Goal: Task Accomplishment & Management: Complete application form

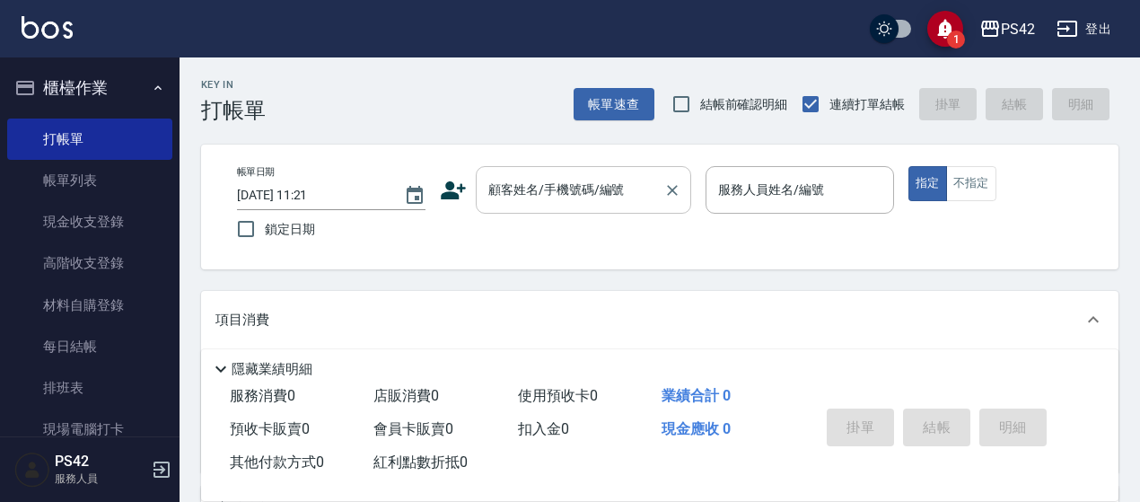
click at [585, 167] on div "顧客姓名/手機號碼/編號" at bounding box center [583, 190] width 215 height 48
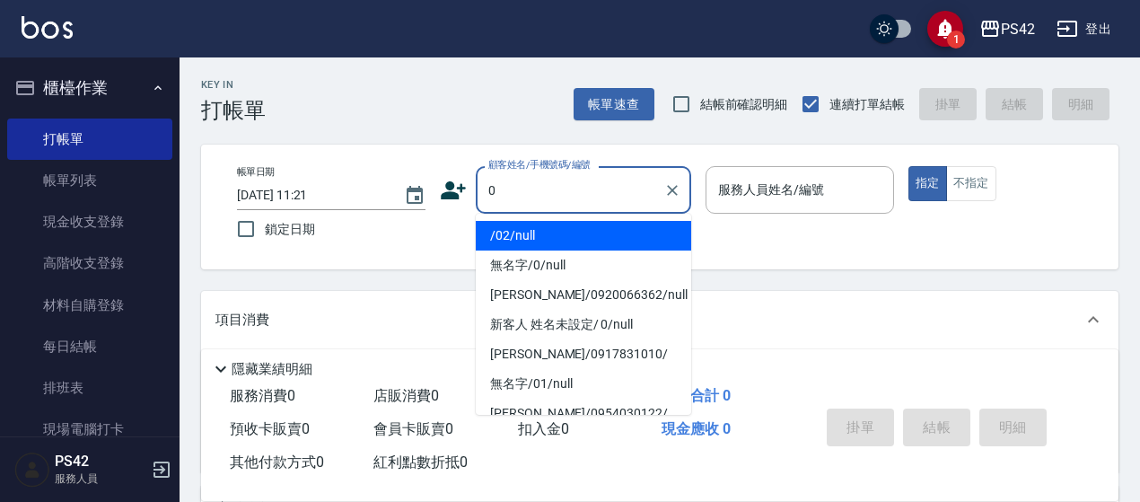
type input "/02/null"
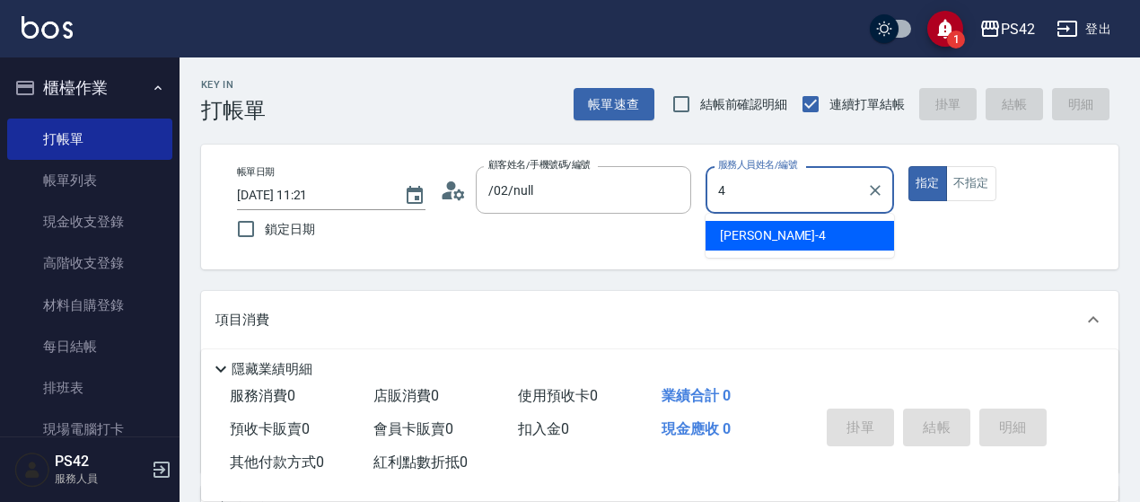
type input "[PERSON_NAME]-4"
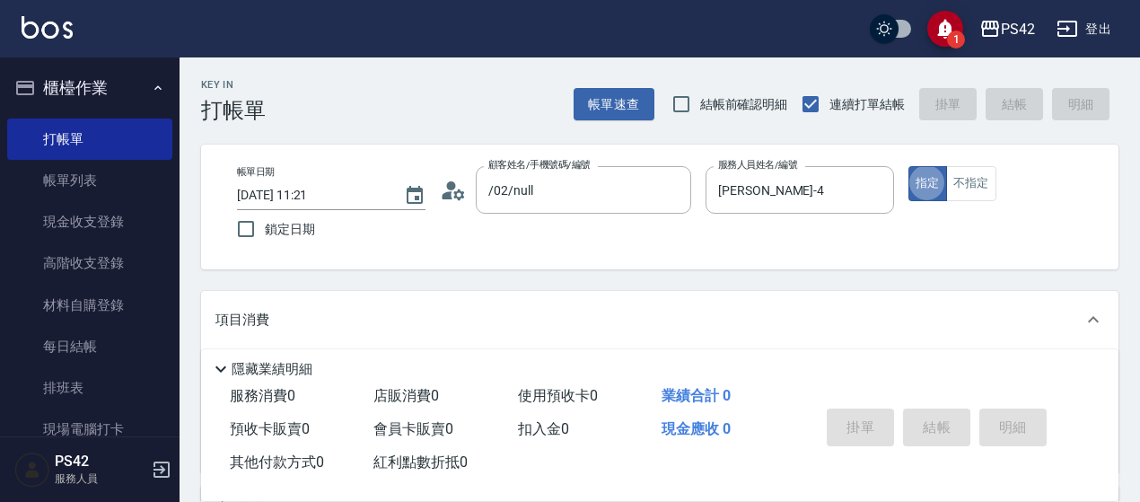
type button "true"
type input "無名字/0/null"
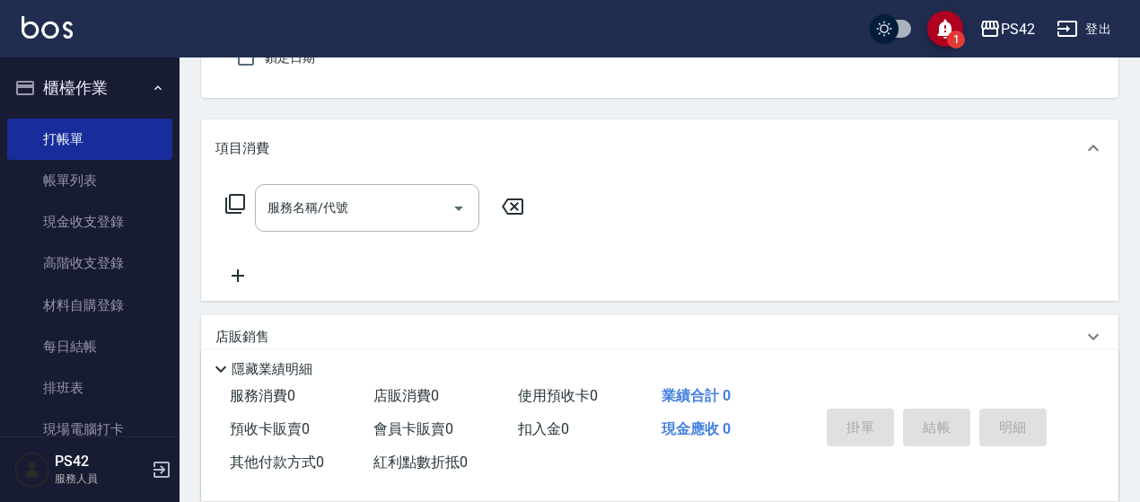
scroll to position [179, 0]
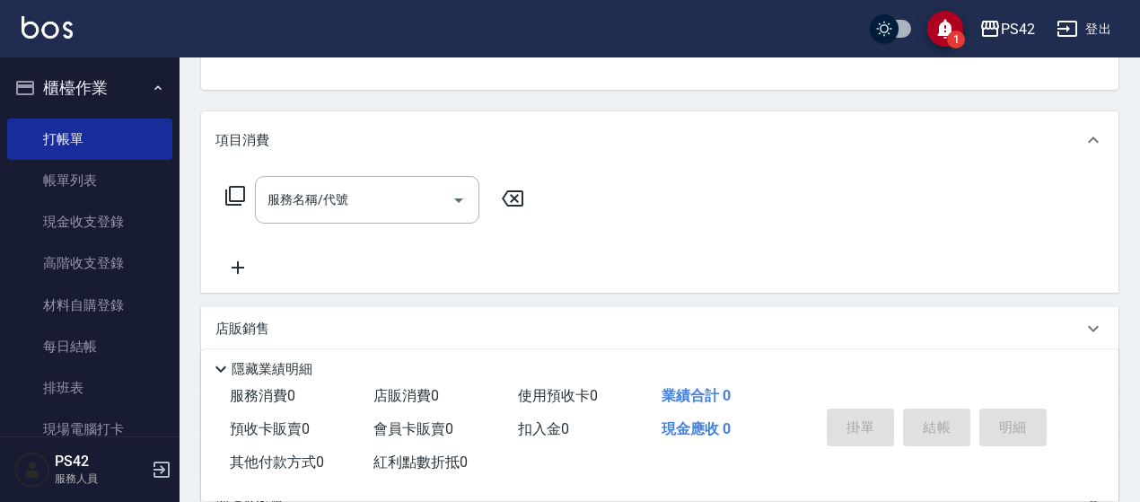
click at [375, 170] on div "服務名稱/代號 服務名稱/代號" at bounding box center [659, 231] width 917 height 124
click at [379, 195] on input "服務名稱/代號" at bounding box center [353, 199] width 181 height 31
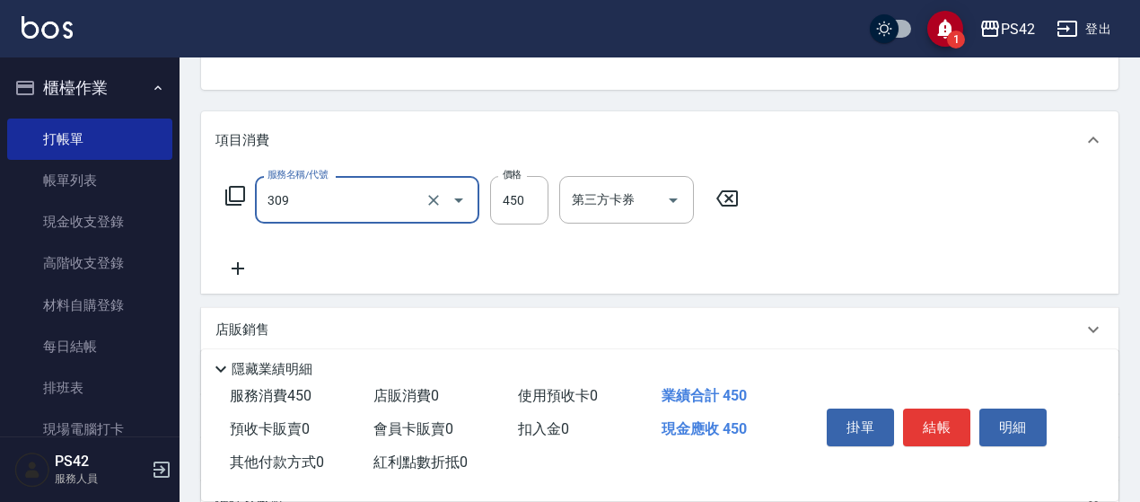
type input "洗+剪(309)"
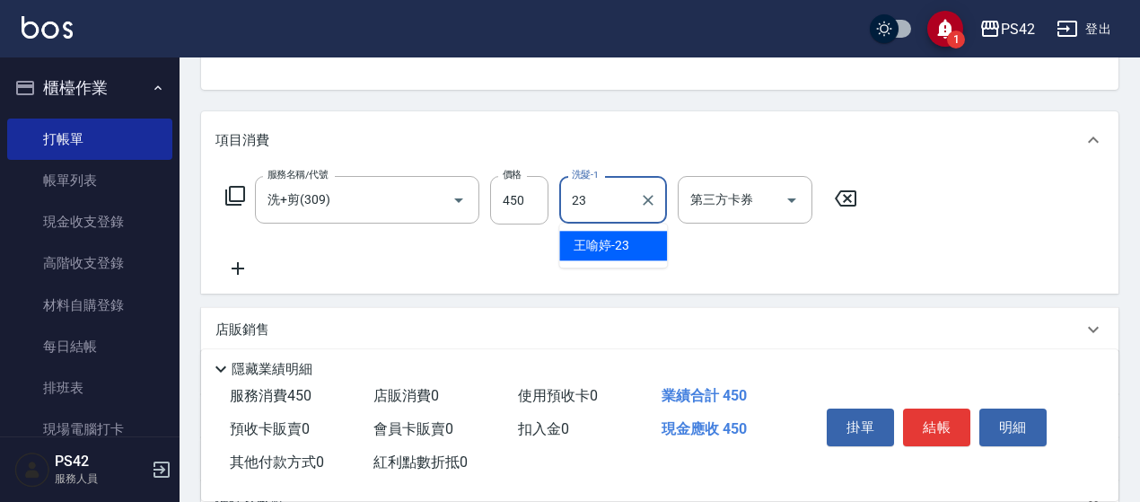
type input "[PERSON_NAME]-23"
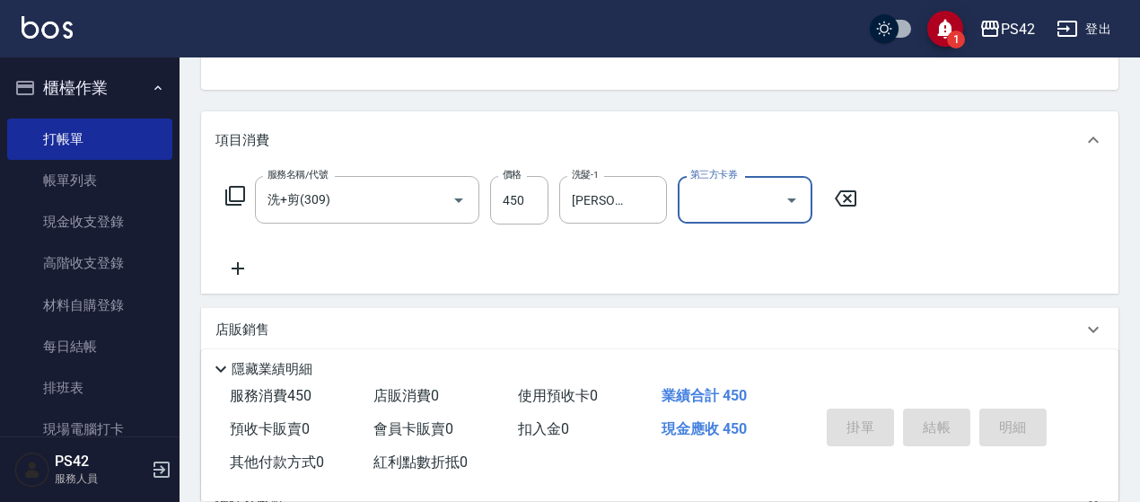
type input "[DATE] 16:45"
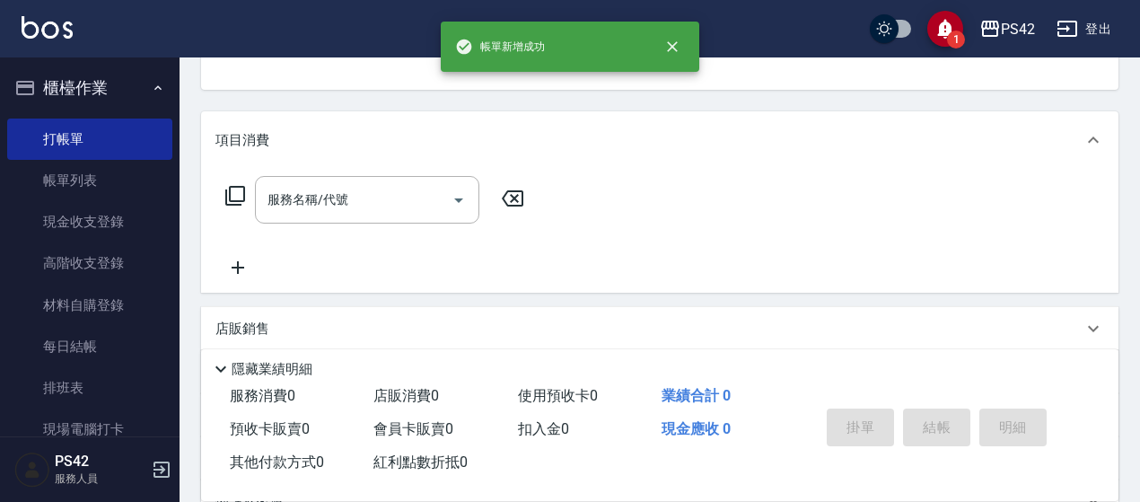
scroll to position [174, 0]
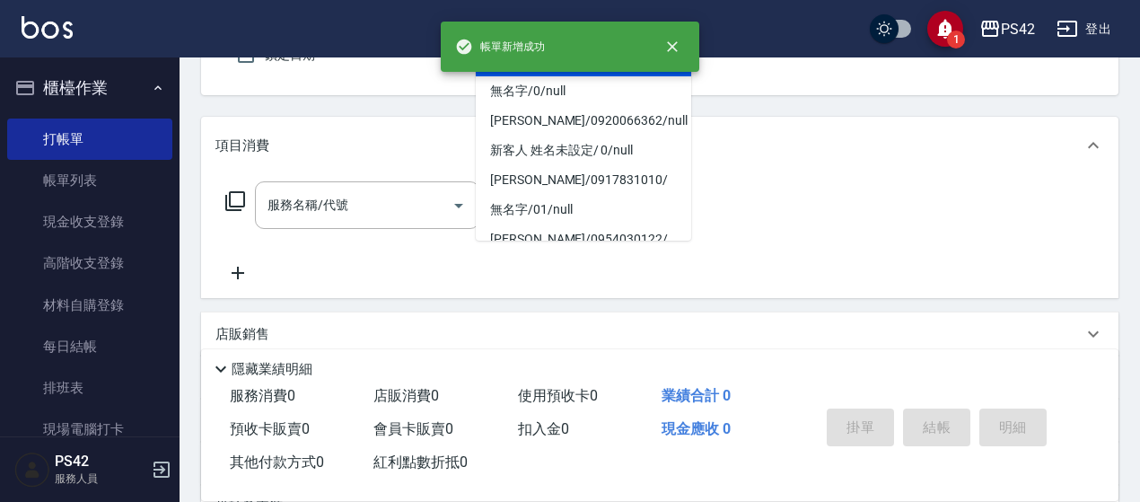
type input "/02/null"
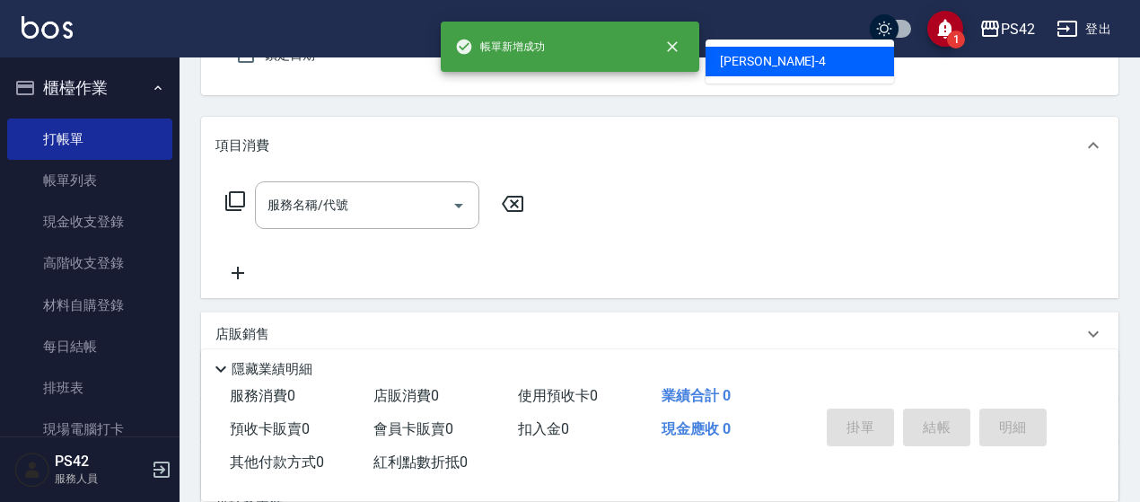
type input "[PERSON_NAME]-4"
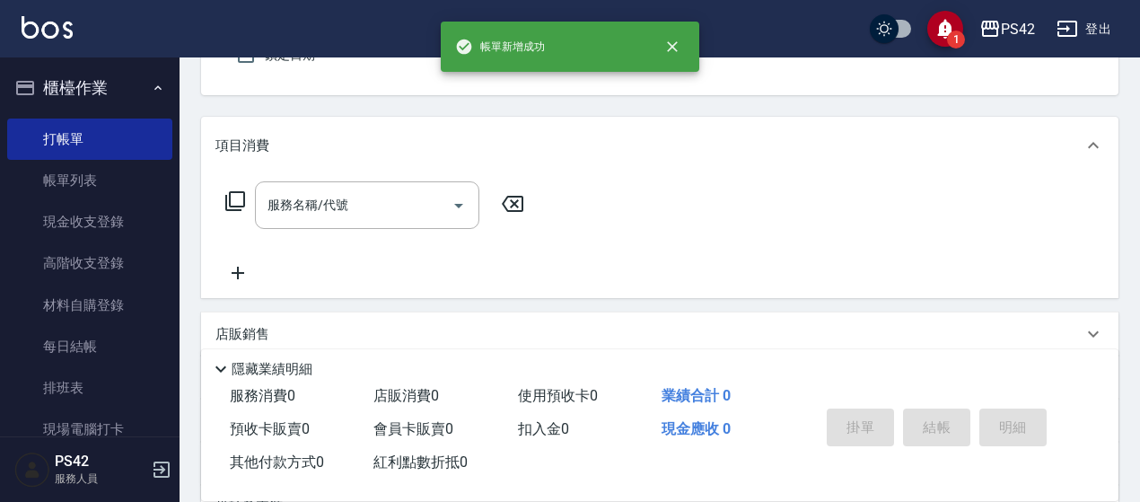
scroll to position [166, 0]
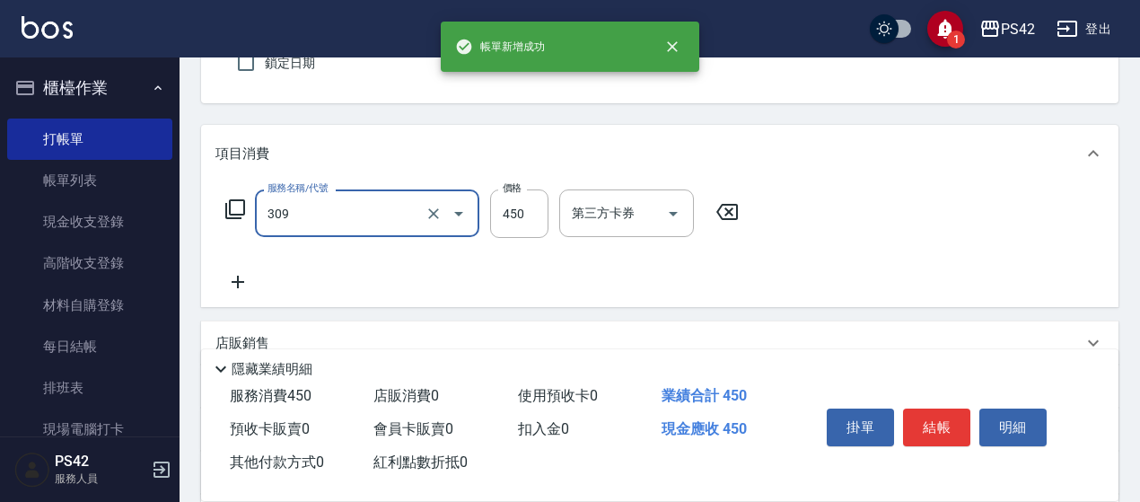
type input "洗+剪(309)"
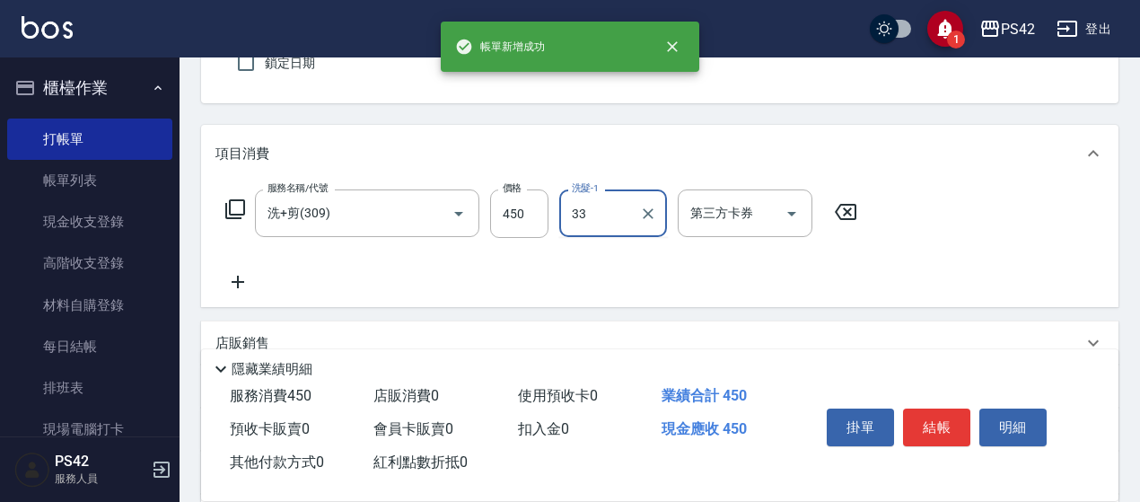
type input "[PERSON_NAME]-33"
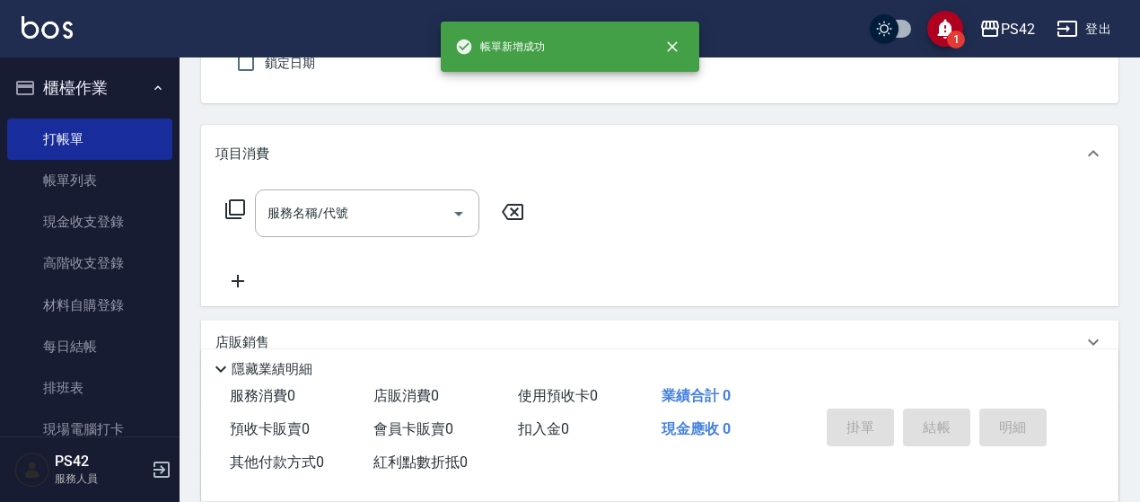
type input "/02/null"
type input "[PERSON_NAME]-6"
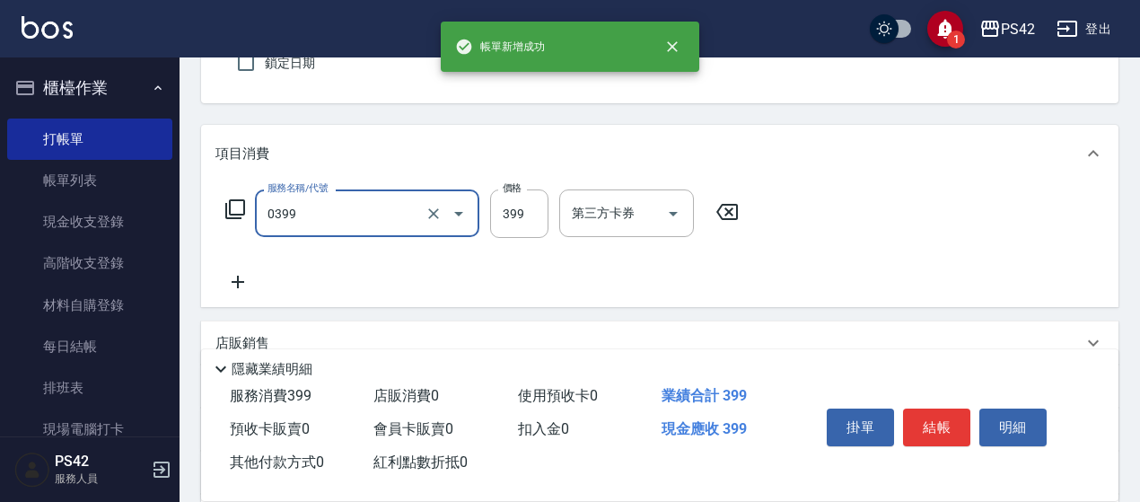
type input "海鹽399(0399)"
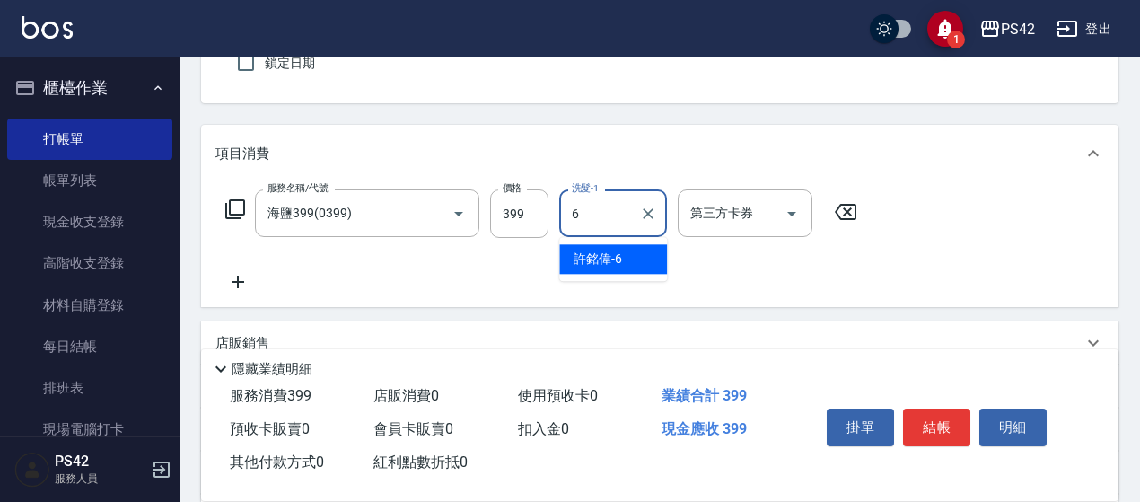
type input "[PERSON_NAME]-6"
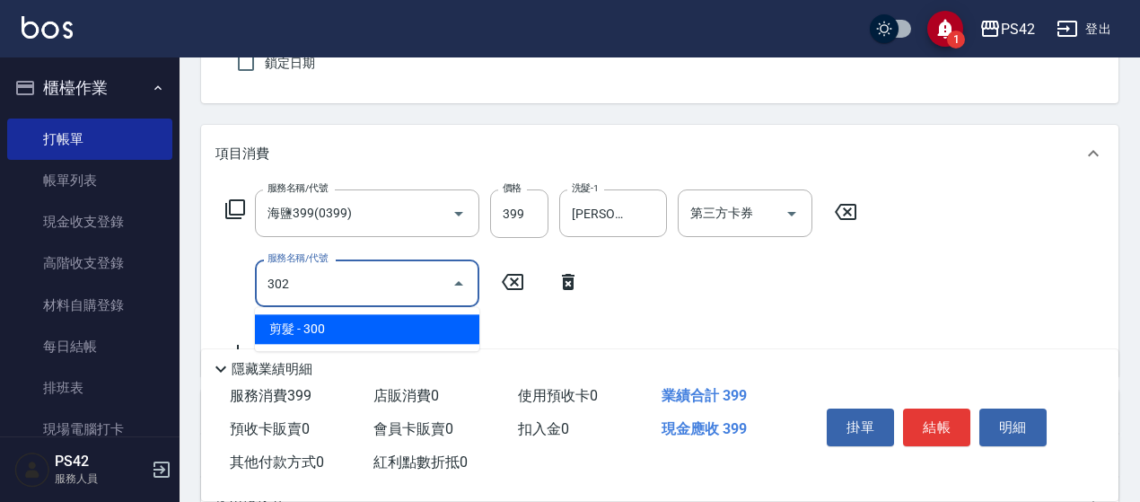
type input "剪髮(302)"
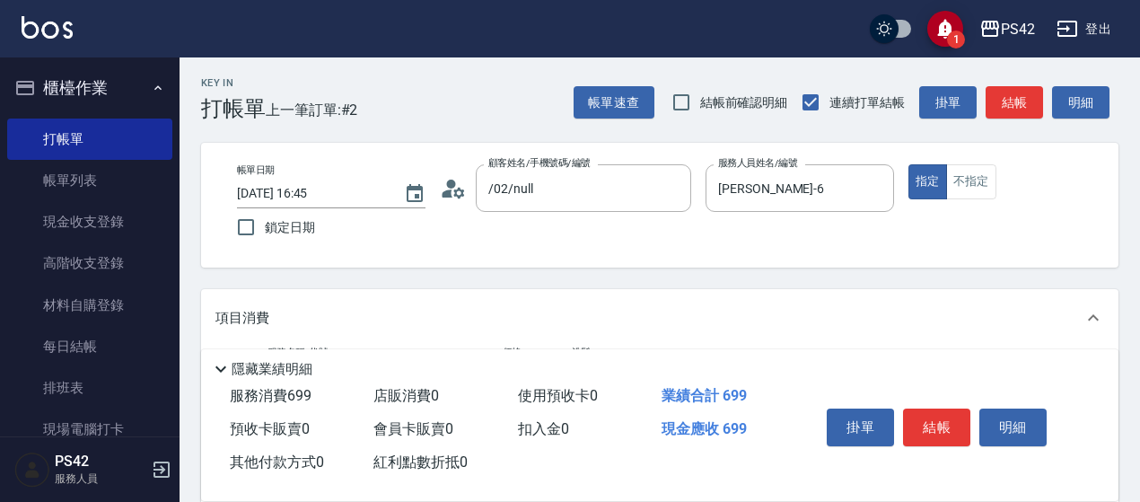
scroll to position [0, 0]
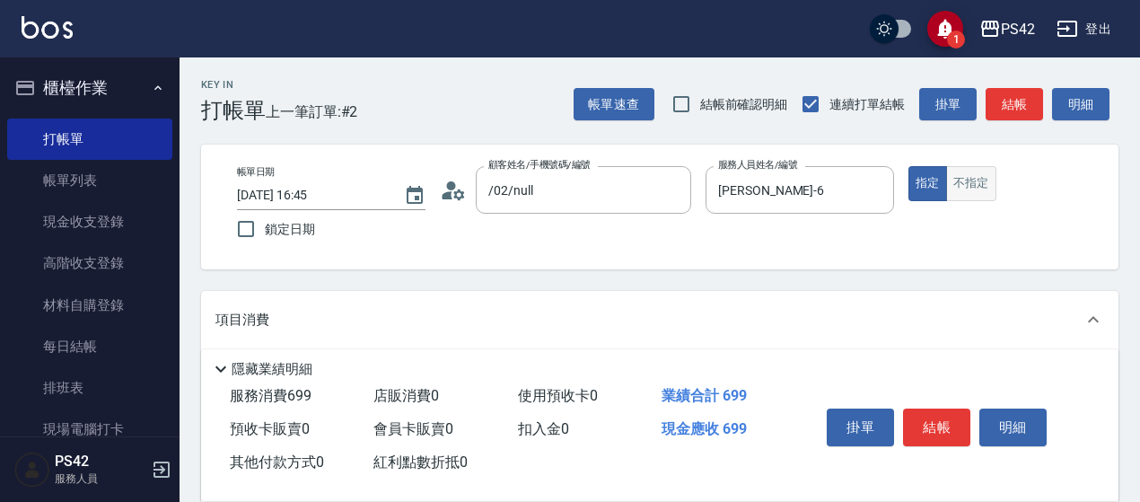
click at [960, 172] on button "不指定" at bounding box center [971, 183] width 50 height 35
drag, startPoint x: 926, startPoint y: 428, endPoint x: 931, endPoint y: 416, distance: 12.8
click at [928, 428] on button "結帳" at bounding box center [936, 427] width 67 height 38
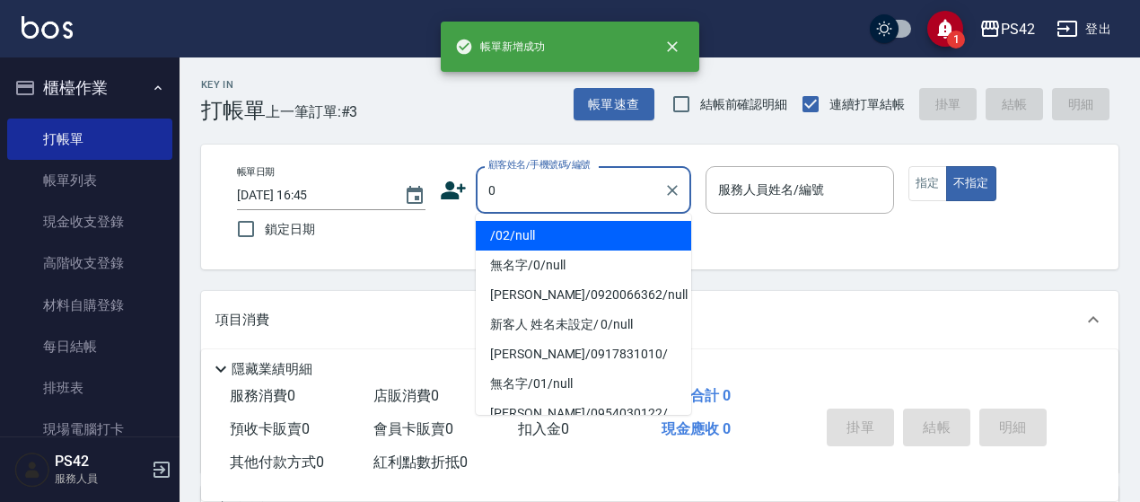
type input "/02/null"
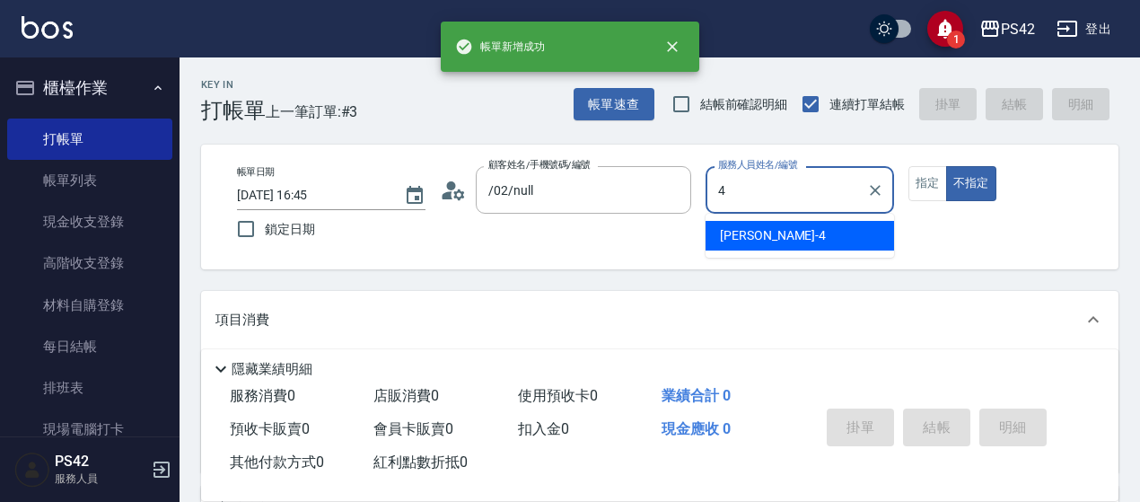
type input "[PERSON_NAME]-4"
type button "false"
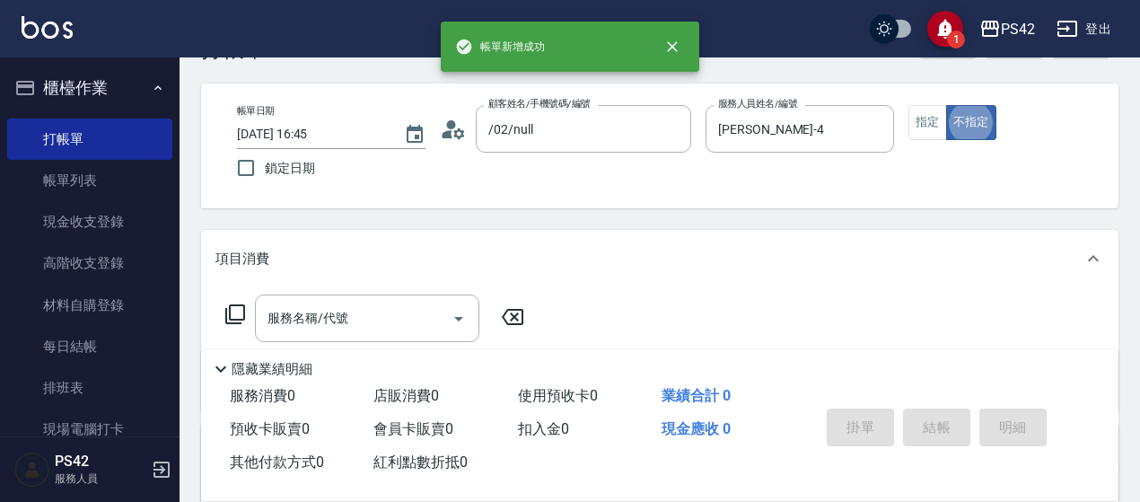
scroll to position [90, 0]
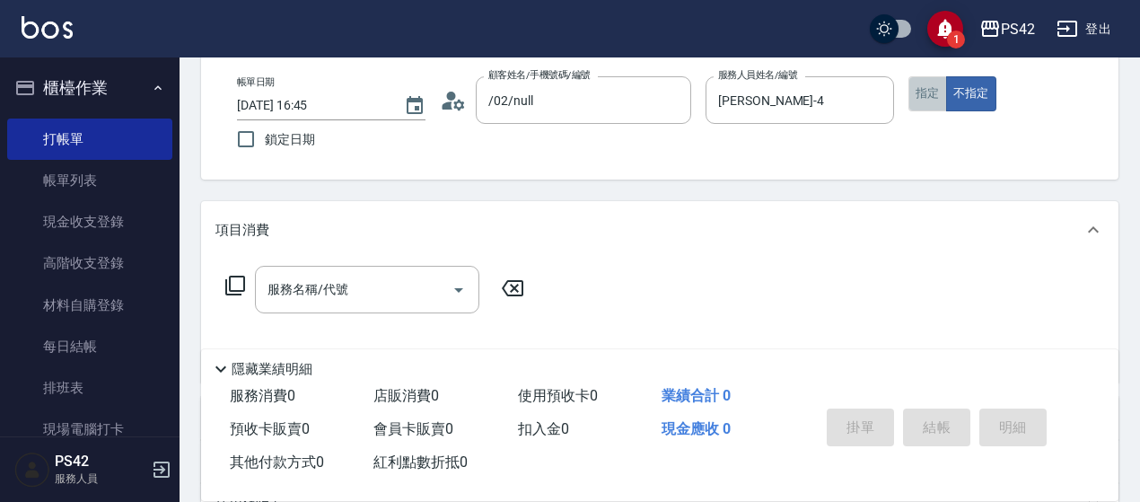
click at [937, 100] on button "指定" at bounding box center [927, 93] width 39 height 35
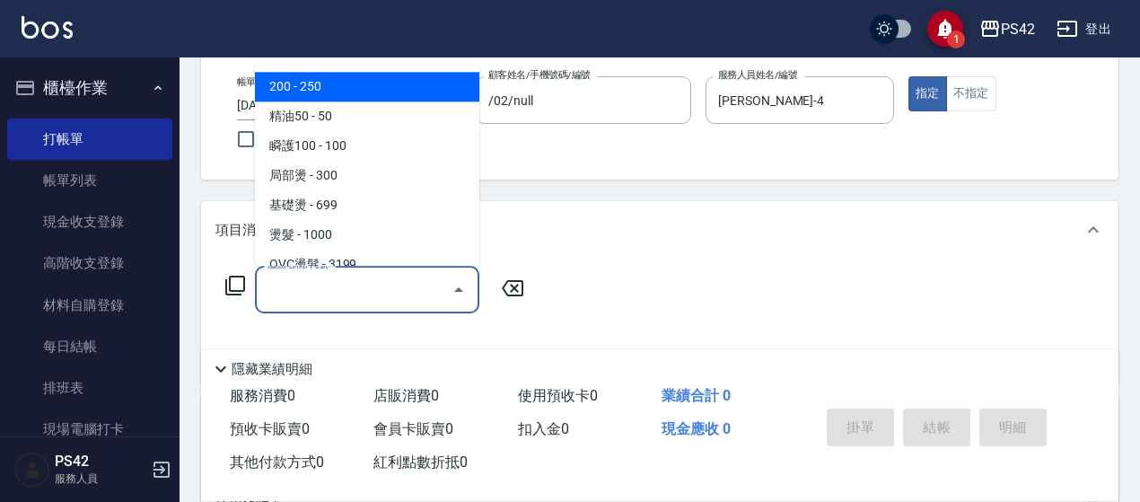
click at [337, 277] on input "服務名稱/代號" at bounding box center [353, 289] width 181 height 31
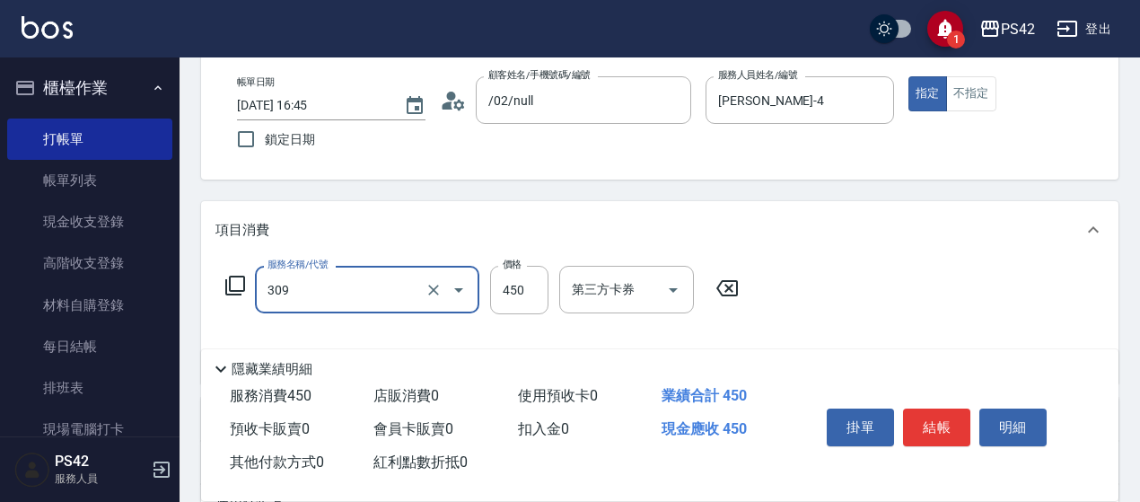
type input "洗+剪(309)"
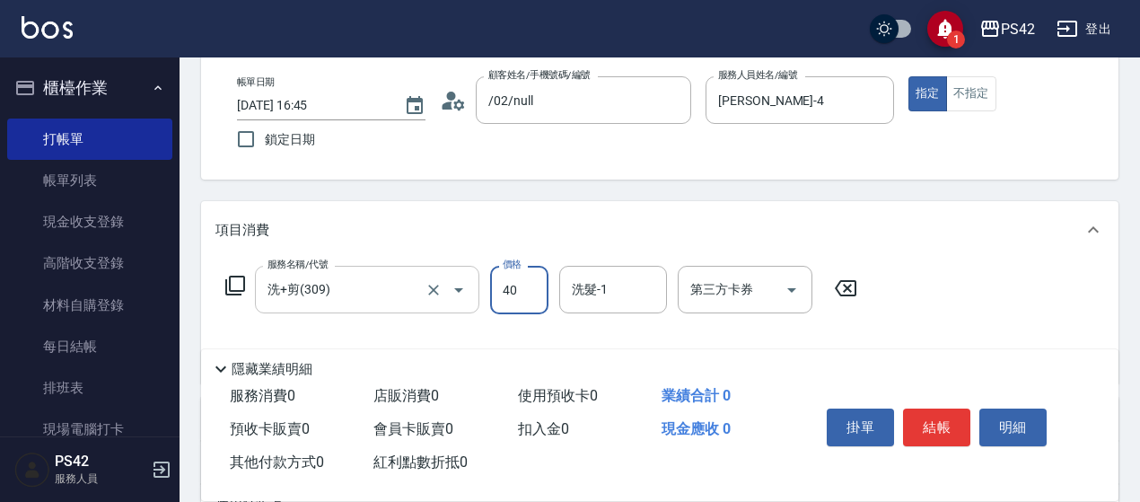
type input "450"
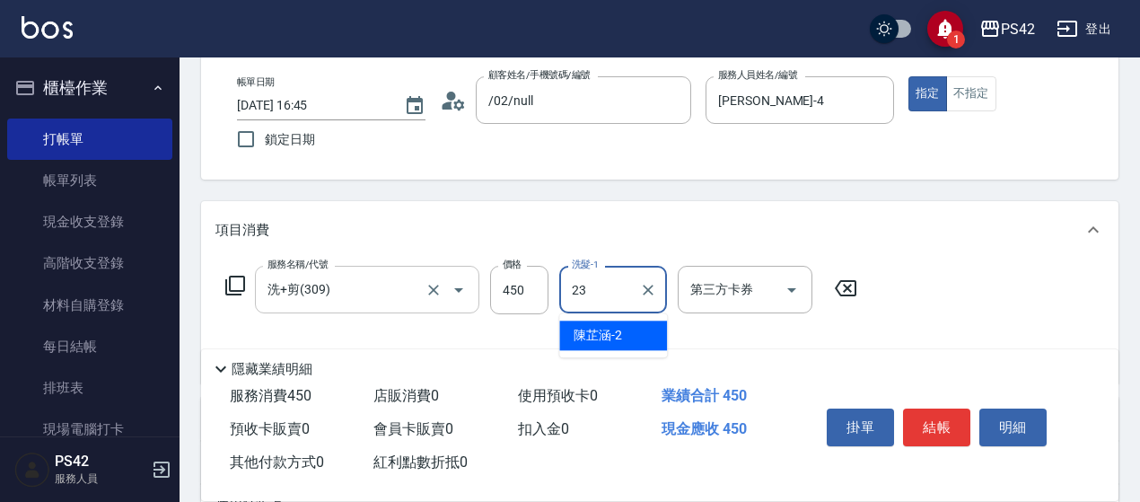
type input "[PERSON_NAME]-23"
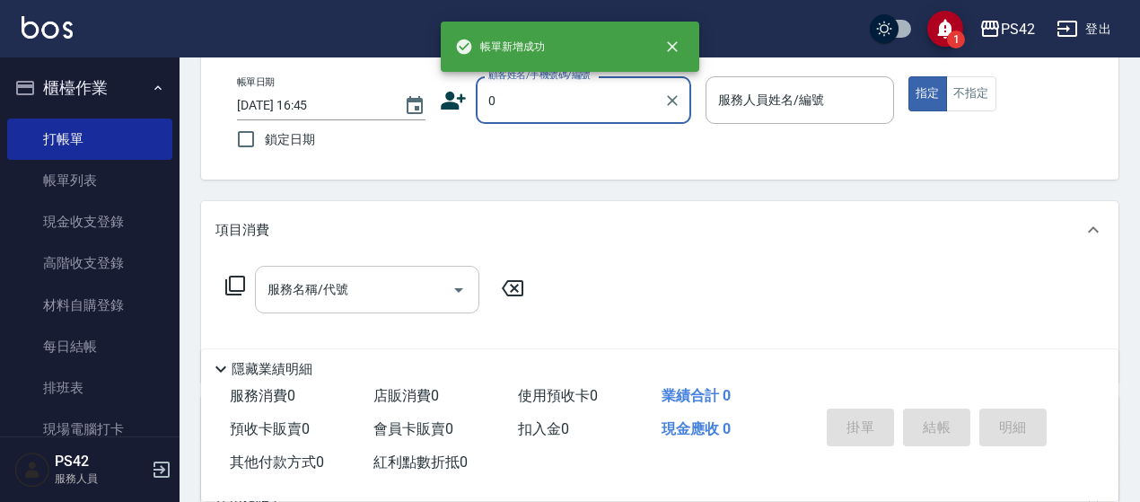
type input "/02/null"
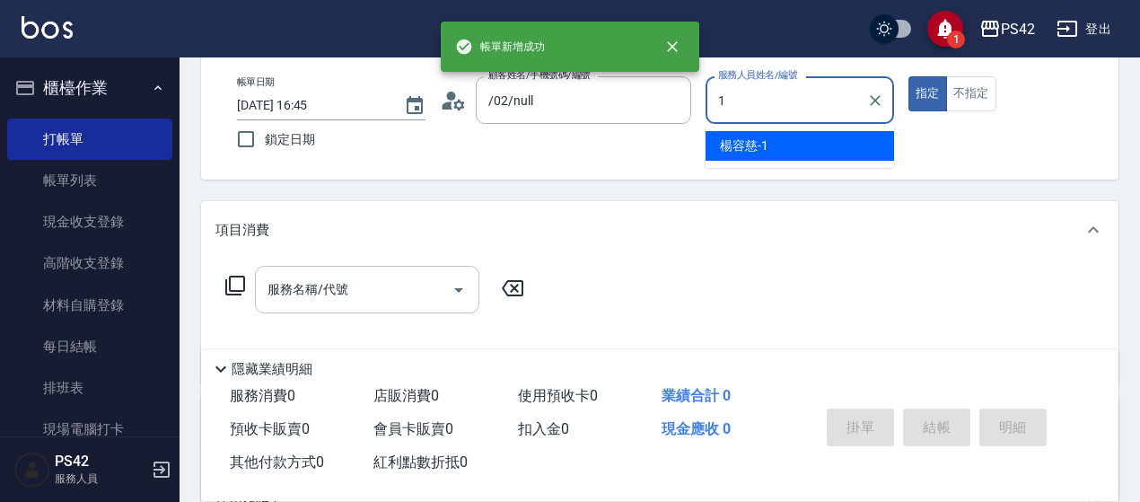
type input "[PERSON_NAME]-1"
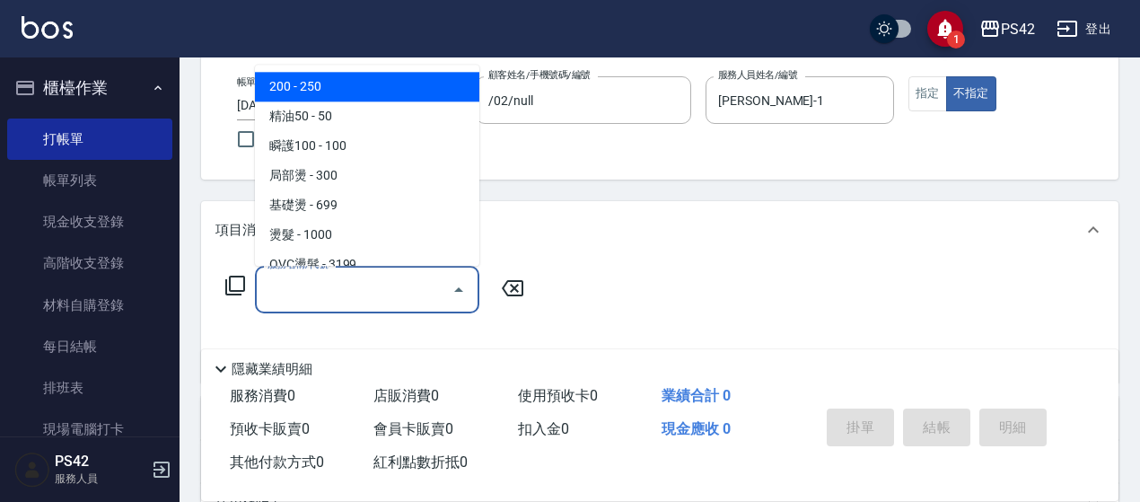
click at [330, 285] on input "服務名稱/代號" at bounding box center [353, 289] width 181 height 31
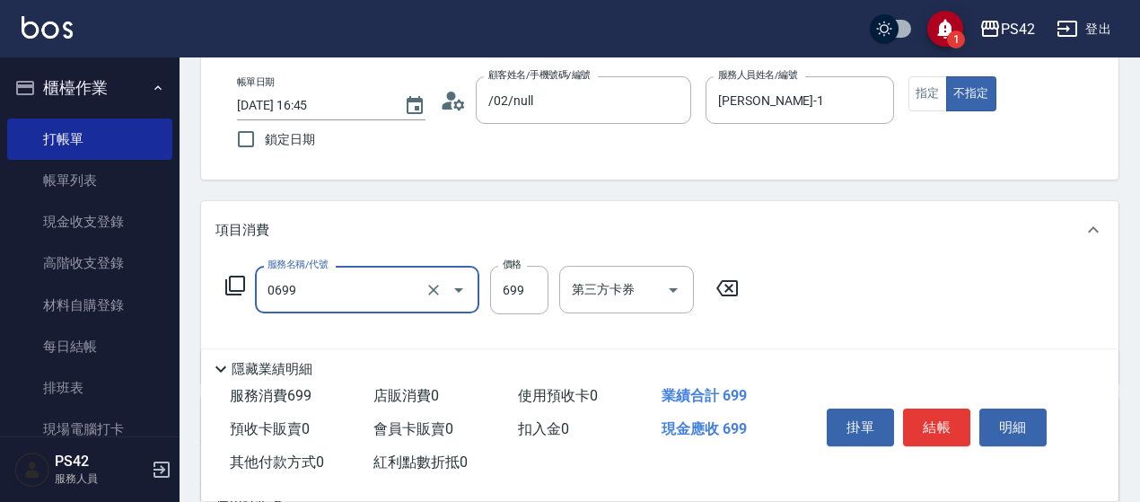
type input "精油SPA(0699)"
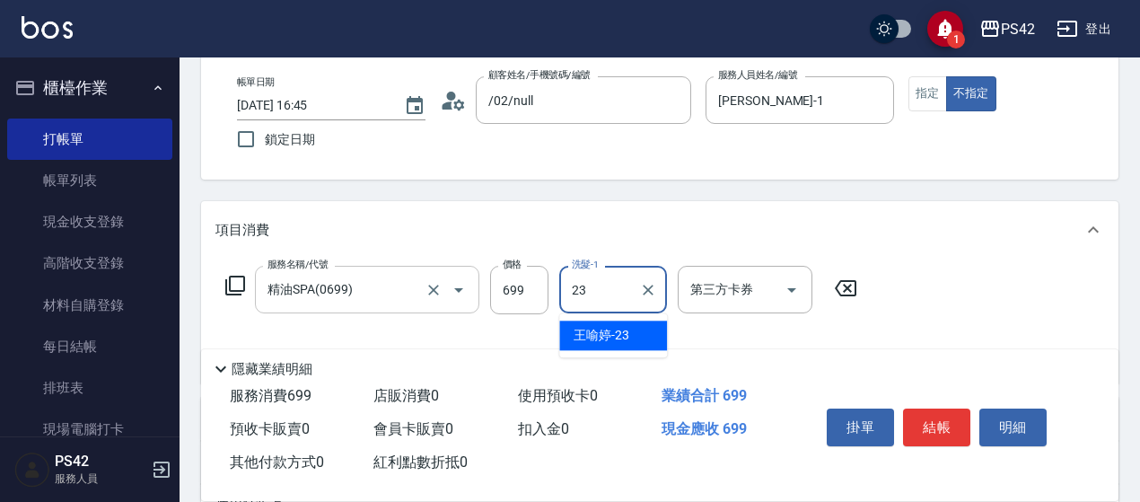
type input "[PERSON_NAME]-23"
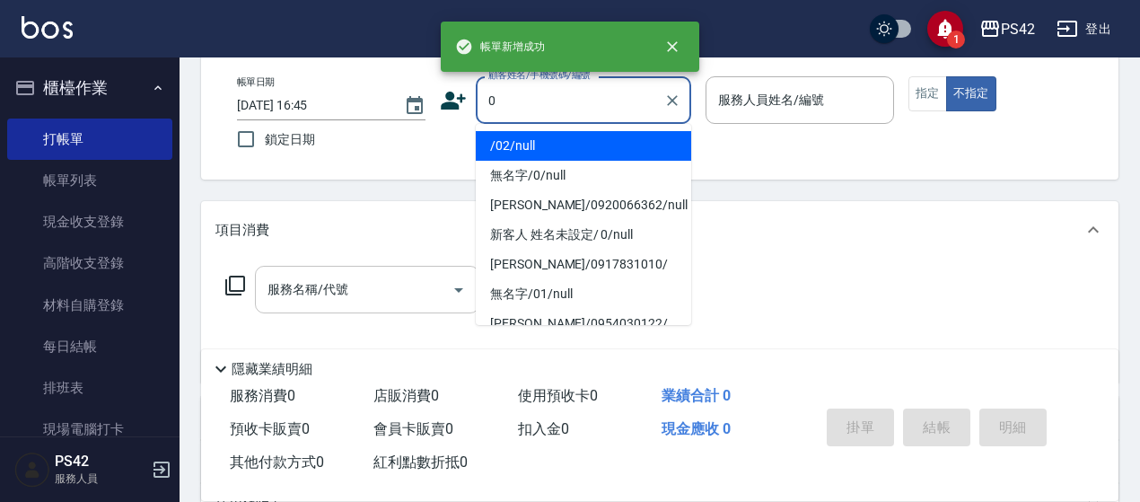
type input "/02/null"
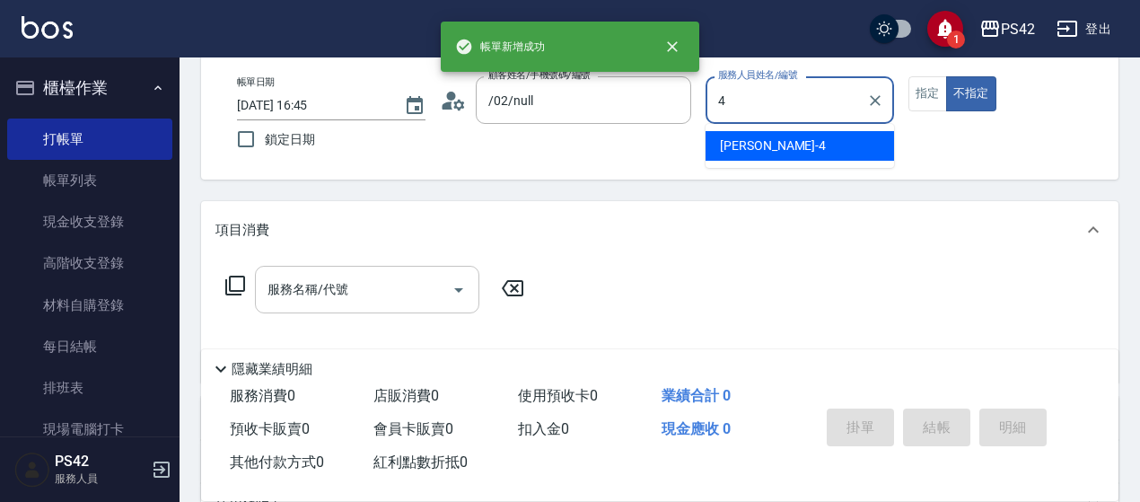
type input "[PERSON_NAME]-4"
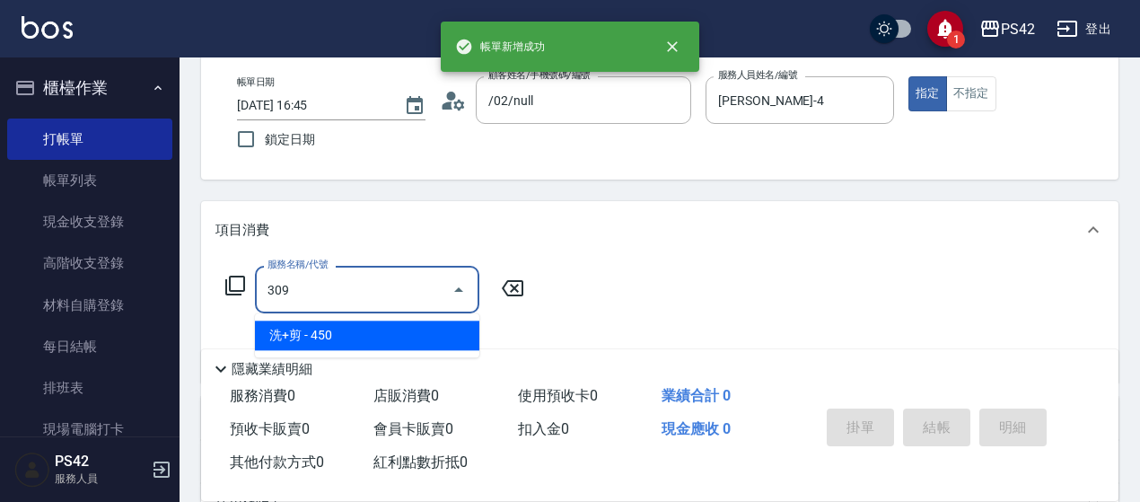
type input "洗+剪(309)"
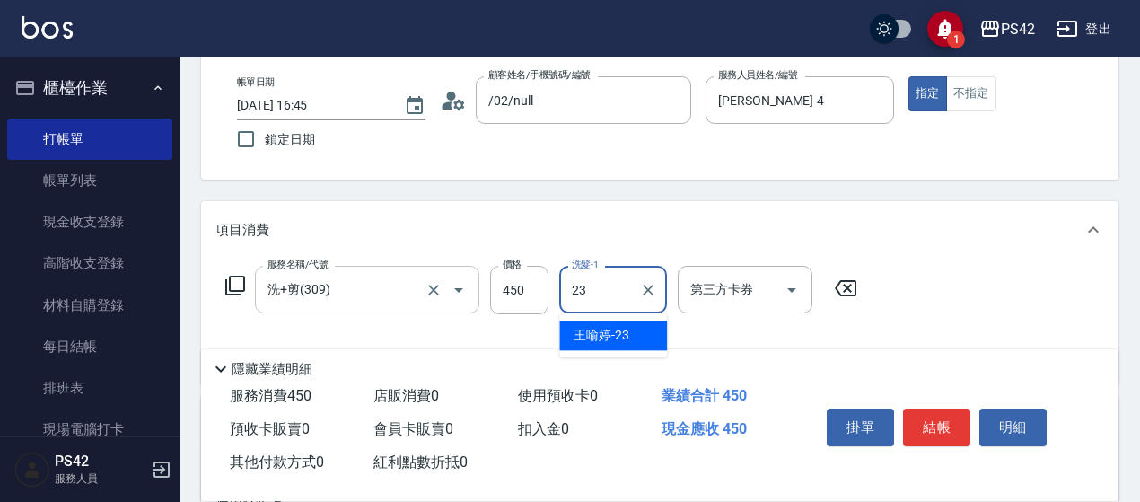
type input "[PERSON_NAME]-23"
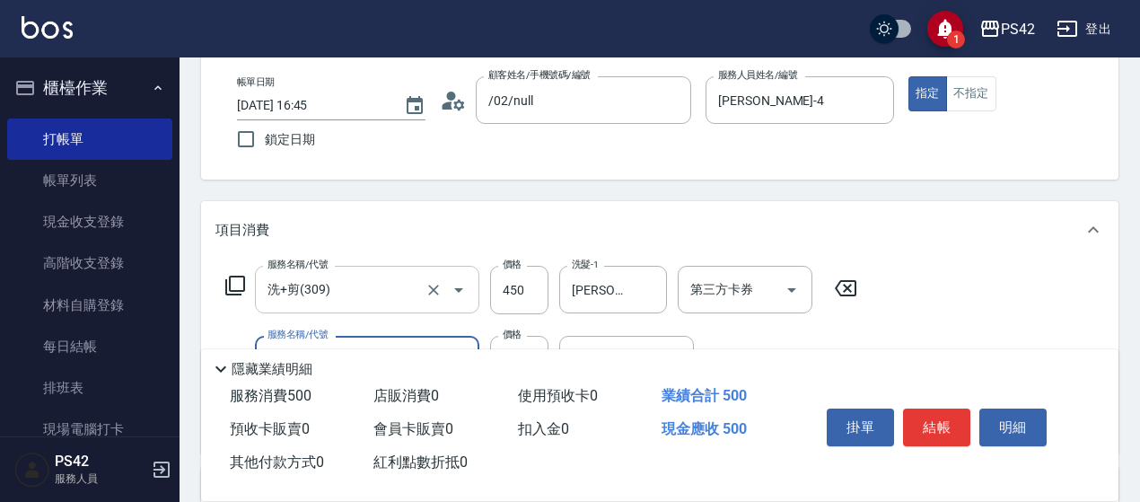
type input "精油50(112)"
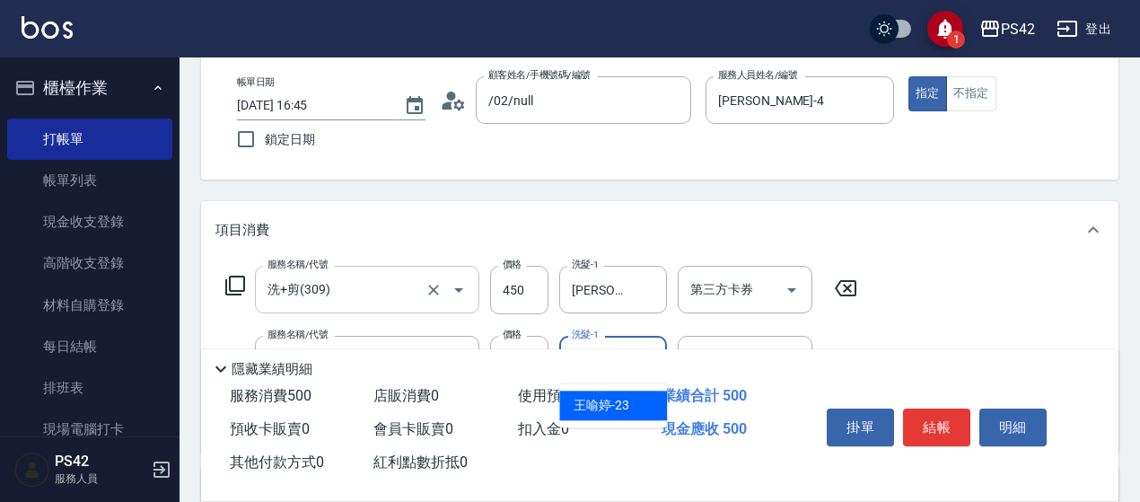
type input "[PERSON_NAME]-23"
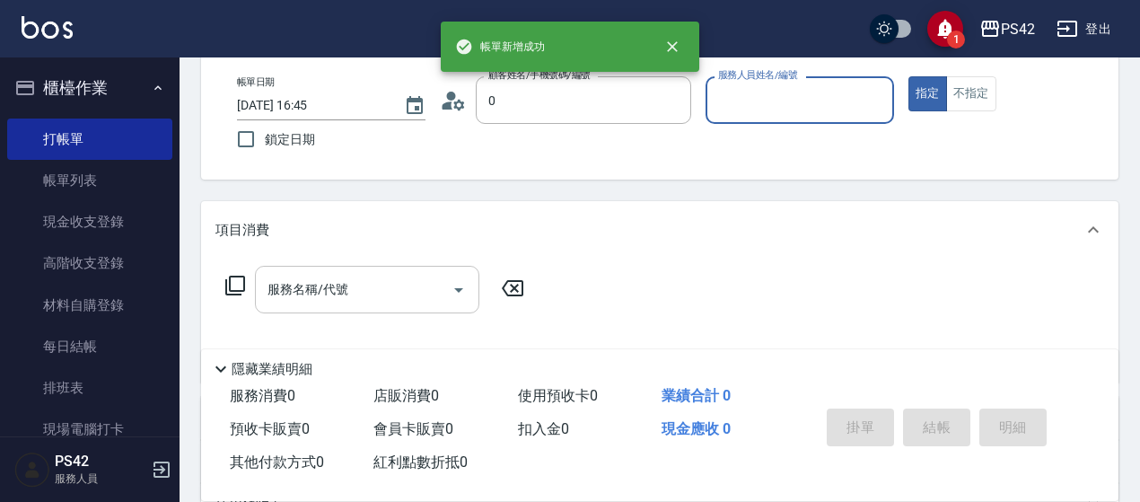
type input "/02/null"
type input "[PERSON_NAME]-4"
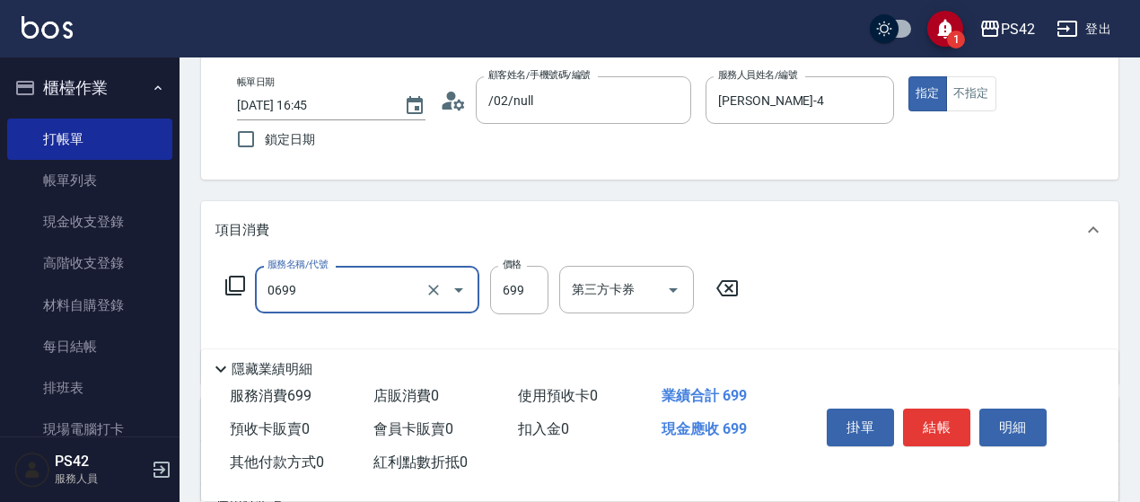
type input "精油SPA(0699)"
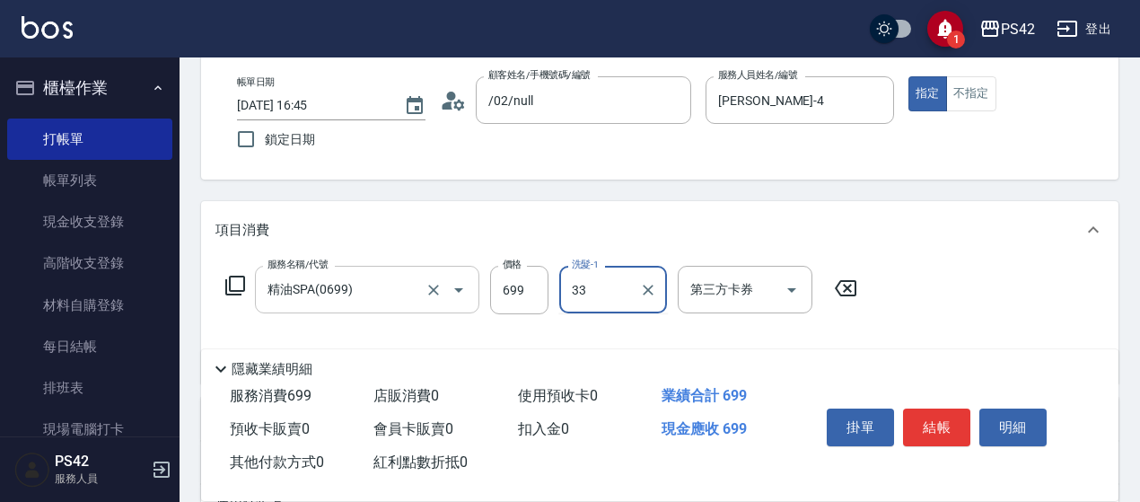
type input "[PERSON_NAME]-33"
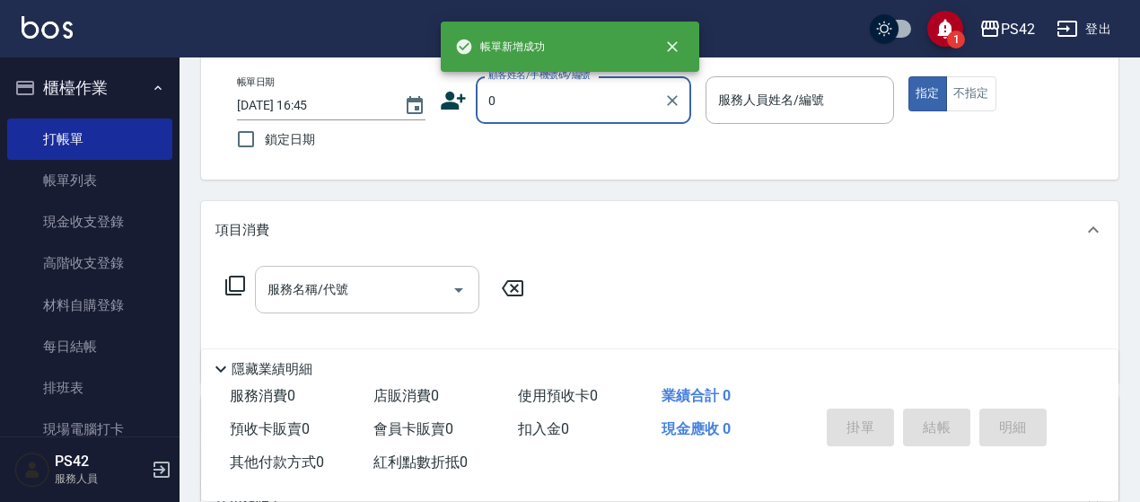
type input "/02/null"
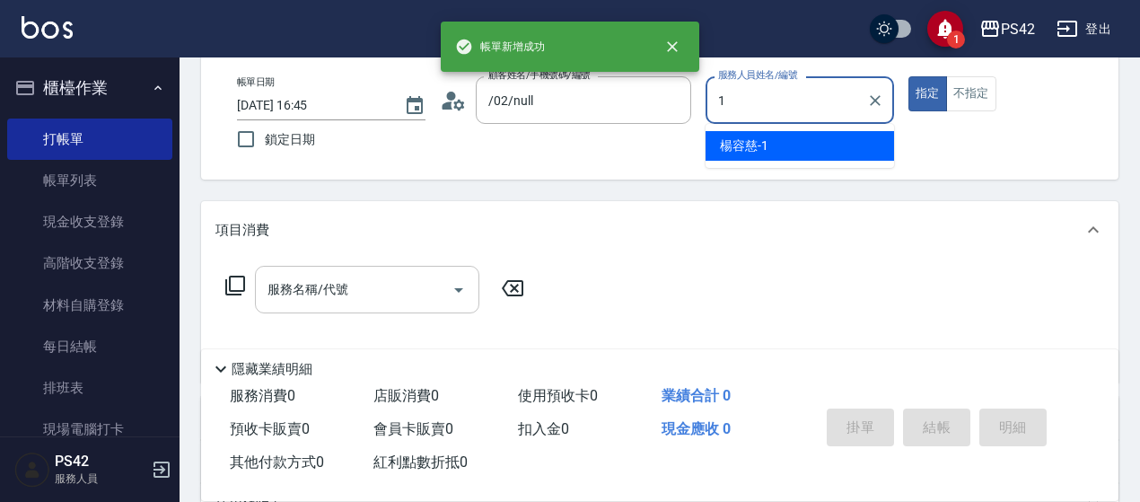
type input "[PERSON_NAME]-1"
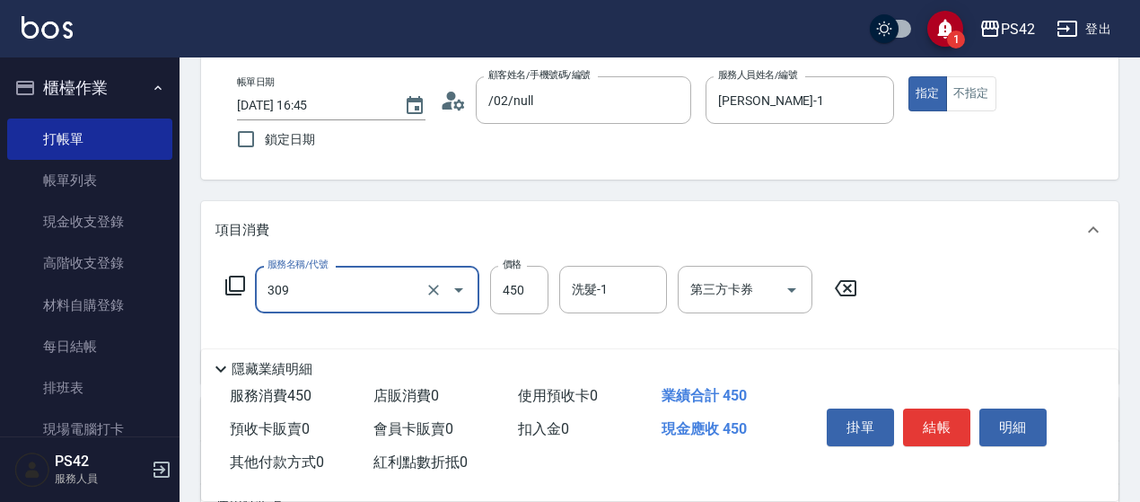
type input "洗+剪(309)"
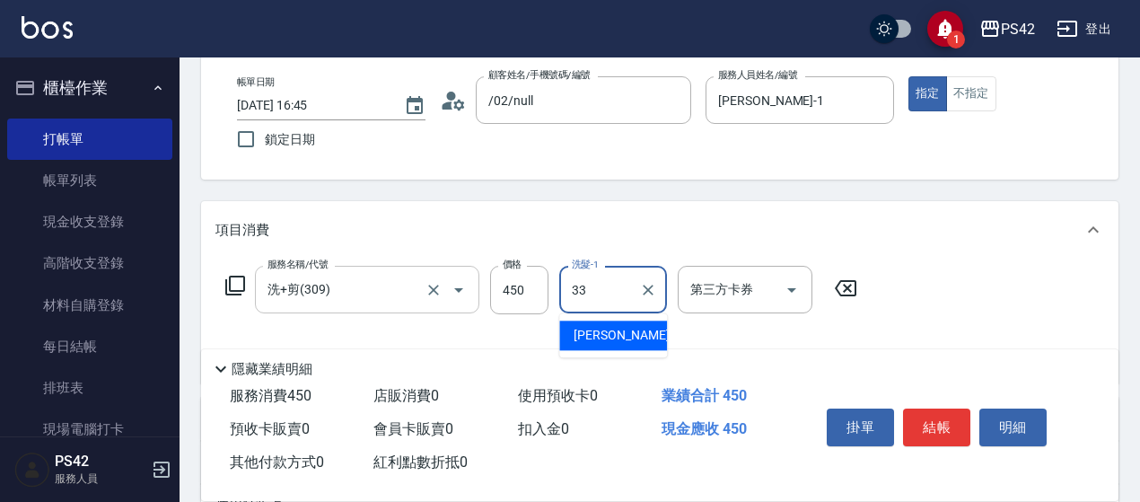
type input "[PERSON_NAME]-33"
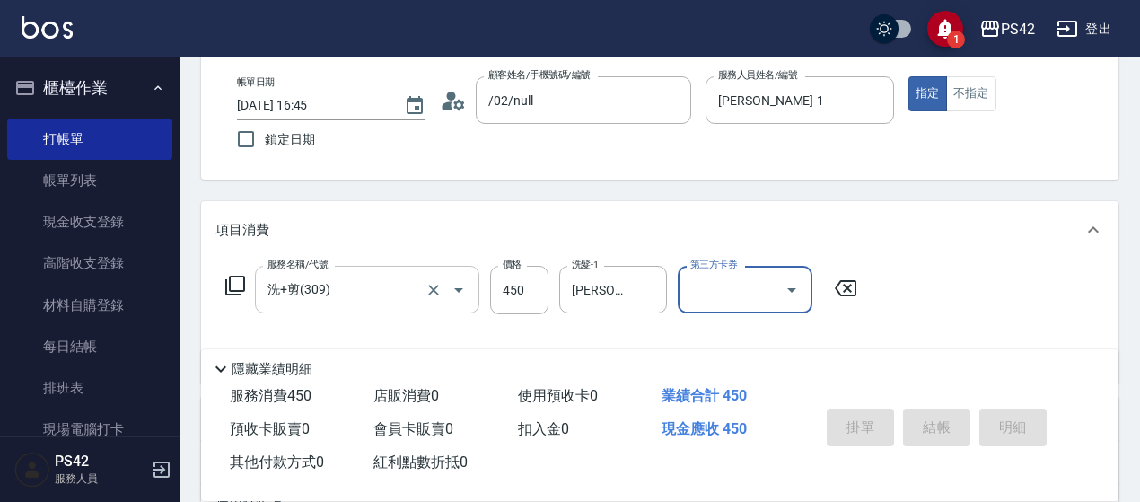
type input "[DATE] 16:46"
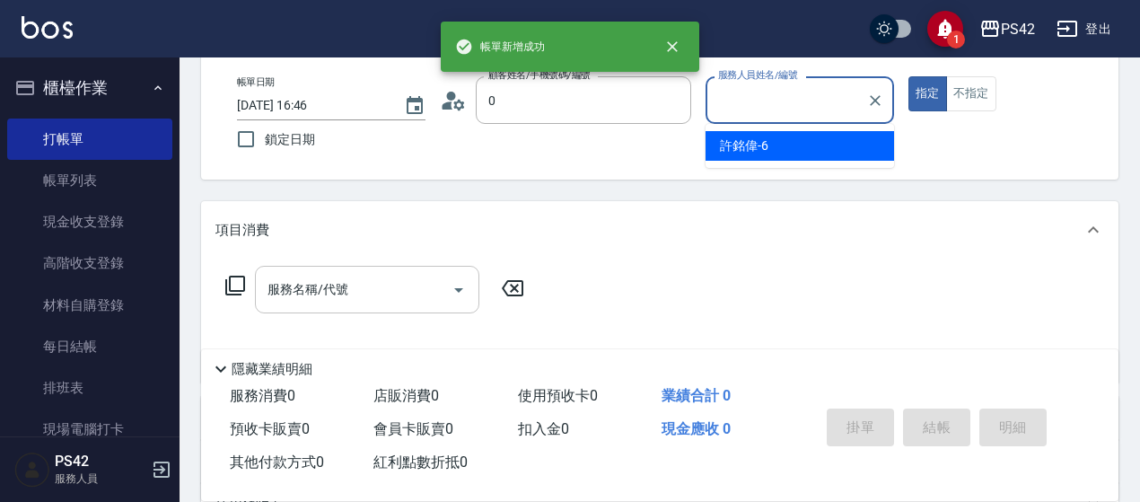
type input "/02/null"
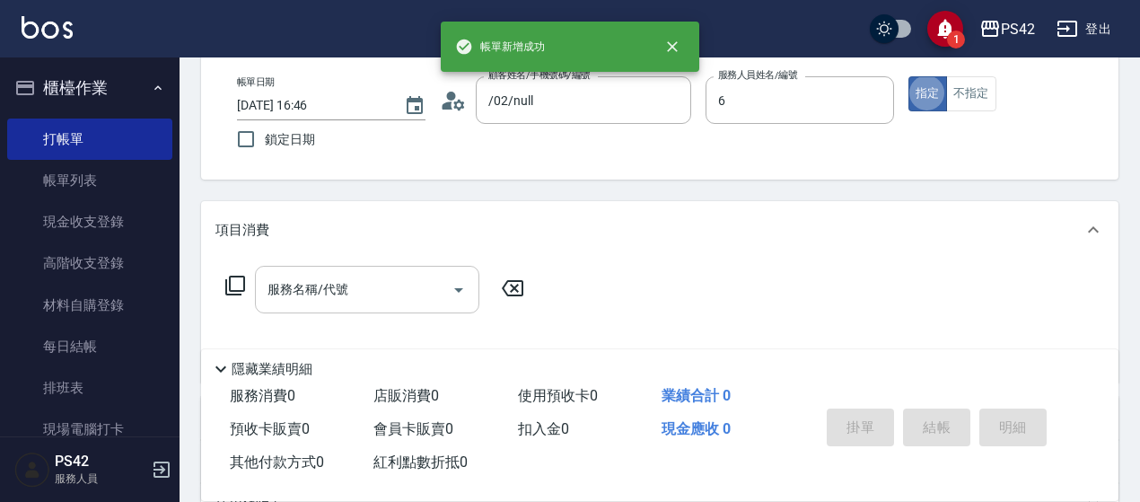
type input "[PERSON_NAME]-6"
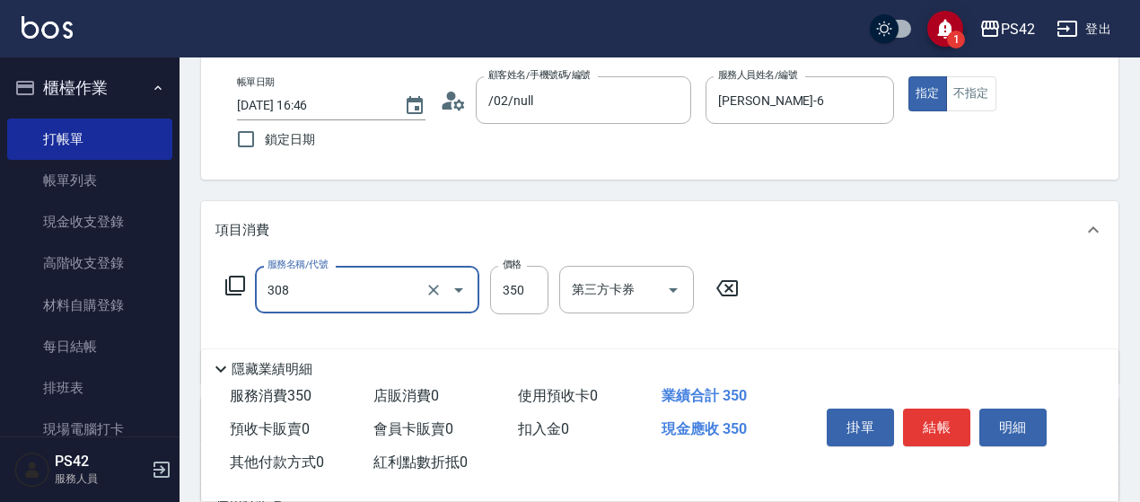
type input "洗+剪(308)"
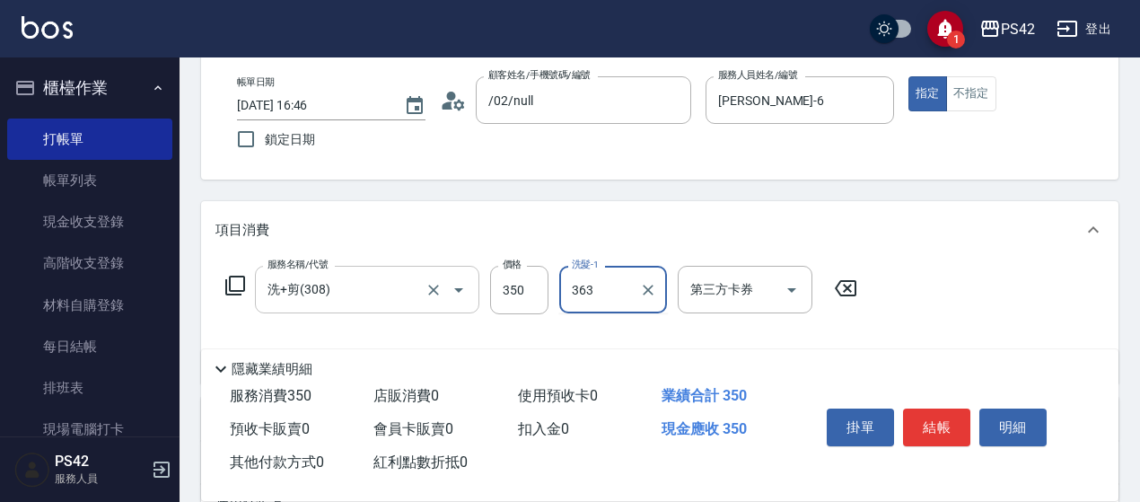
type input "363"
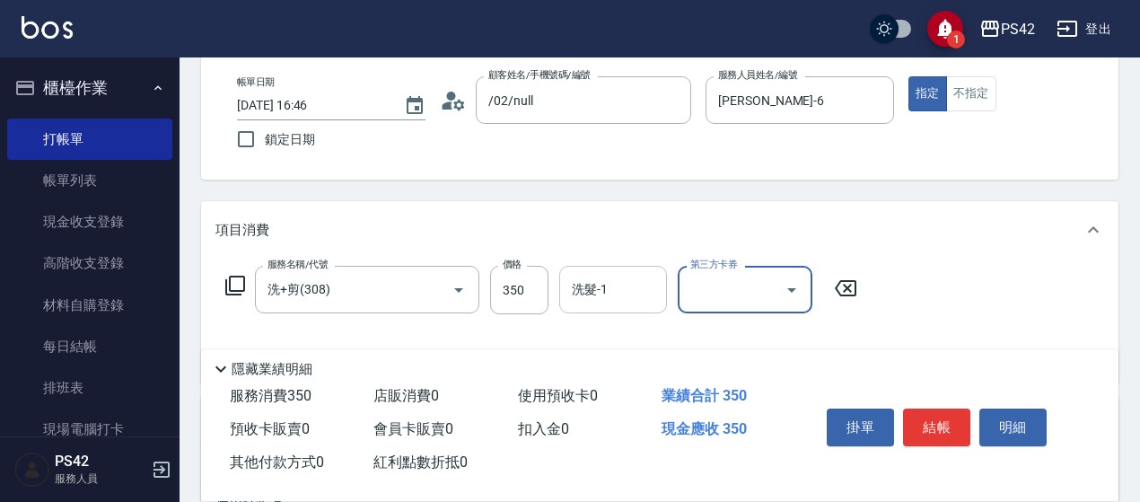
click at [635, 299] on input "洗髮-1" at bounding box center [613, 289] width 92 height 31
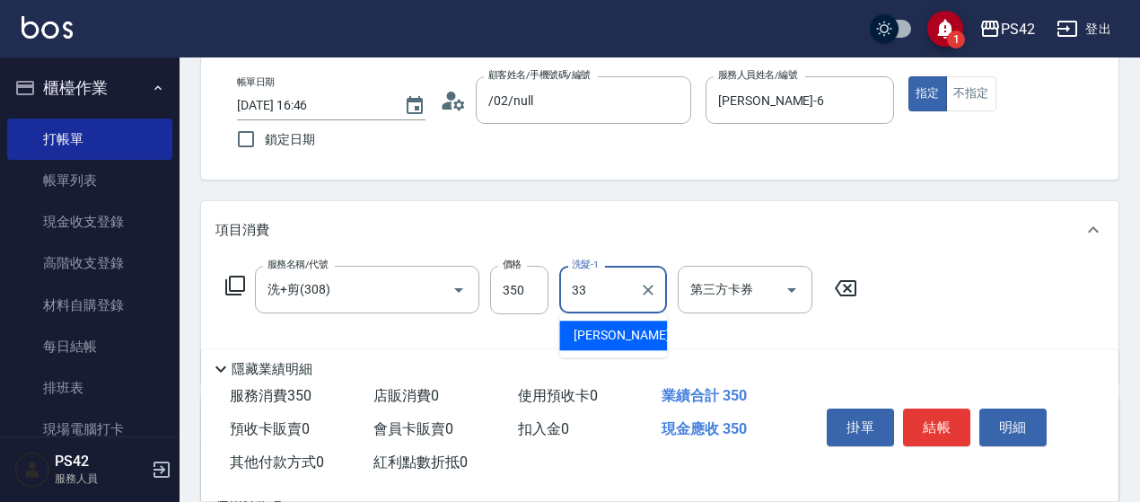
type input "[PERSON_NAME]-33"
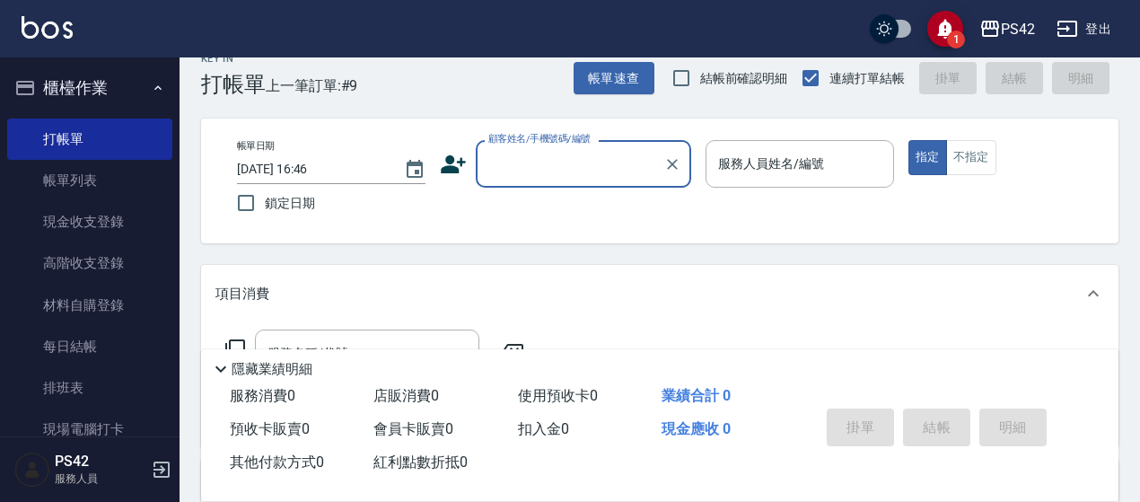
scroll to position [0, 0]
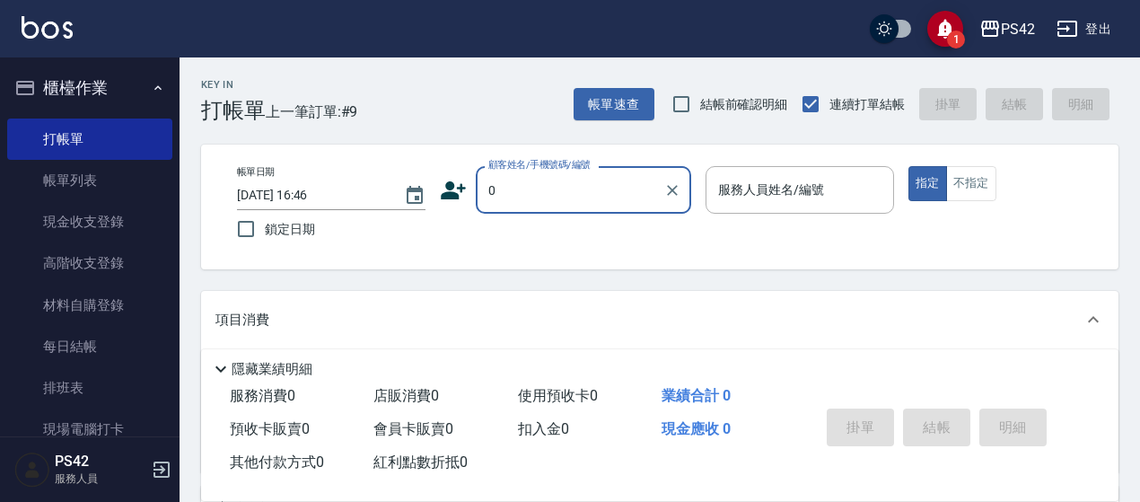
type input "/02/null"
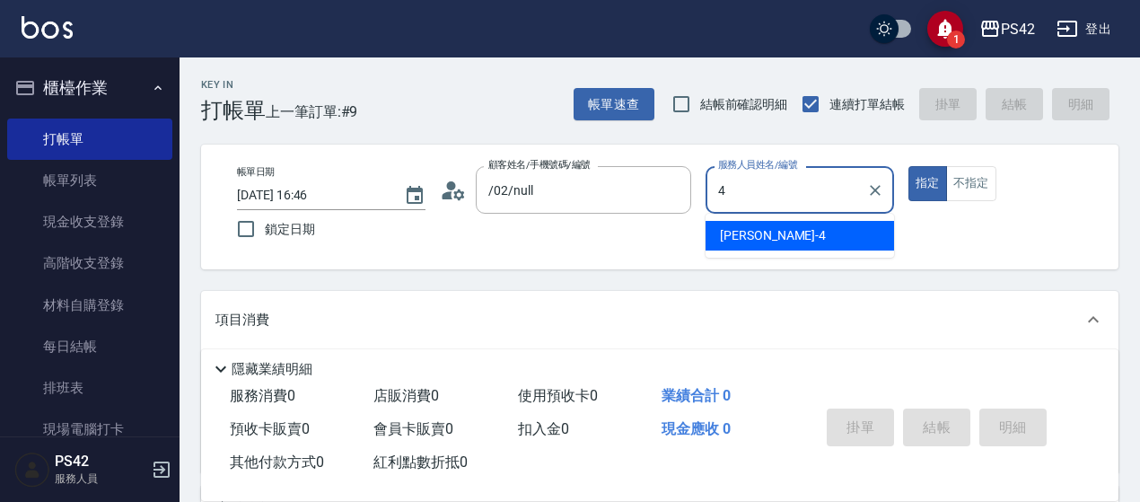
type input "[PERSON_NAME]-4"
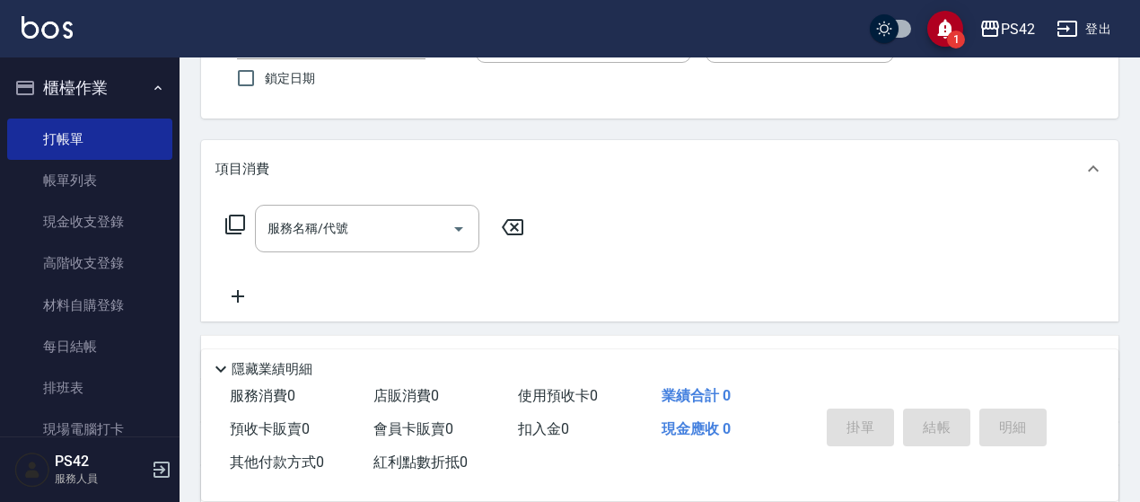
scroll to position [179, 0]
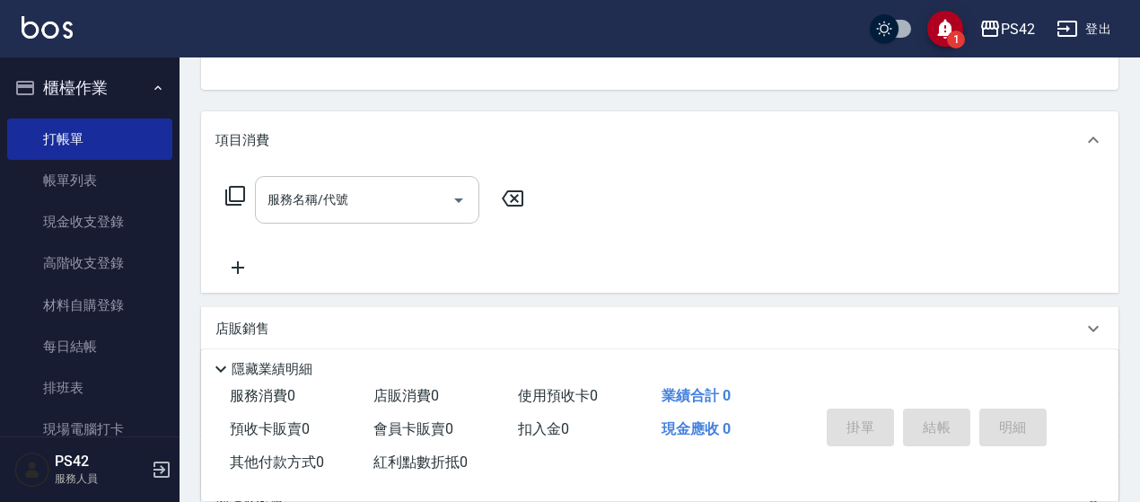
click at [345, 173] on div "服務名稱/代號 服務名稱/代號" at bounding box center [659, 231] width 917 height 124
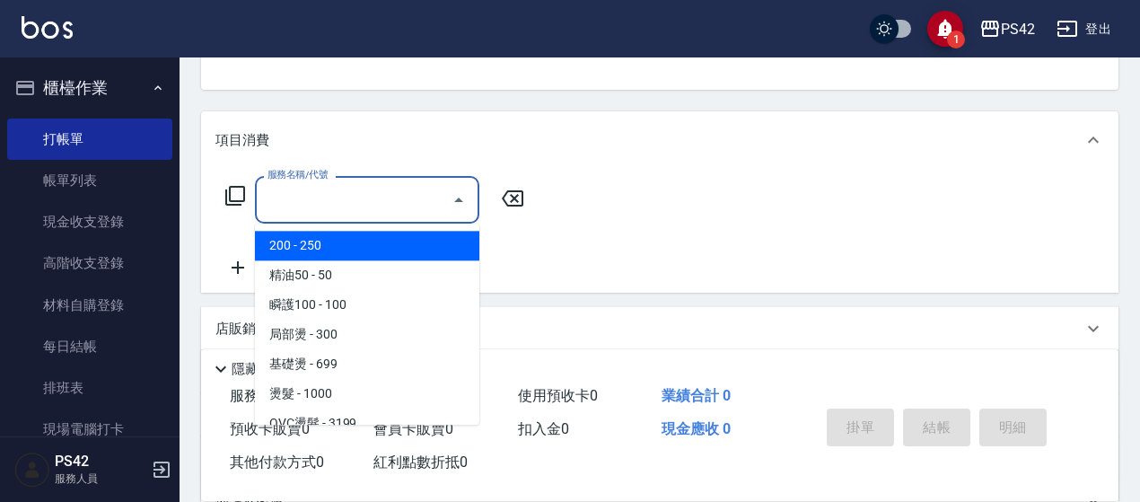
click at [339, 197] on input "服務名稱/代號" at bounding box center [353, 199] width 181 height 31
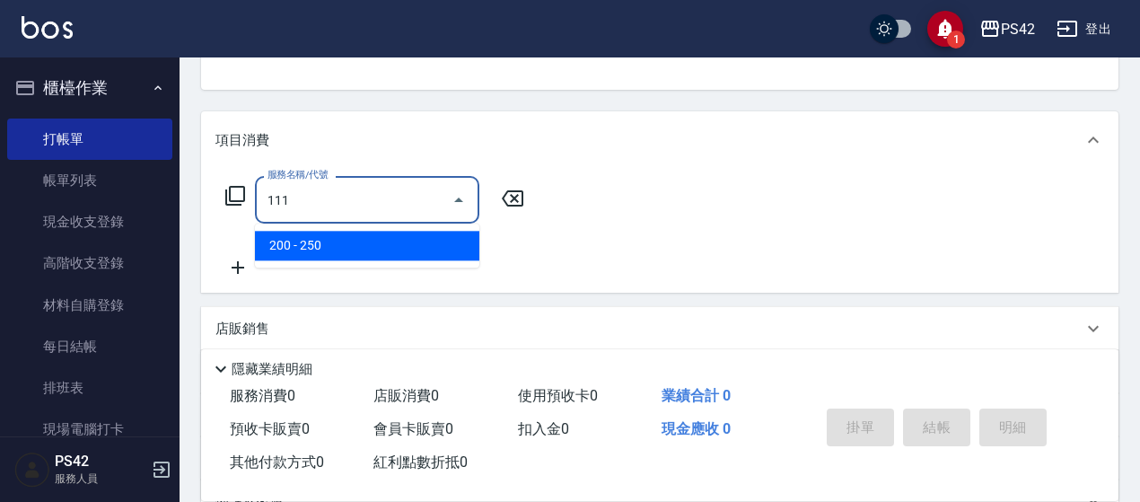
type input "200(111)"
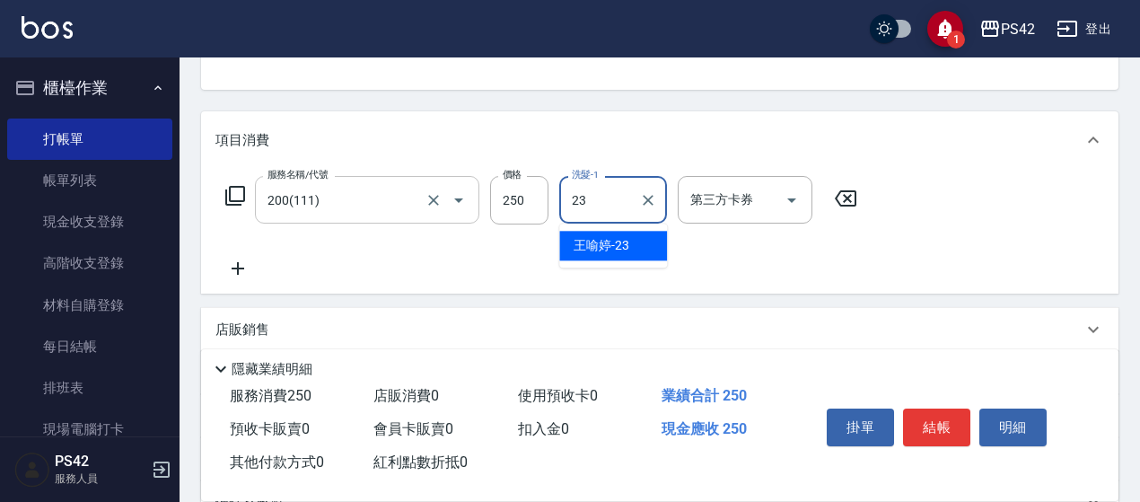
type input "[PERSON_NAME]-23"
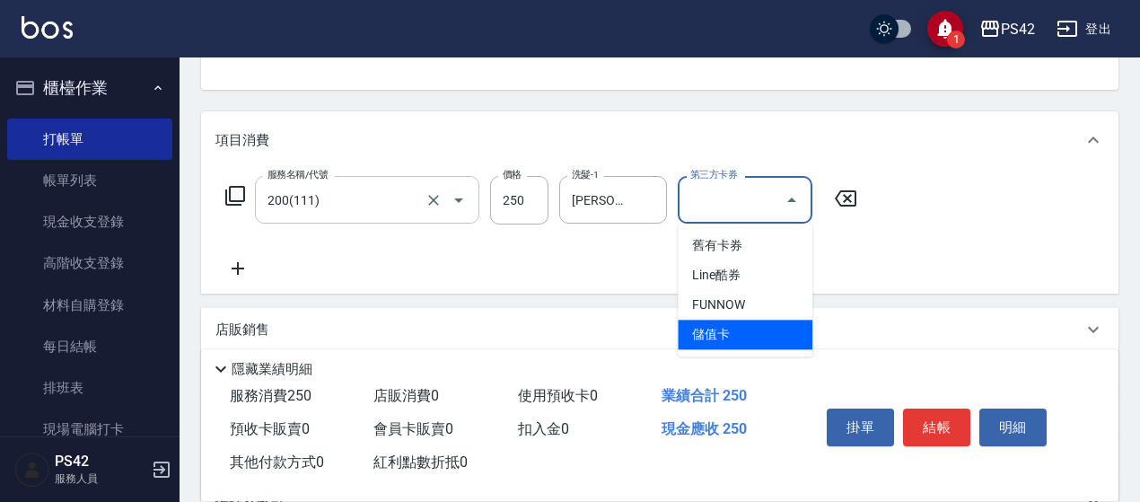
type input "儲值卡"
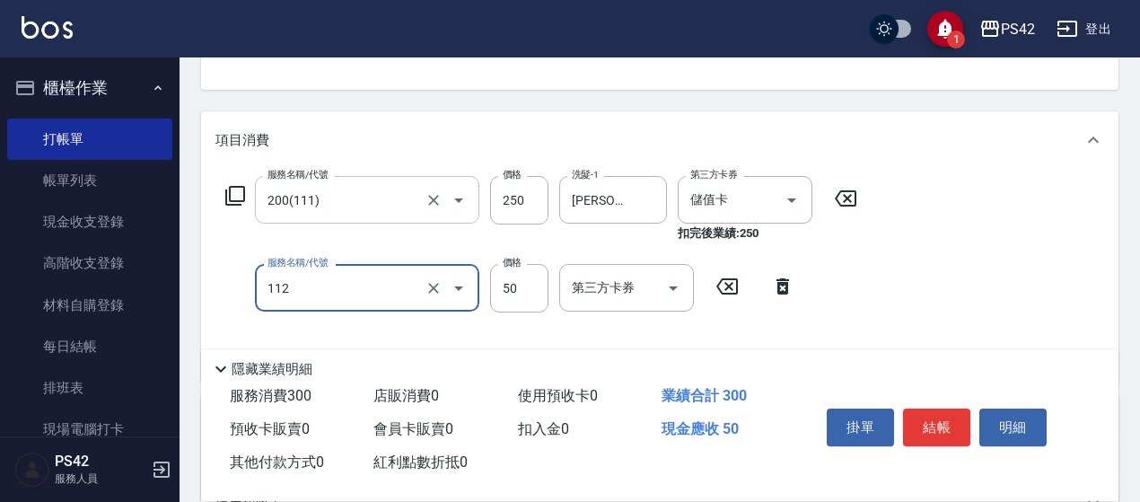
type input "精油50(112)"
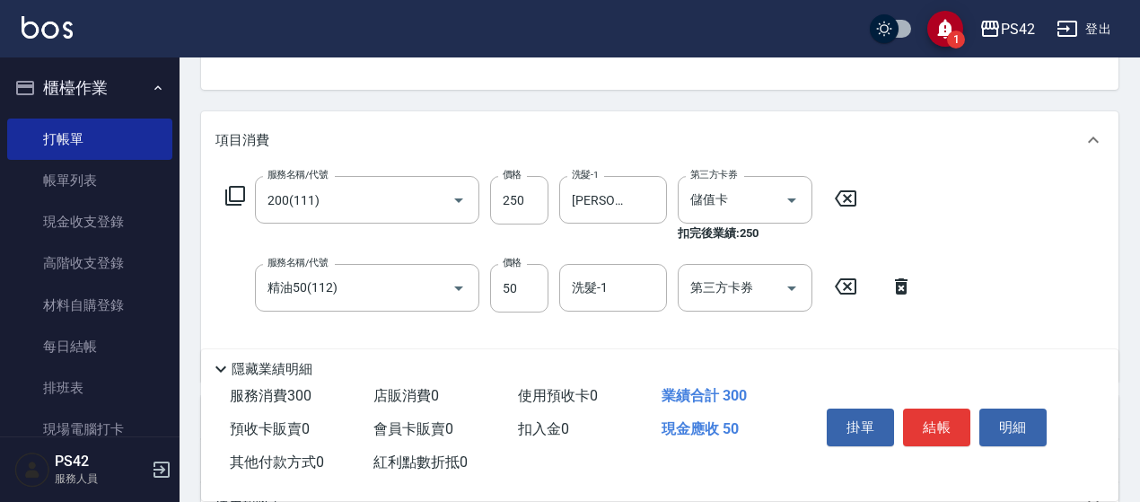
click at [837, 292] on icon at bounding box center [845, 286] width 45 height 22
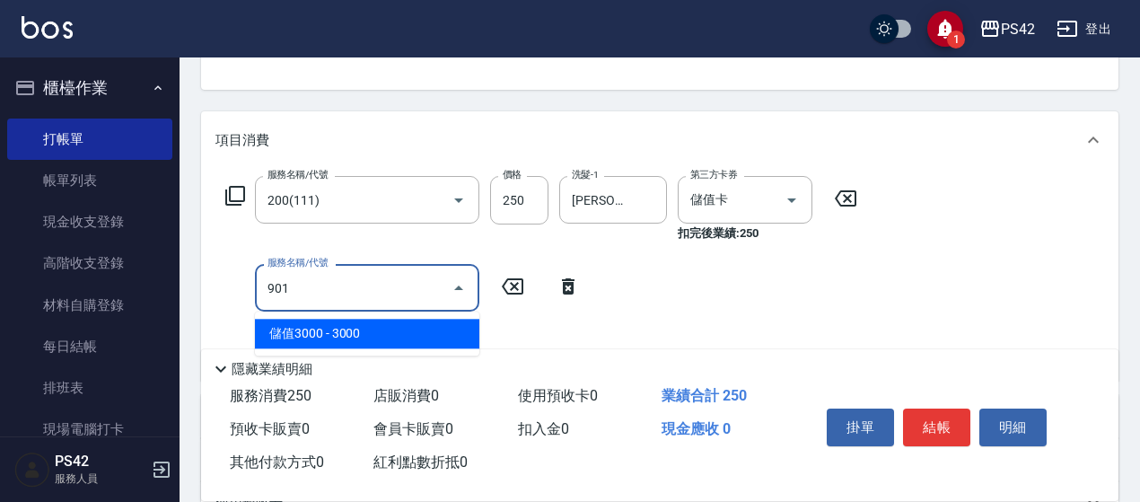
type input "儲值3000(901)"
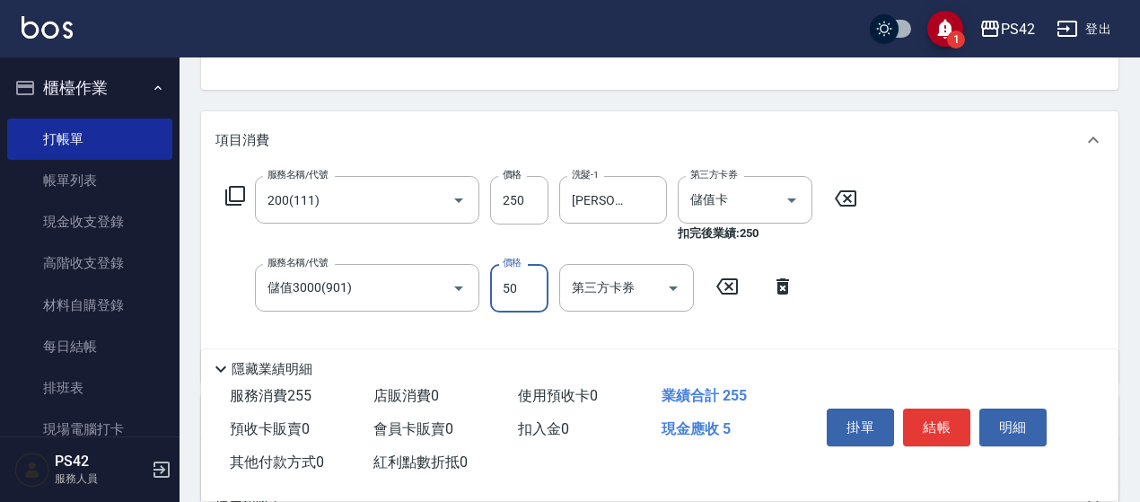
type input "50"
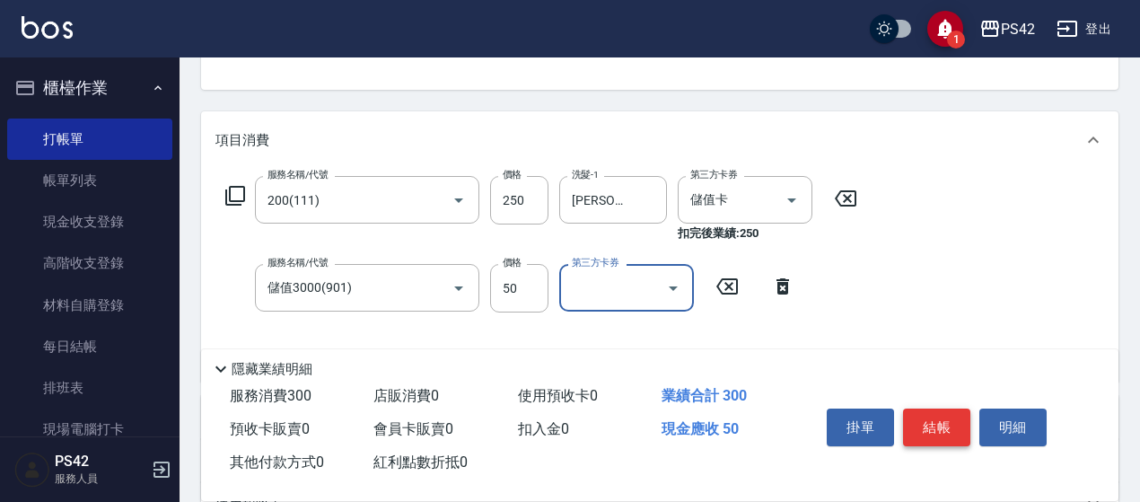
click at [939, 423] on button "結帳" at bounding box center [936, 427] width 67 height 38
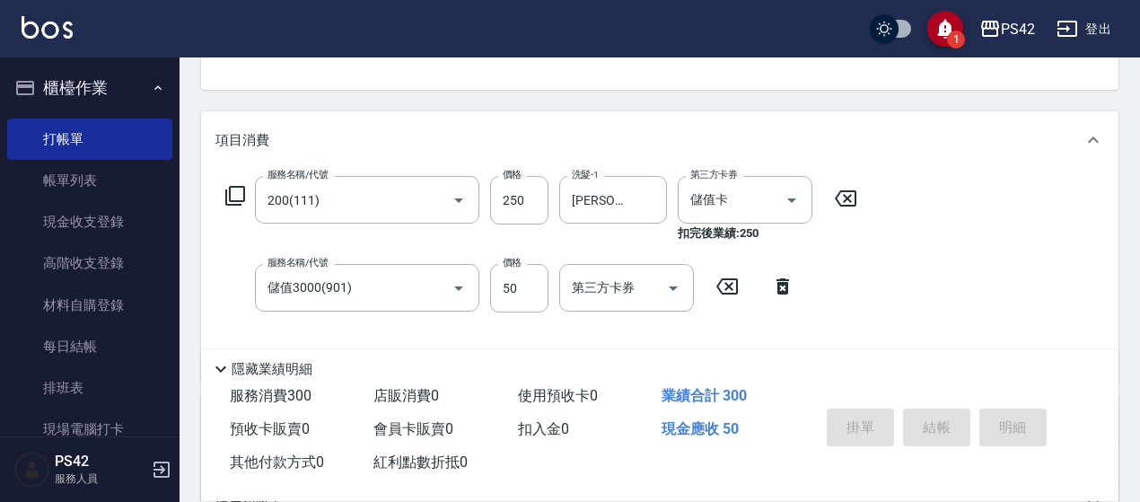
type input "[DATE] 16:47"
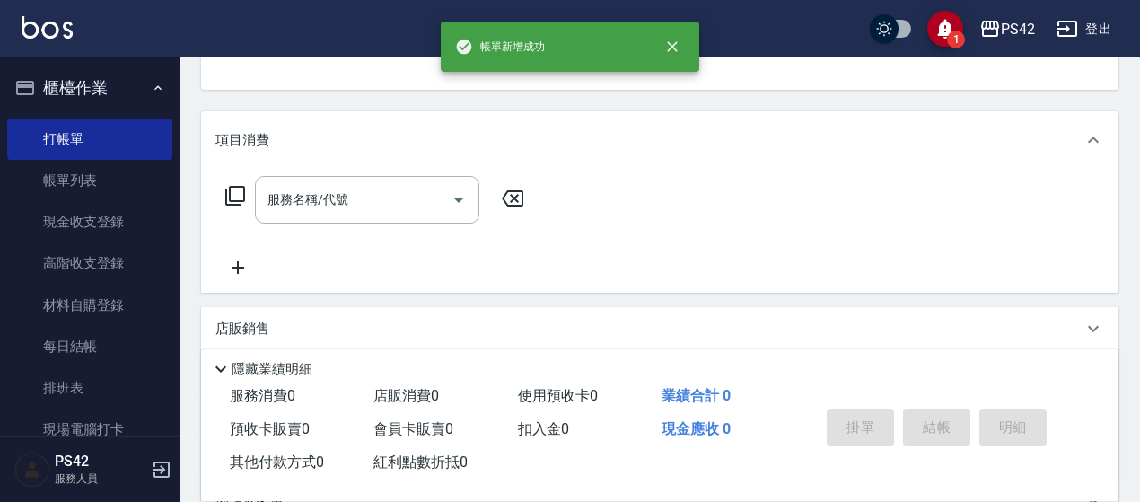
scroll to position [174, 0]
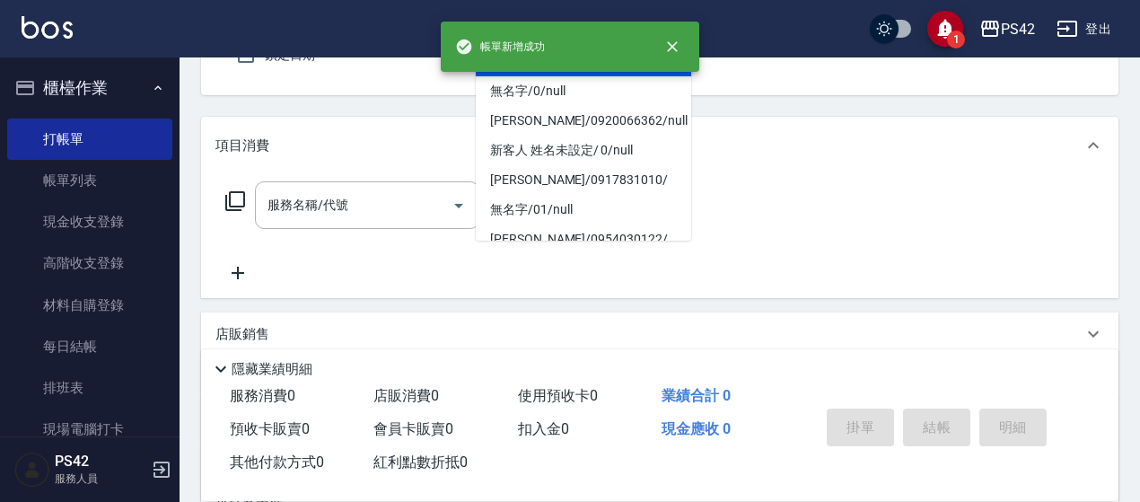
type input "/02/null"
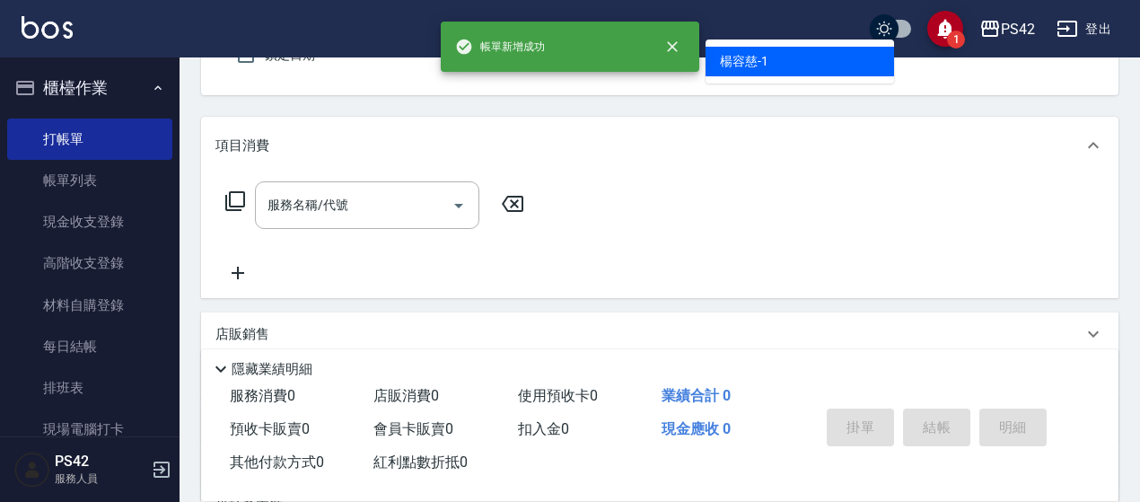
type input "[PERSON_NAME]-1"
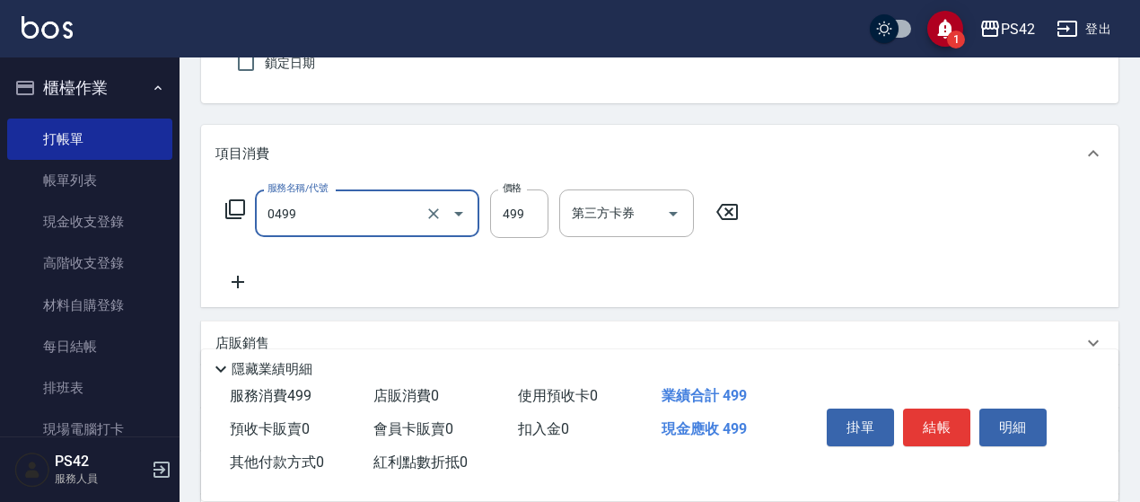
type input "[PERSON_NAME]499(0499)"
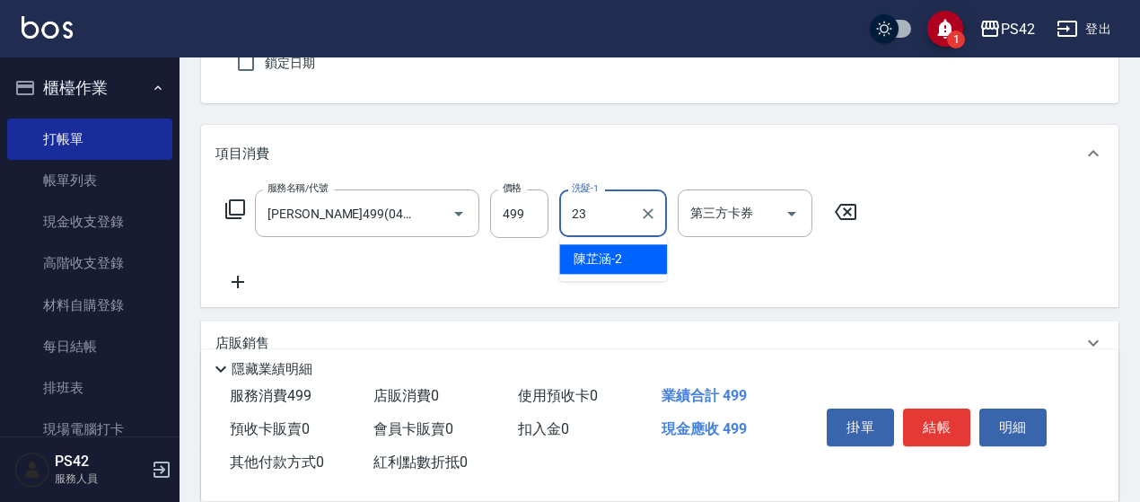
type input "[PERSON_NAME]-23"
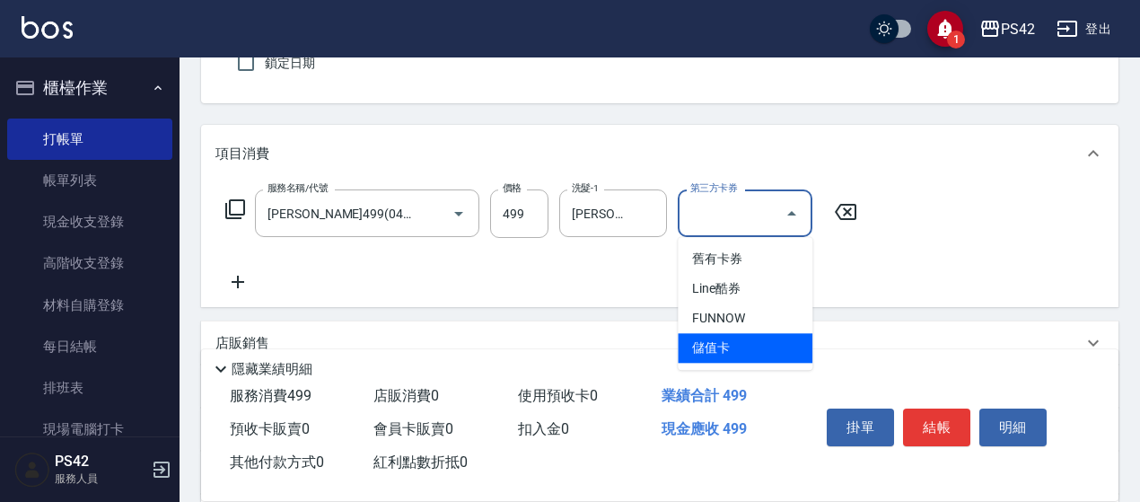
type input "儲值卡"
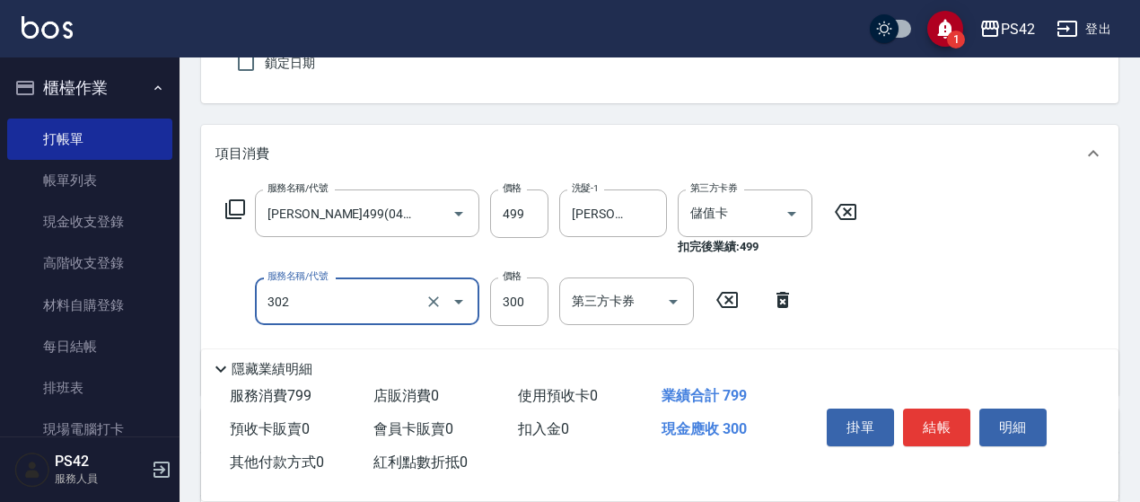
type input "剪髮(302)"
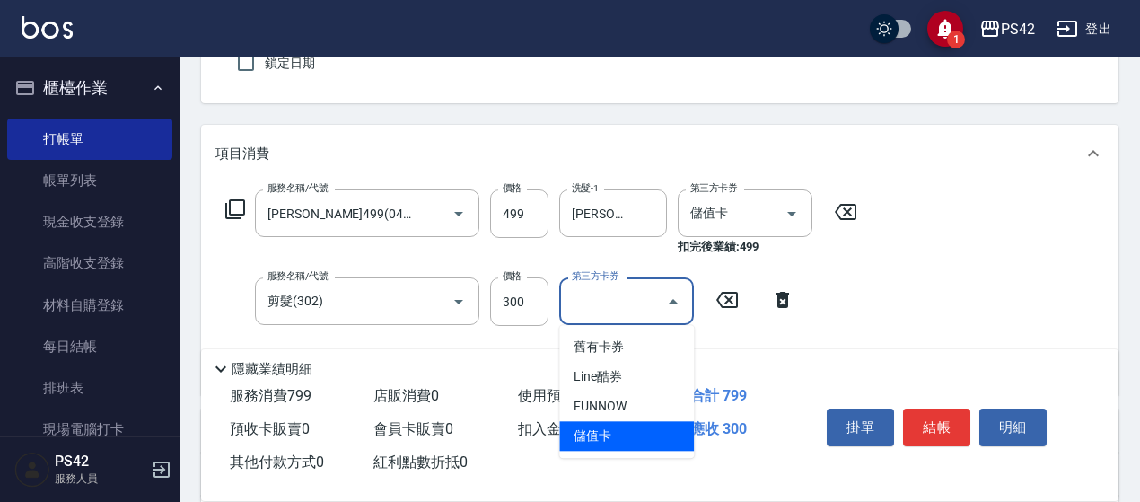
type input "儲值卡"
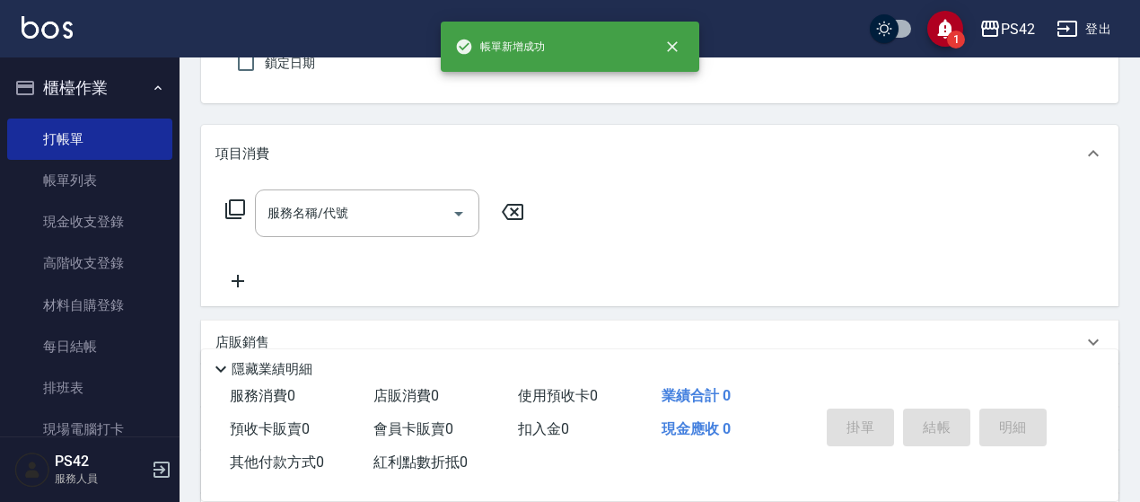
type input "/02/null"
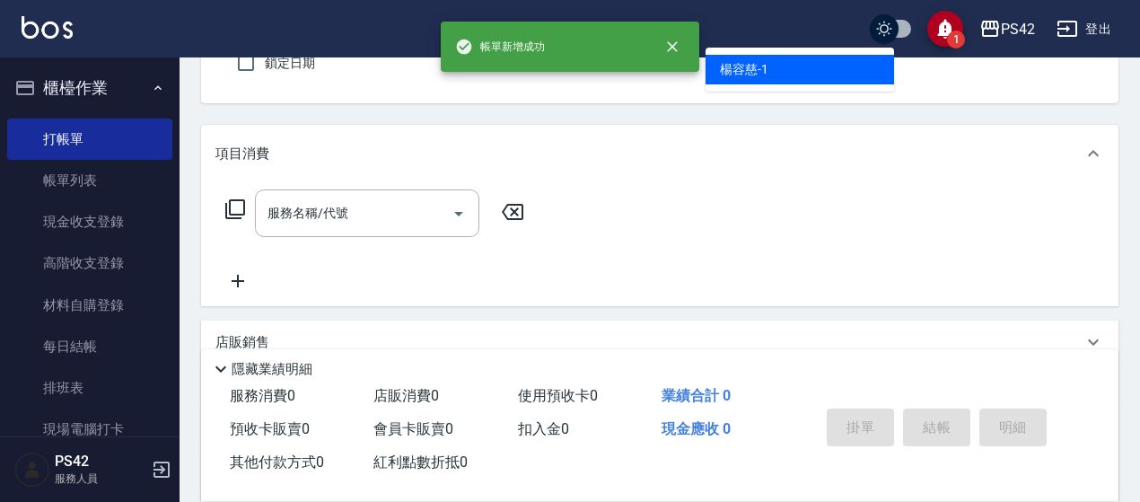
type input "[PERSON_NAME]-1"
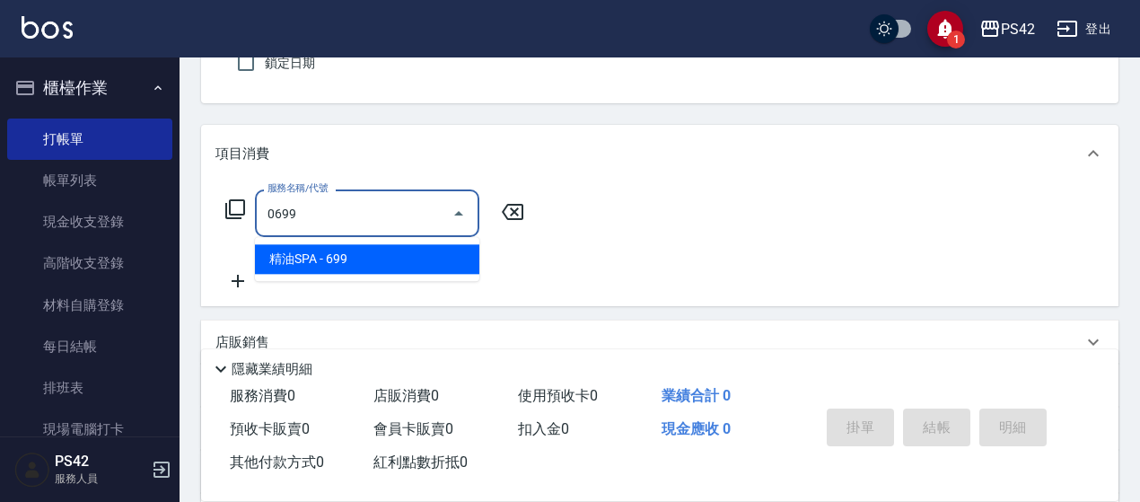
type input "精油SPA(0699)"
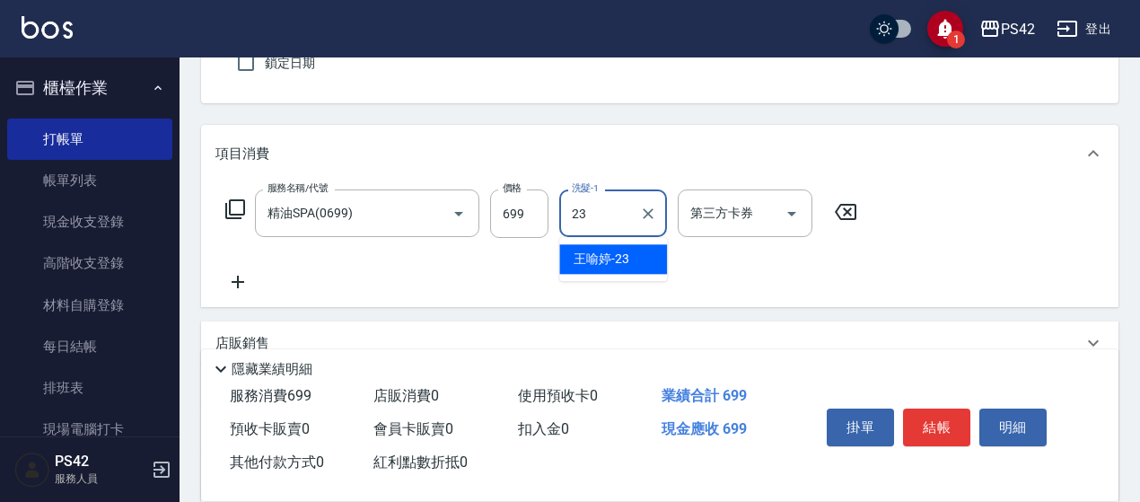
type input "2"
type input "[PERSON_NAME]-33"
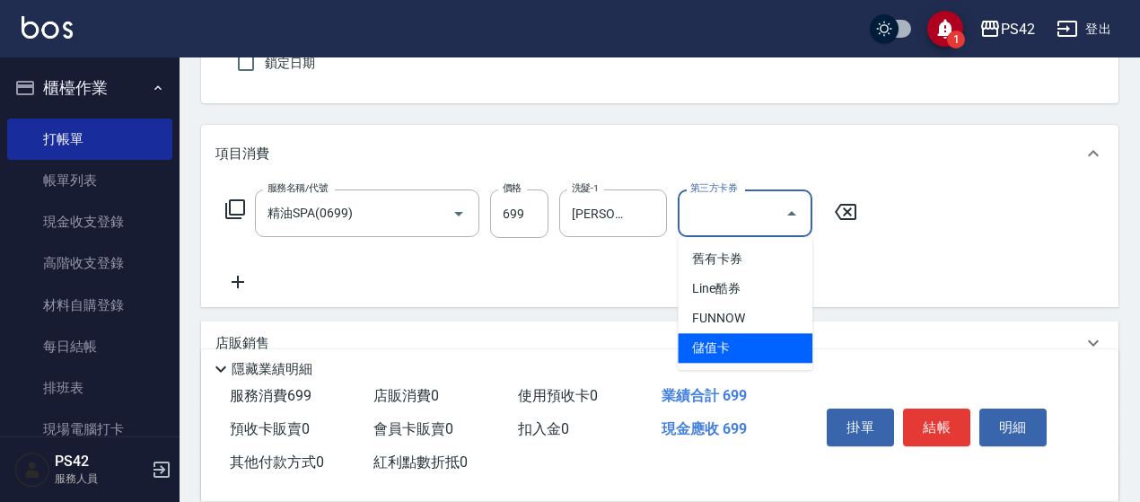
type input "儲值卡"
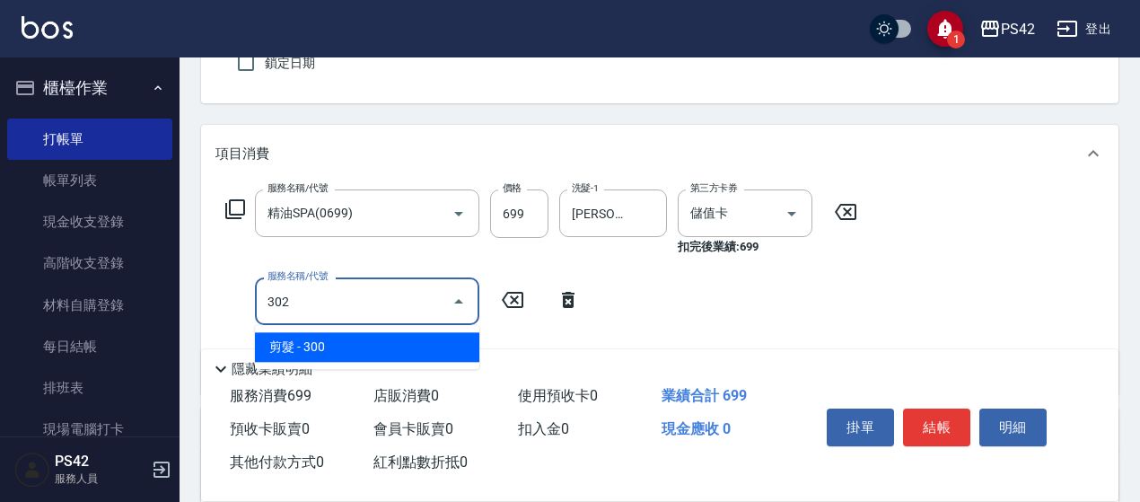
type input "剪髮(302)"
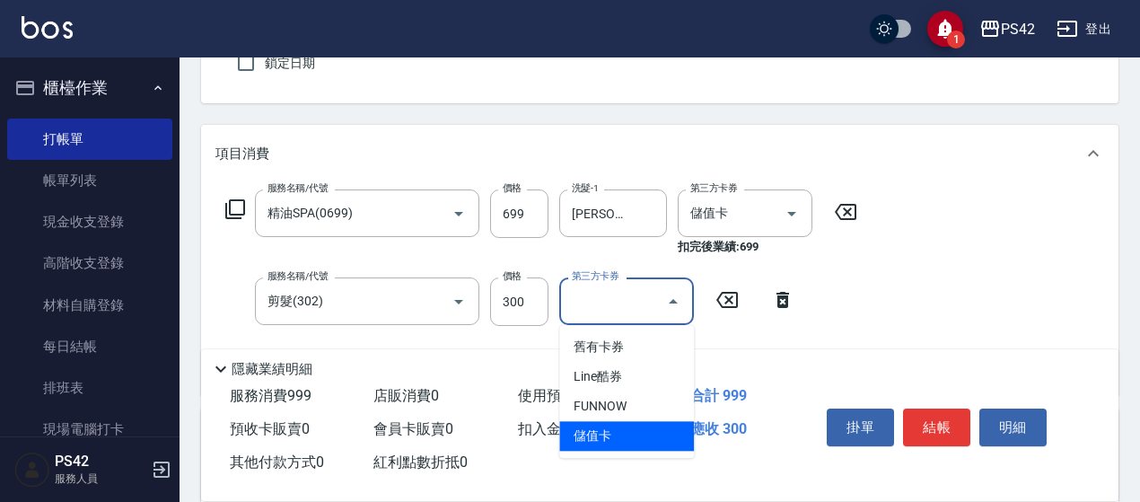
type input "儲值卡"
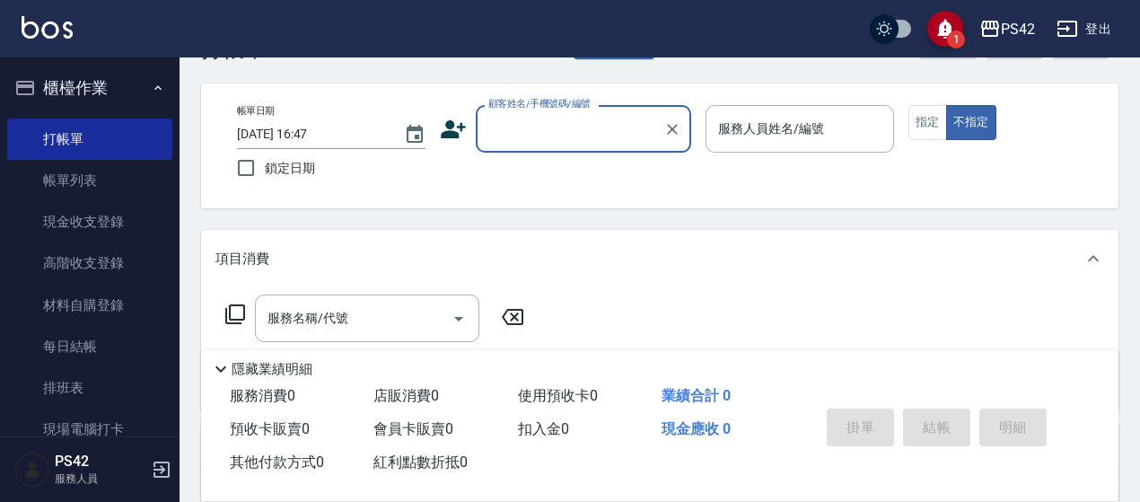
scroll to position [90, 0]
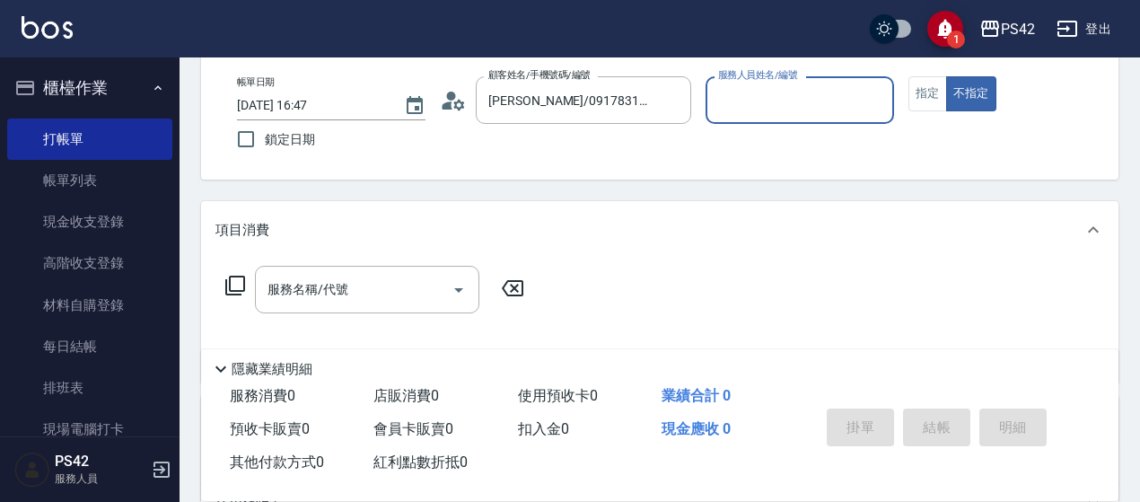
click at [946, 76] on button "不指定" at bounding box center [971, 93] width 50 height 35
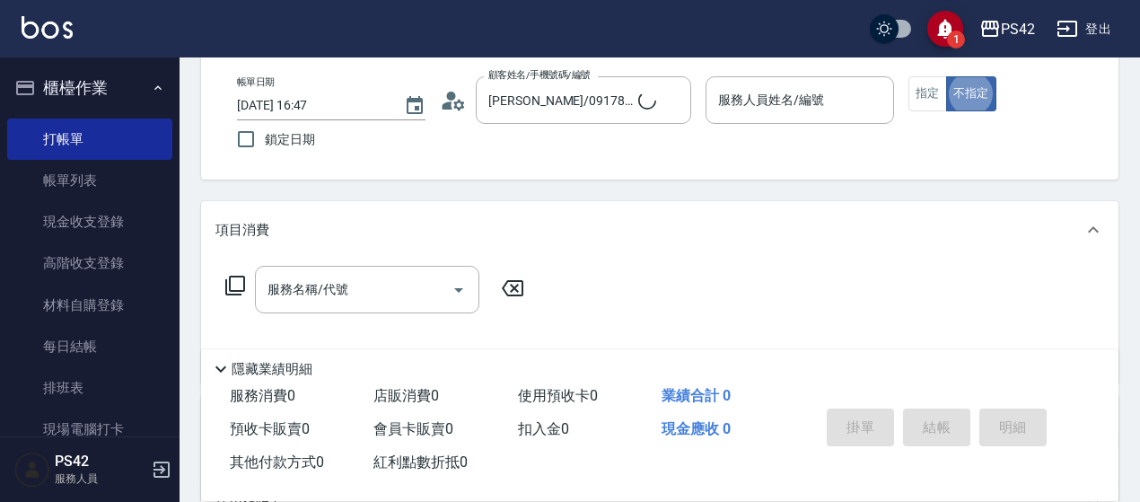
type input "無名字/01/null"
click at [843, 101] on input "服務人員姓名/編號" at bounding box center [799, 99] width 172 height 31
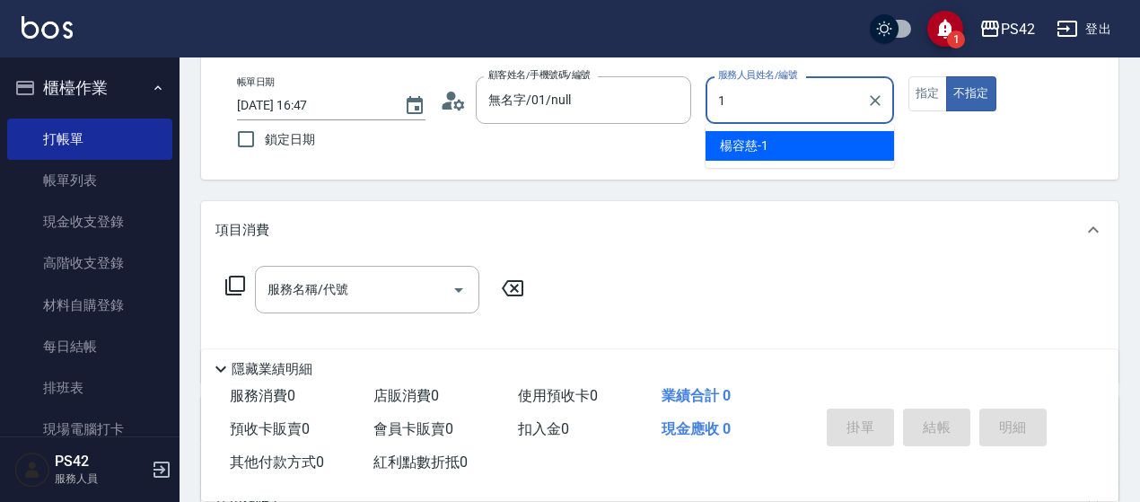
type input "[PERSON_NAME]-1"
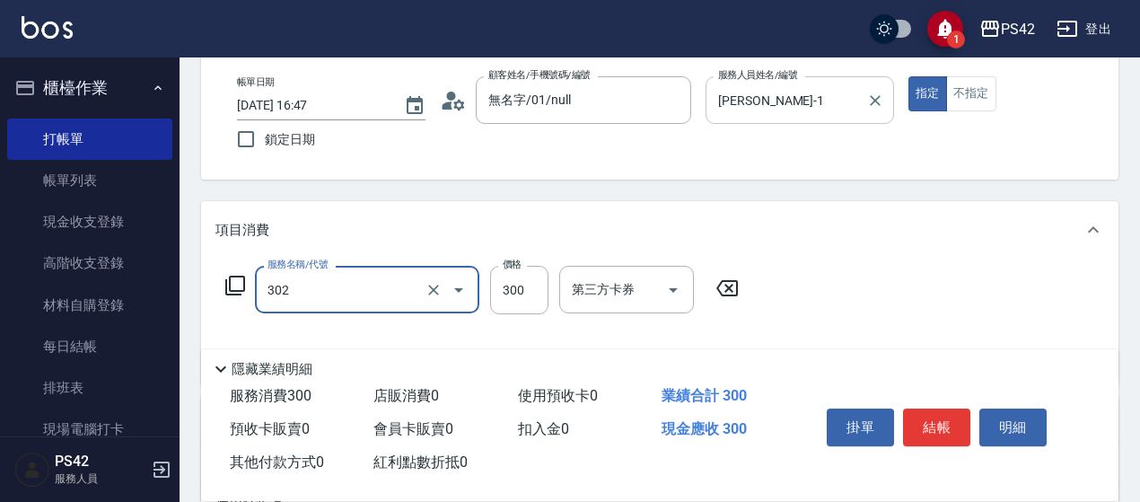
type input "剪髮(302)"
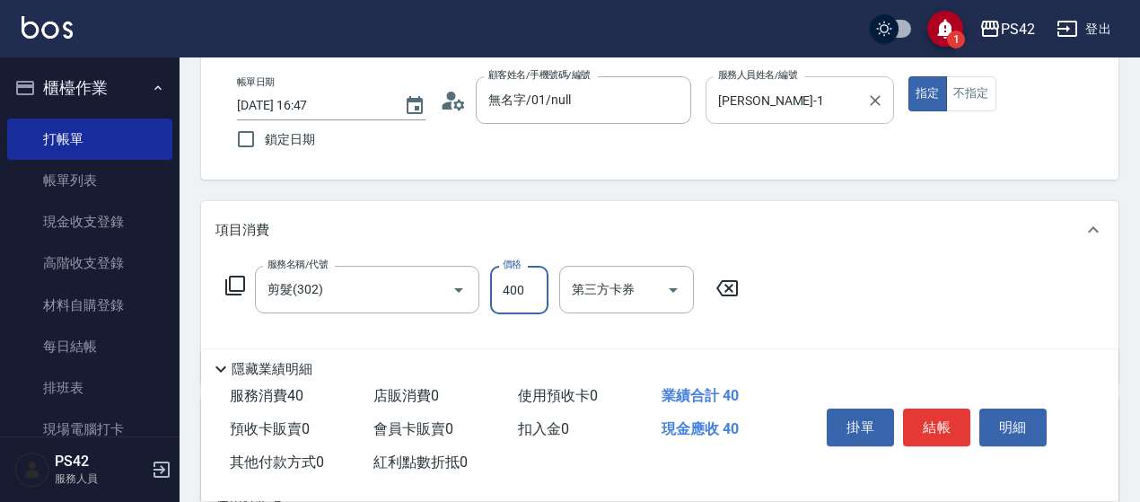
type input "400"
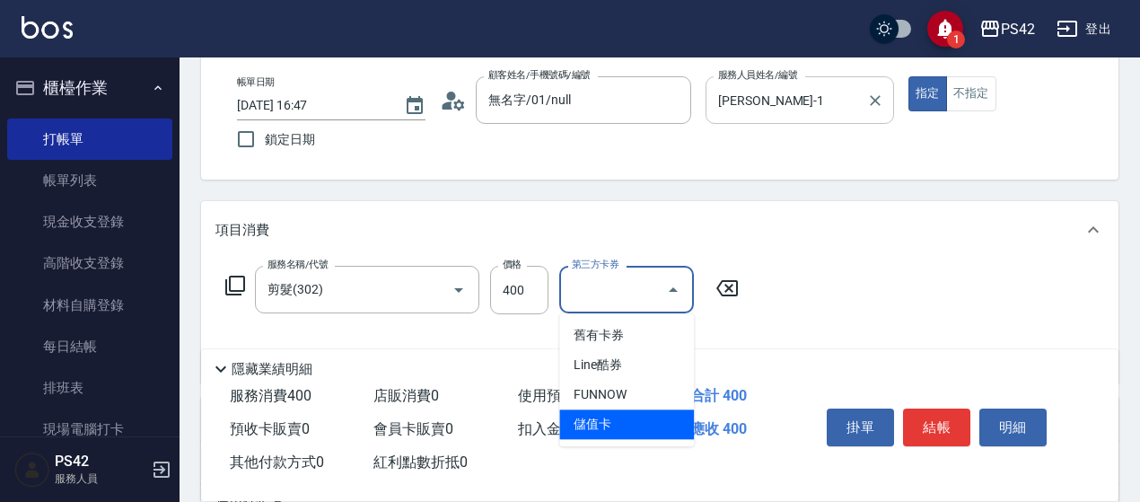
type input "儲值卡"
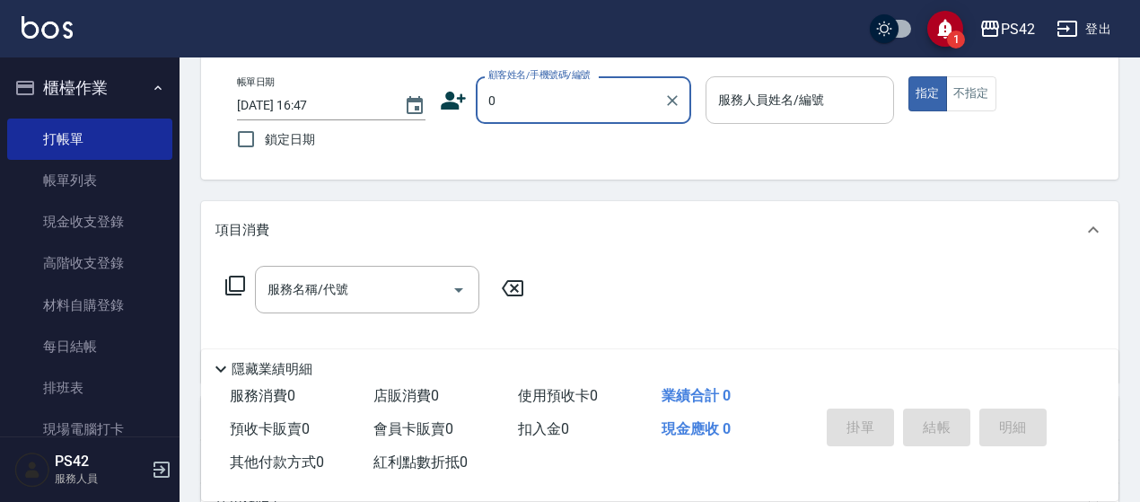
type input "[PERSON_NAME]/0917831010/"
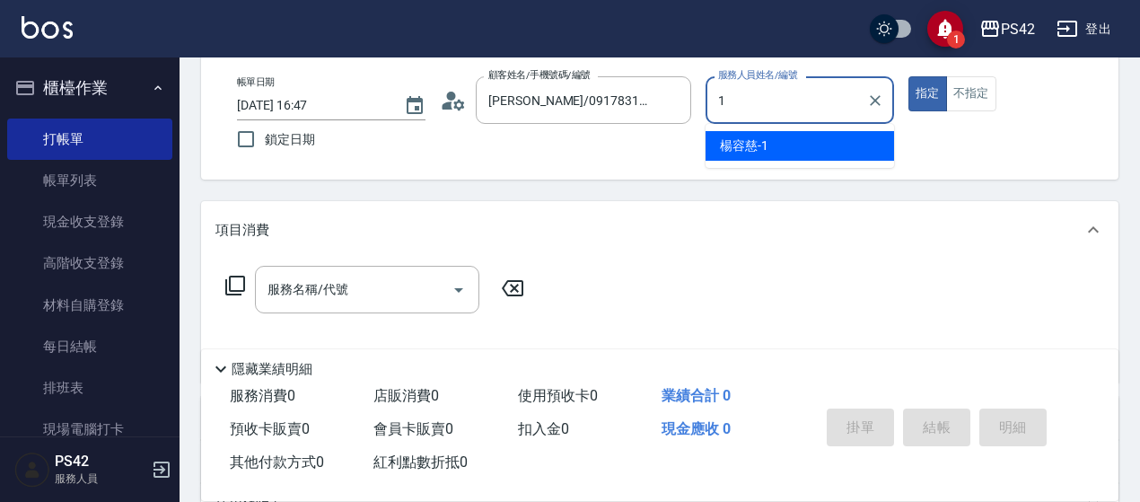
type input "[PERSON_NAME]-1"
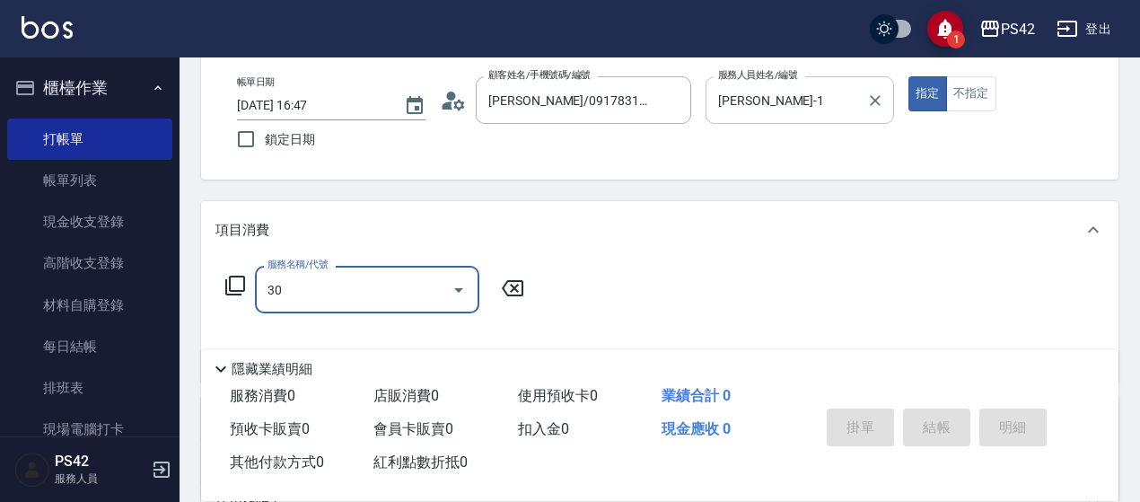
type input "309"
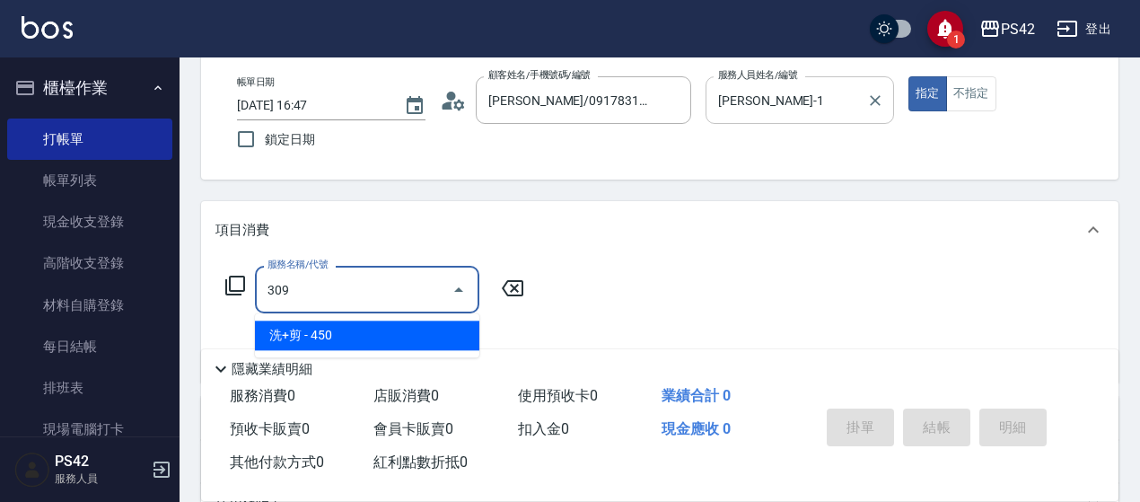
type input "無名字/0/null"
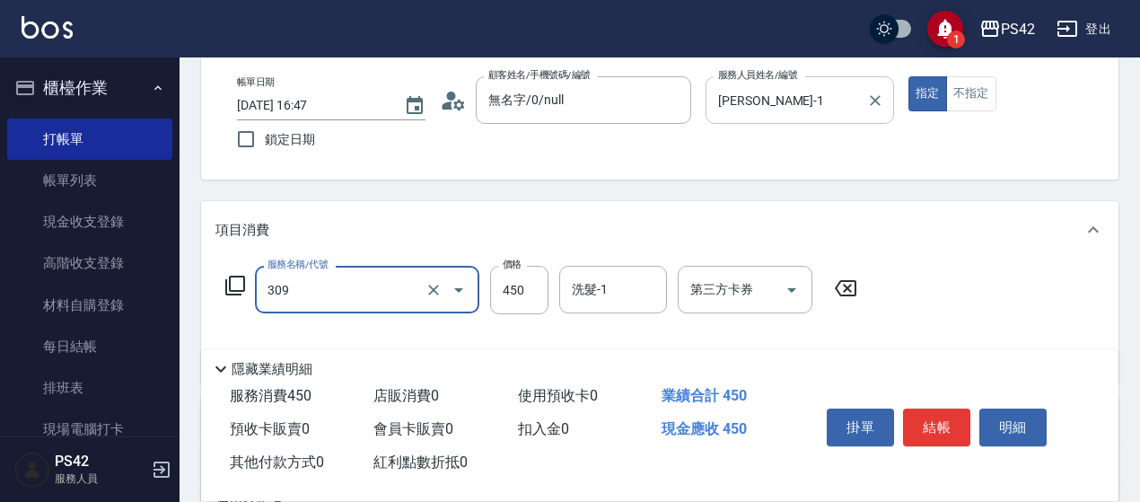
type input "洗+剪(309)"
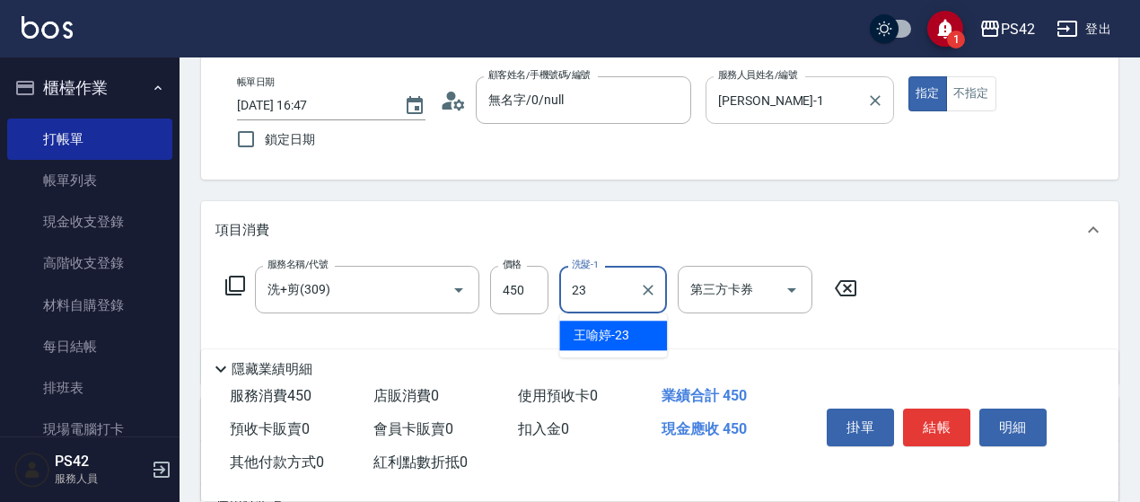
type input "[PERSON_NAME]-23"
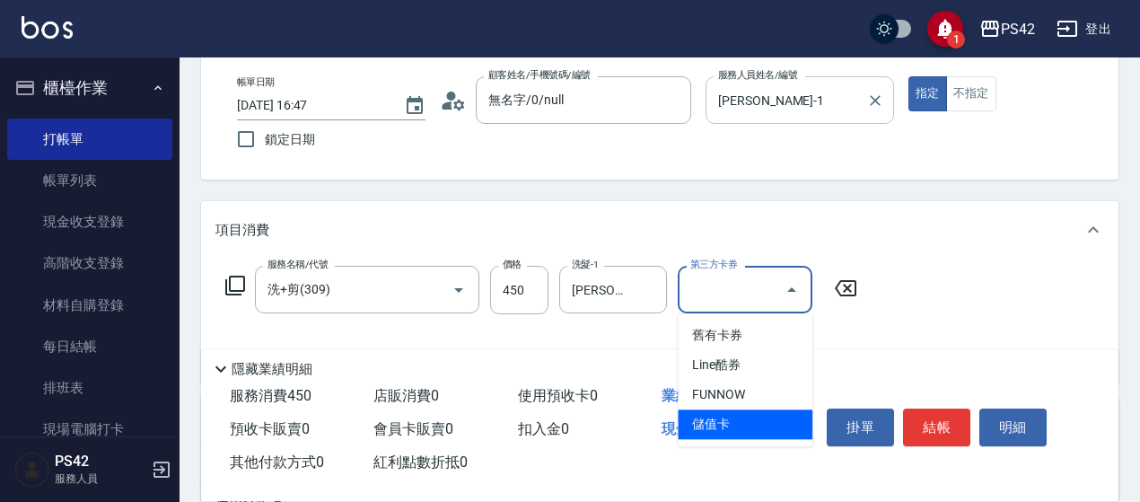
type input "儲值卡"
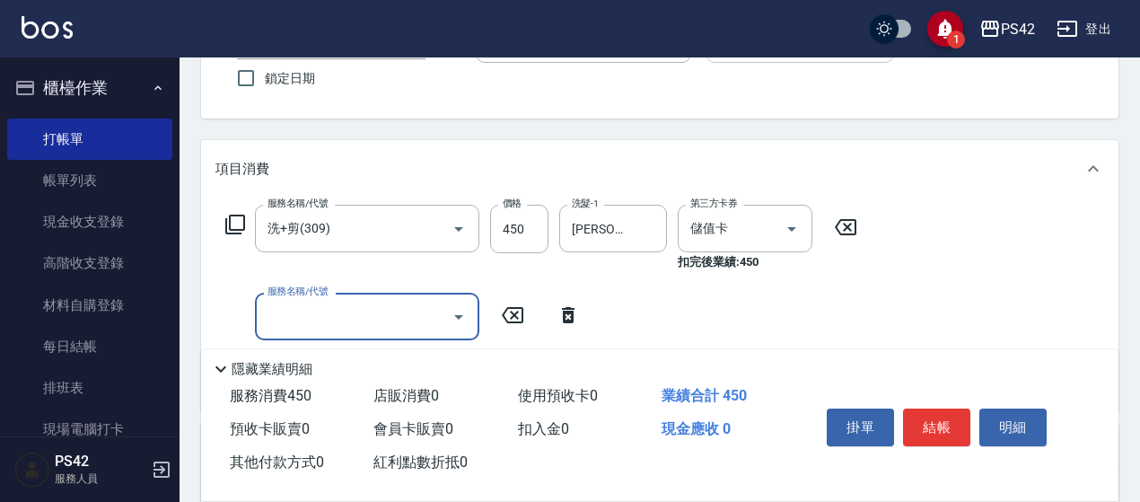
scroll to position [179, 0]
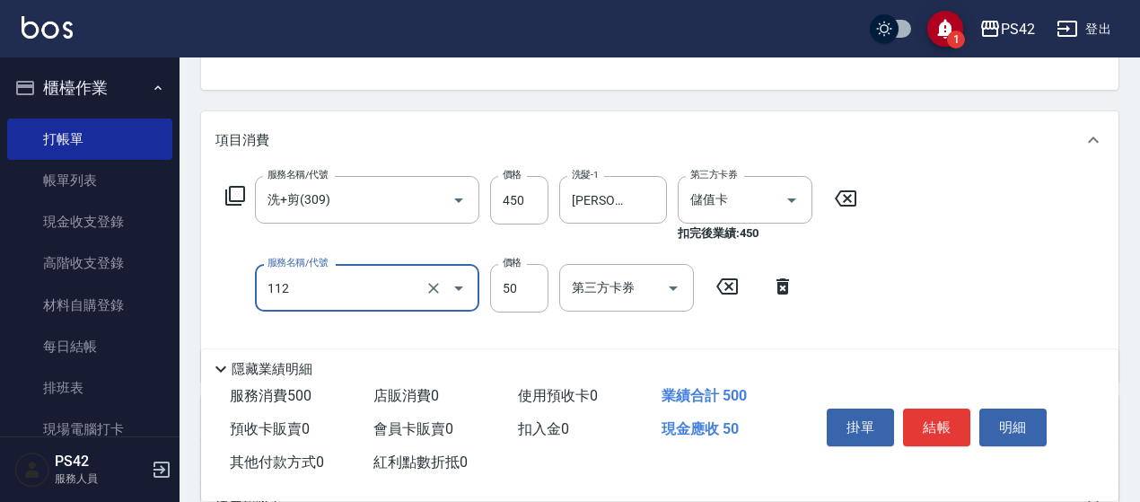
type input "精油50(112)"
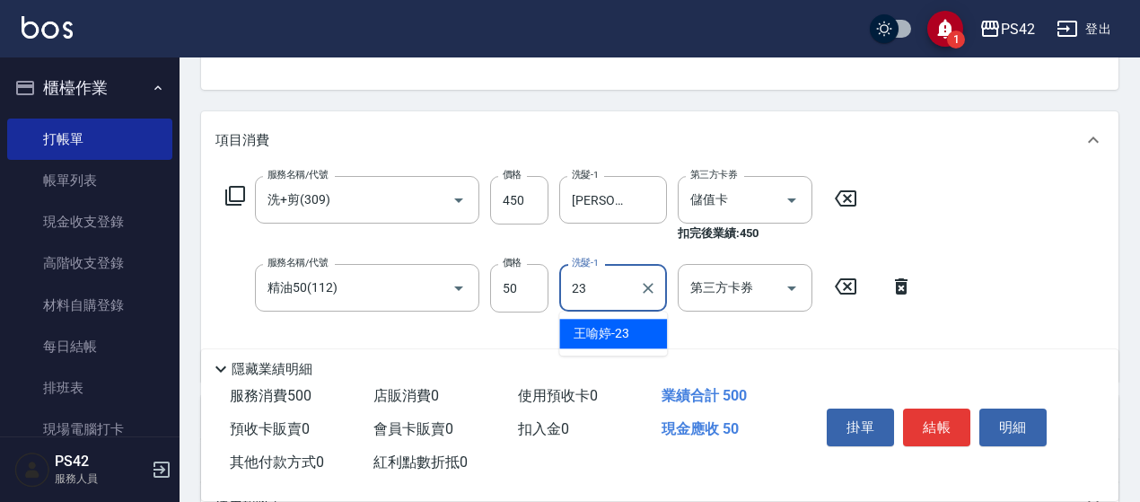
type input "[PERSON_NAME]-23"
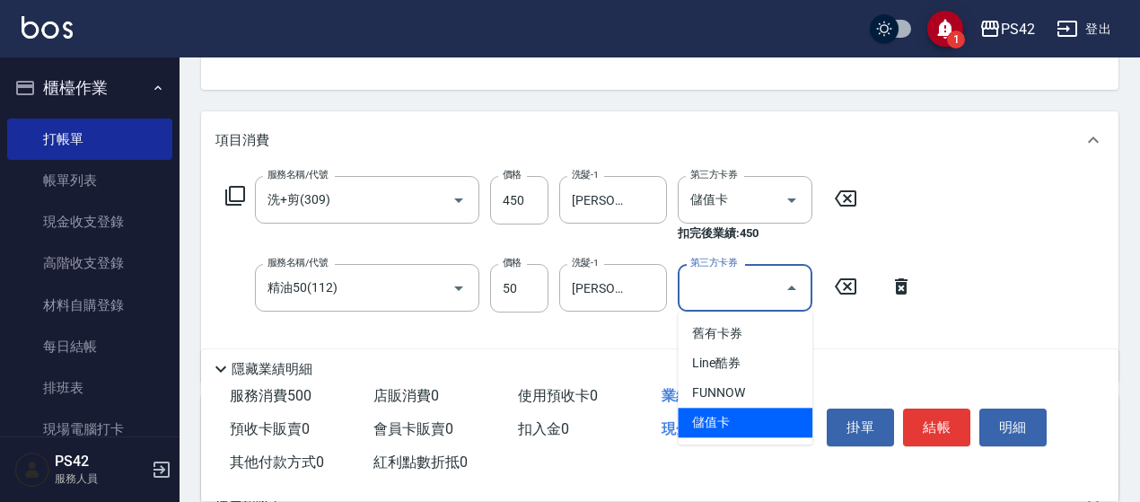
type input "儲值卡"
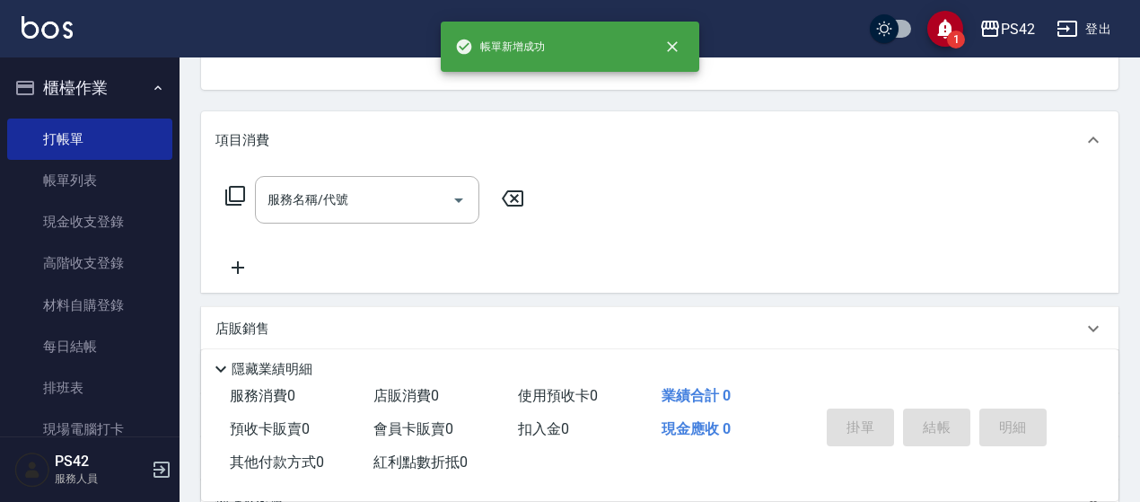
scroll to position [174, 0]
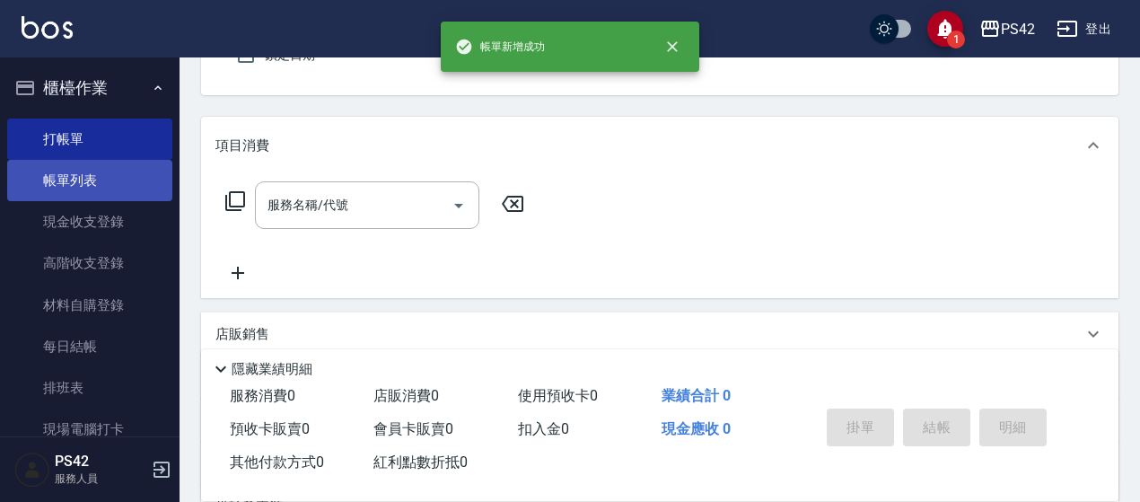
click at [147, 173] on link "帳單列表" at bounding box center [89, 180] width 165 height 41
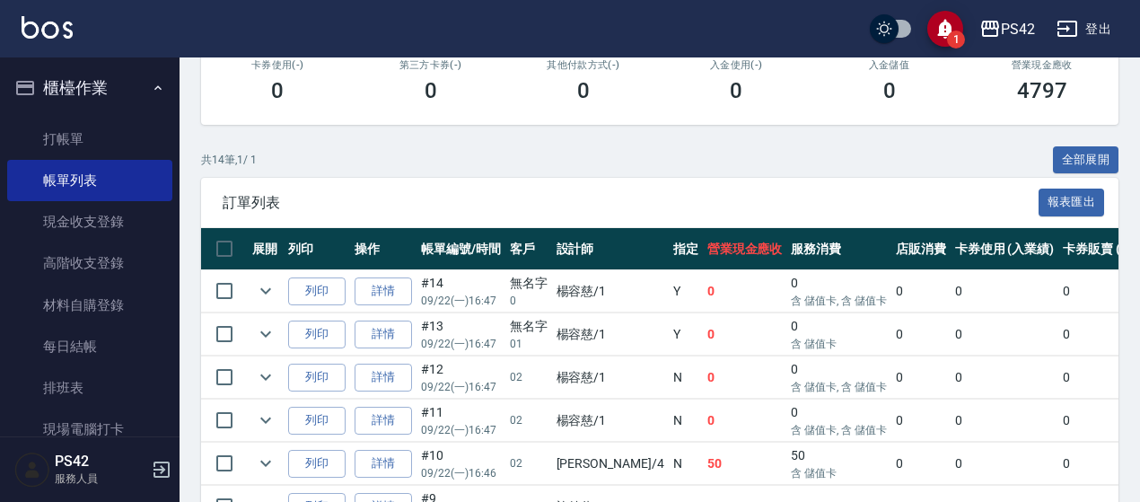
scroll to position [359, 0]
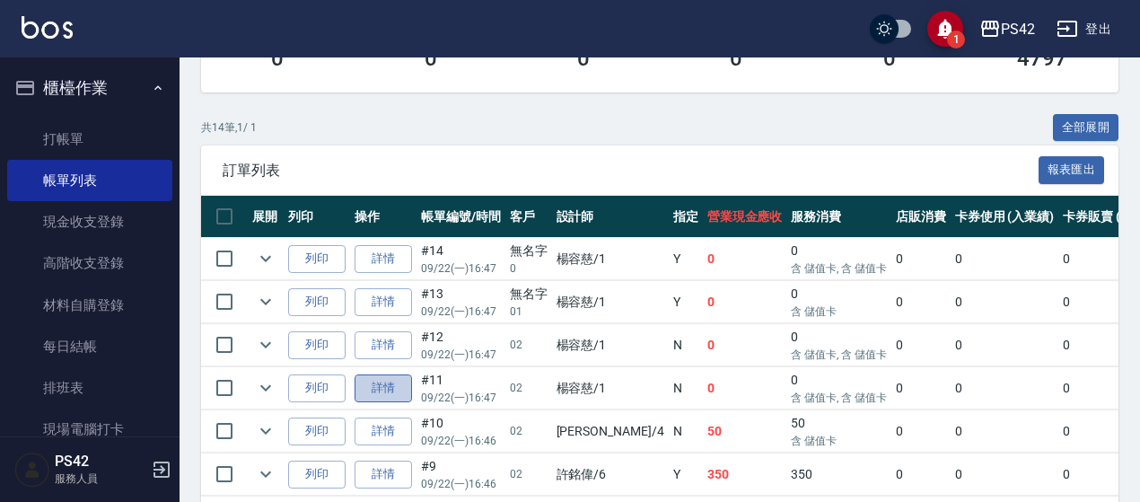
click at [388, 382] on link "詳情" at bounding box center [382, 388] width 57 height 28
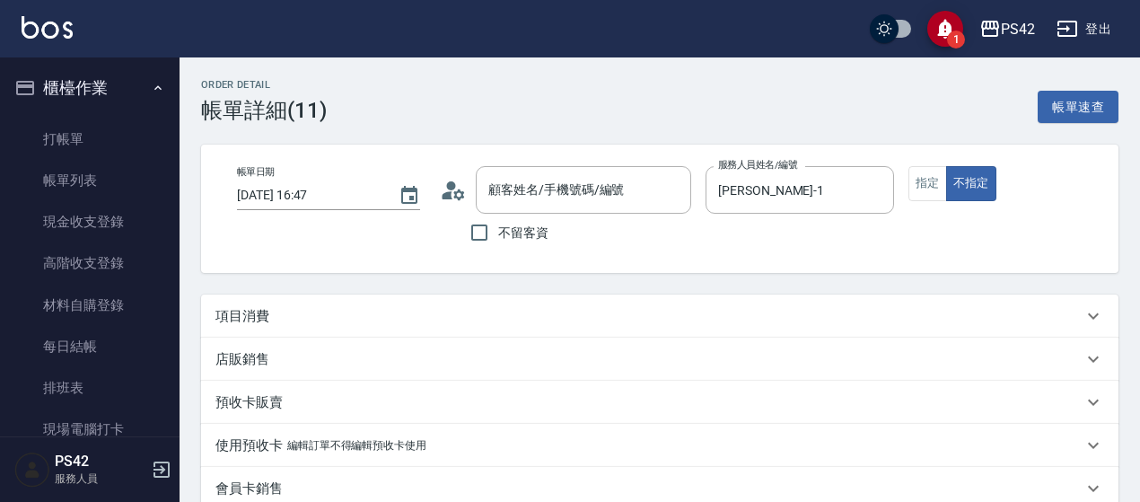
type input "[DATE] 16:47"
type input "[PERSON_NAME]-1"
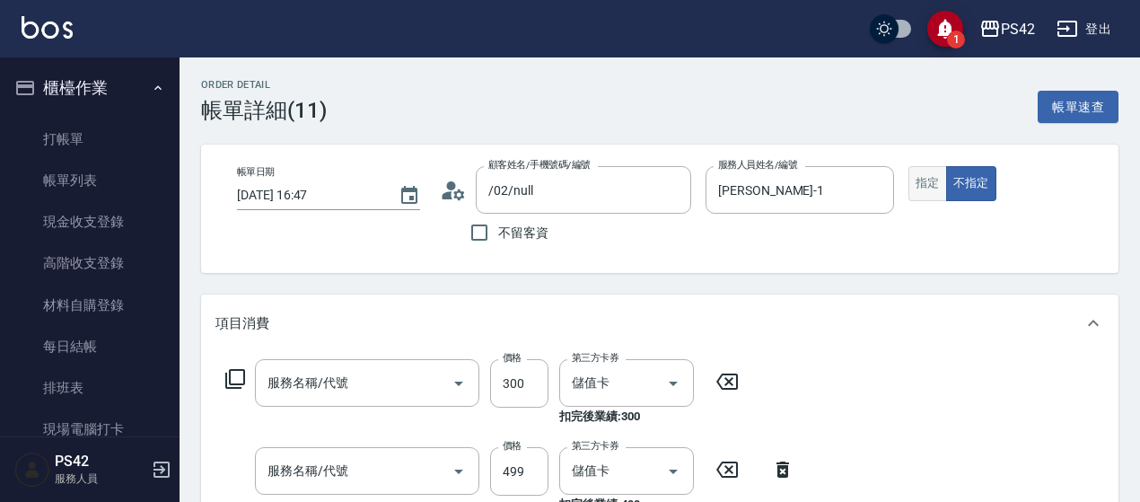
type input "/02/null"
type input "剪髮(302)"
type input "[PERSON_NAME]499(0499)"
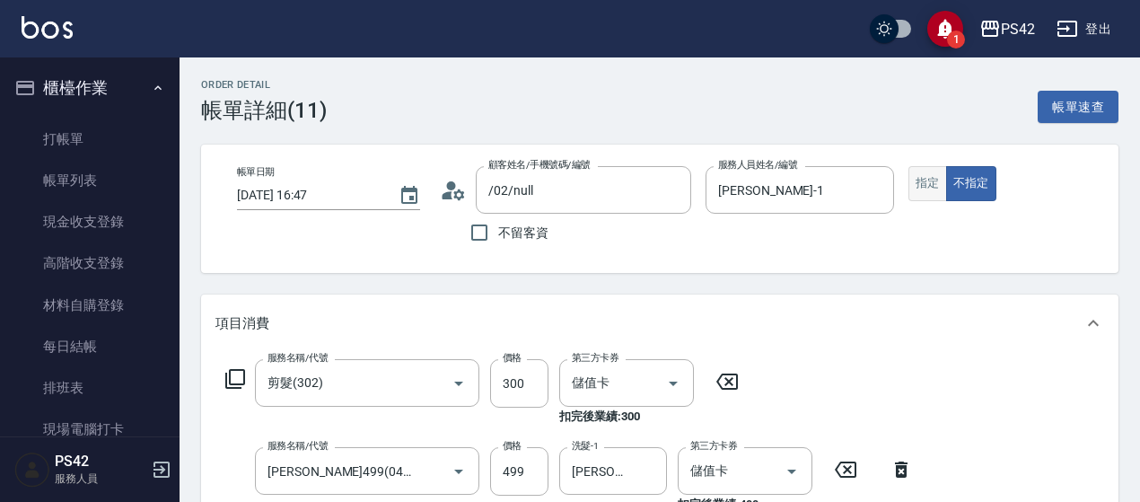
click at [937, 182] on button "指定" at bounding box center [927, 183] width 39 height 35
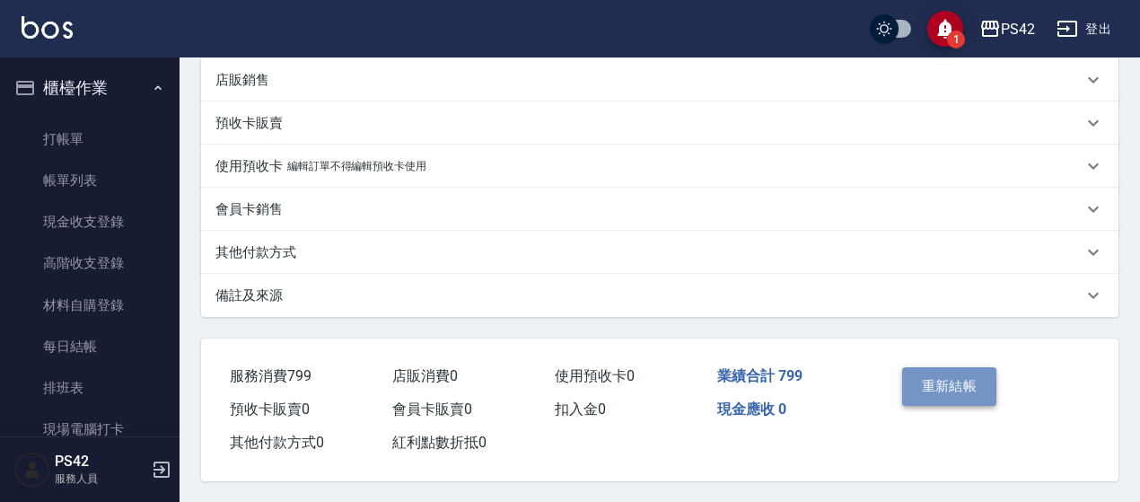
click at [948, 386] on button "重新結帳" at bounding box center [949, 386] width 95 height 38
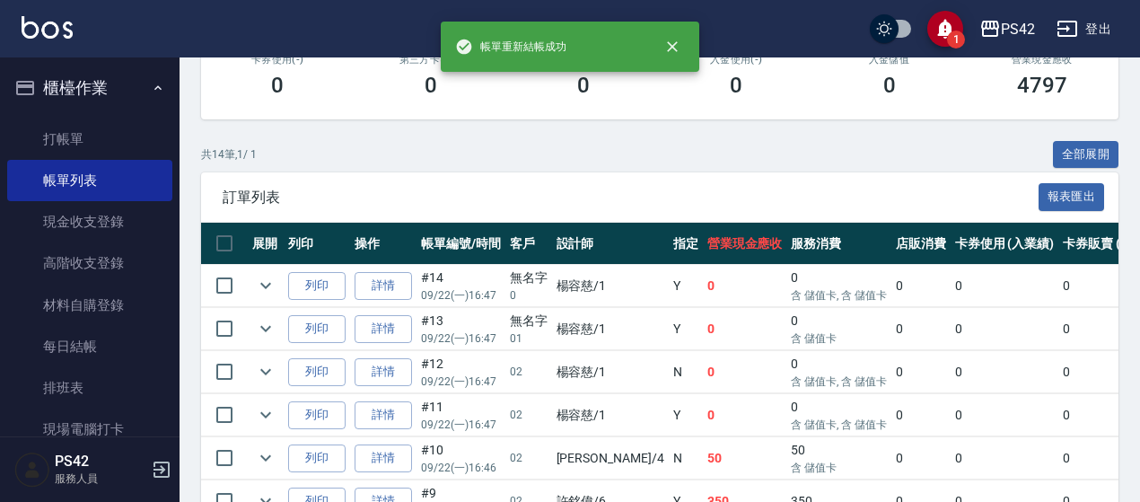
scroll to position [359, 0]
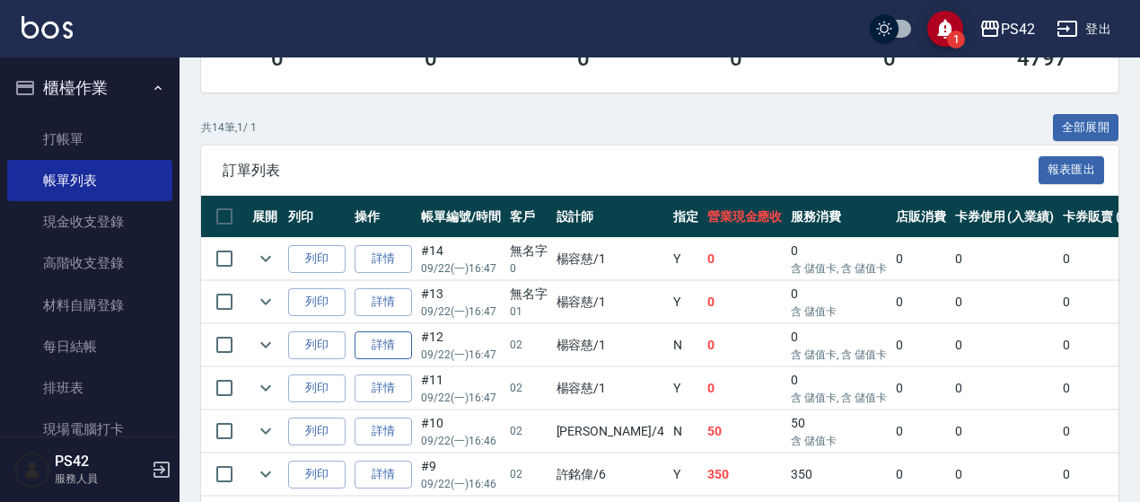
click at [393, 347] on link "詳情" at bounding box center [382, 345] width 57 height 28
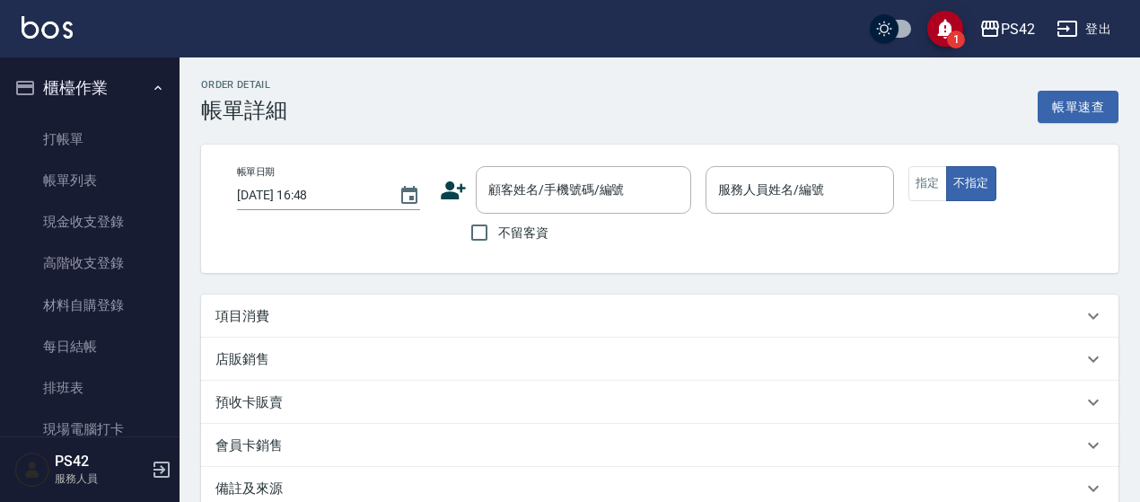
type input "[DATE] 16:47"
type input "[PERSON_NAME]-1"
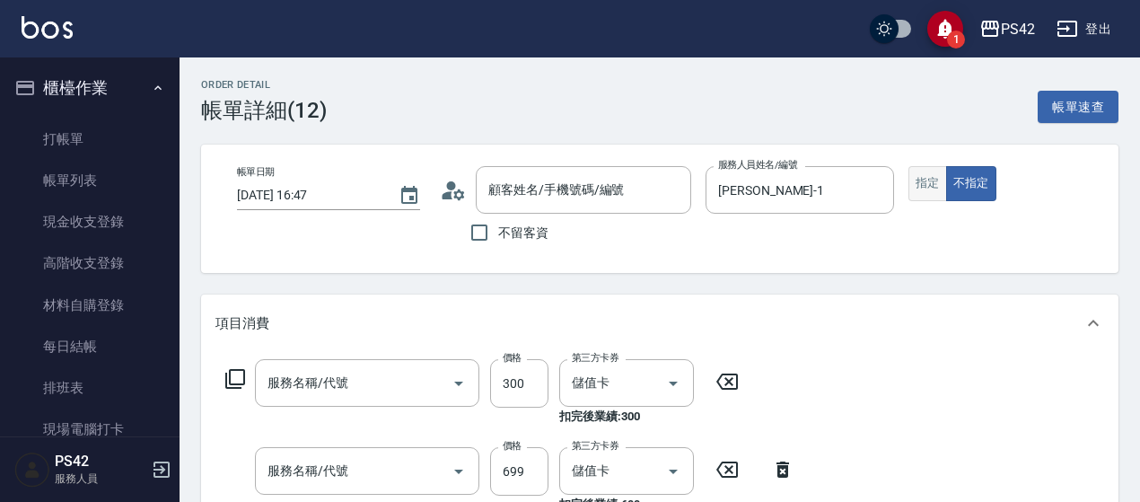
type input "/02/null"
type input "剪髮(302)"
type input "精油SPA(0699)"
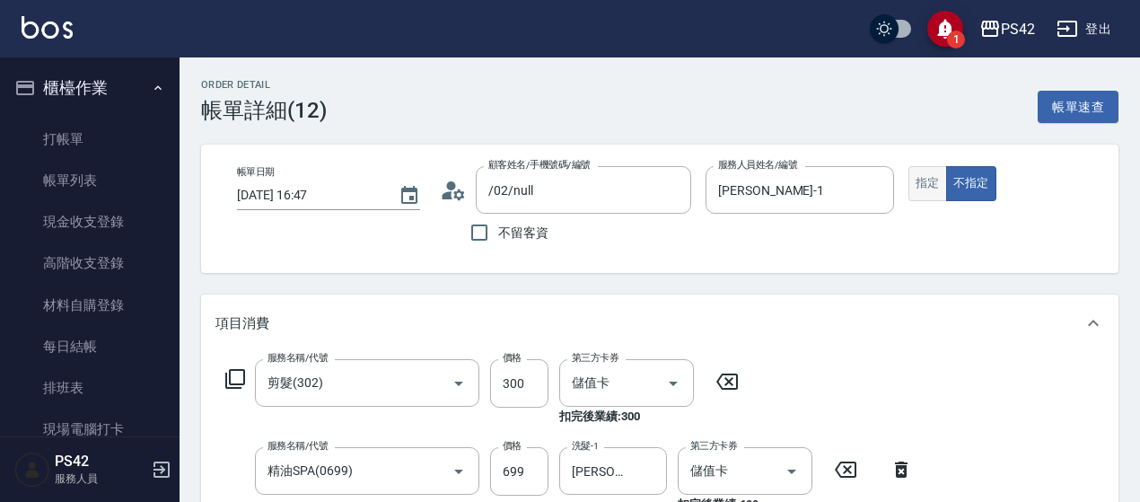
click at [935, 188] on button "指定" at bounding box center [927, 183] width 39 height 35
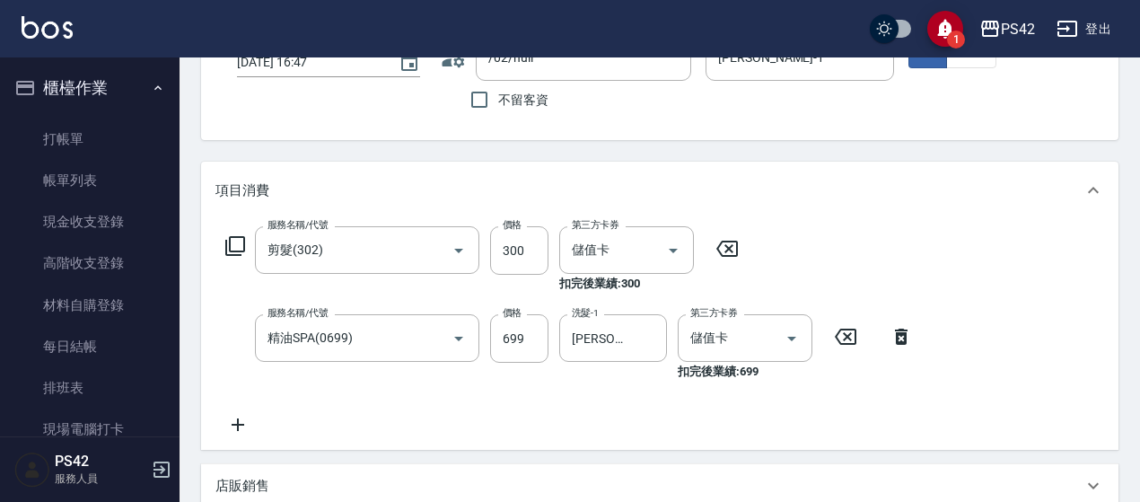
scroll to position [449, 0]
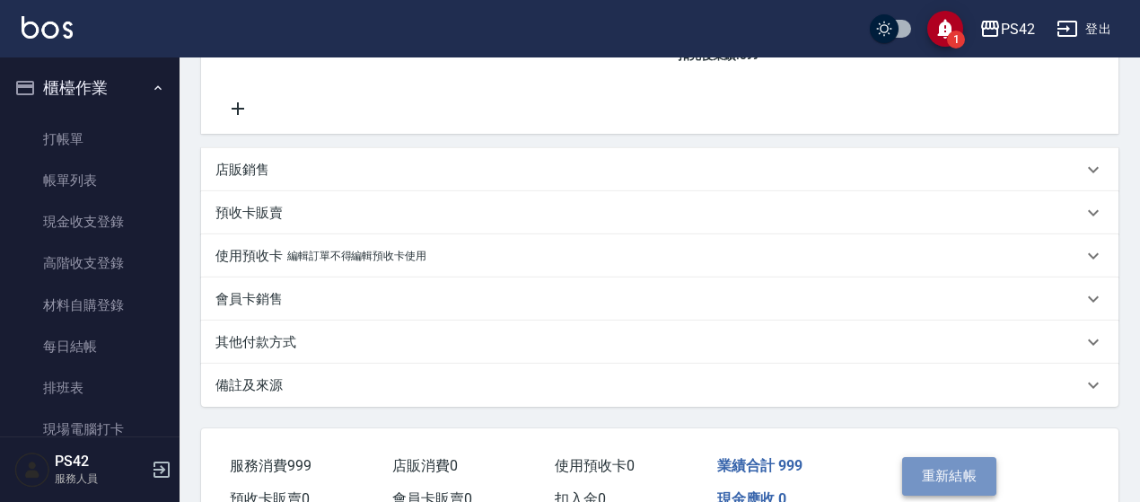
click at [917, 468] on button "重新結帳" at bounding box center [949, 476] width 95 height 38
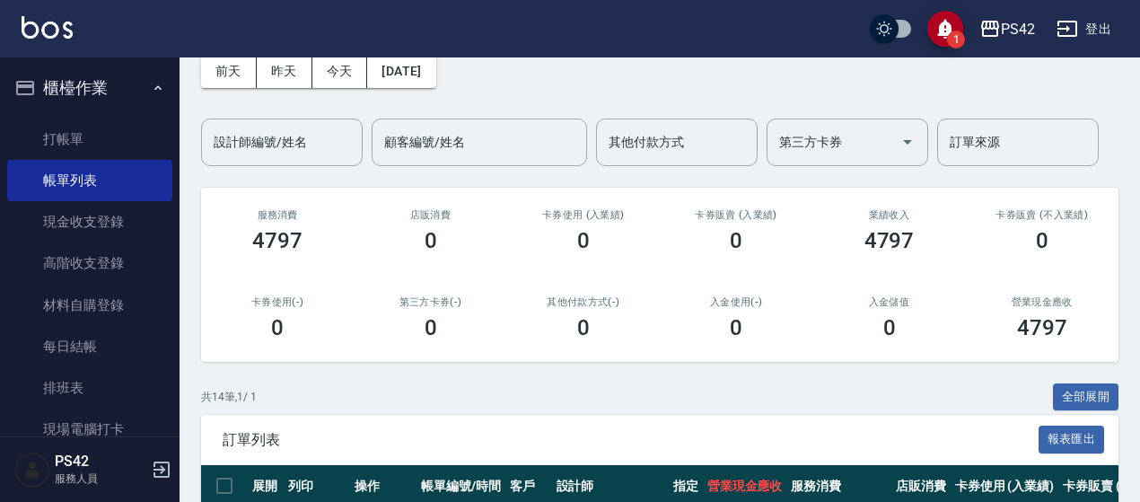
scroll to position [269, 0]
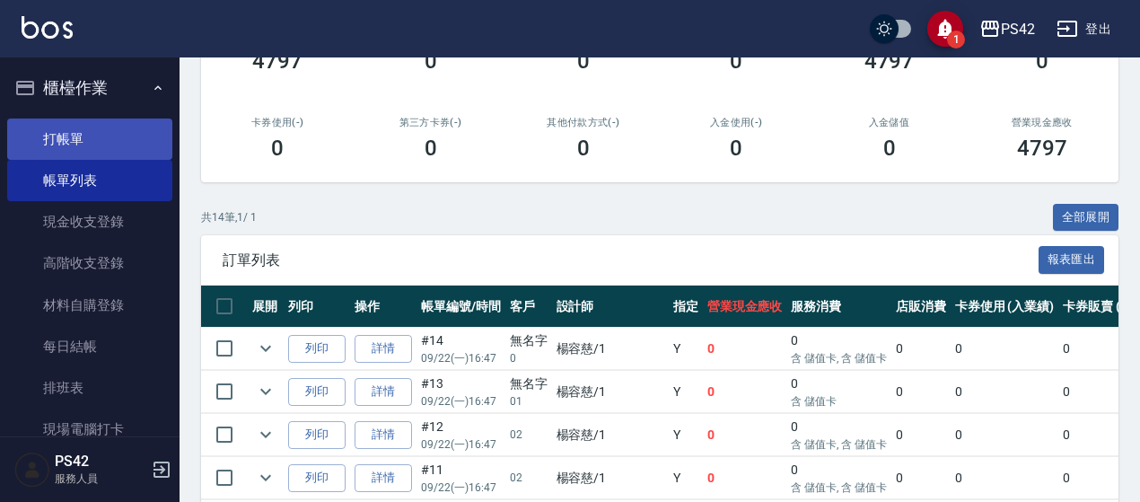
click at [111, 146] on link "打帳單" at bounding box center [89, 138] width 165 height 41
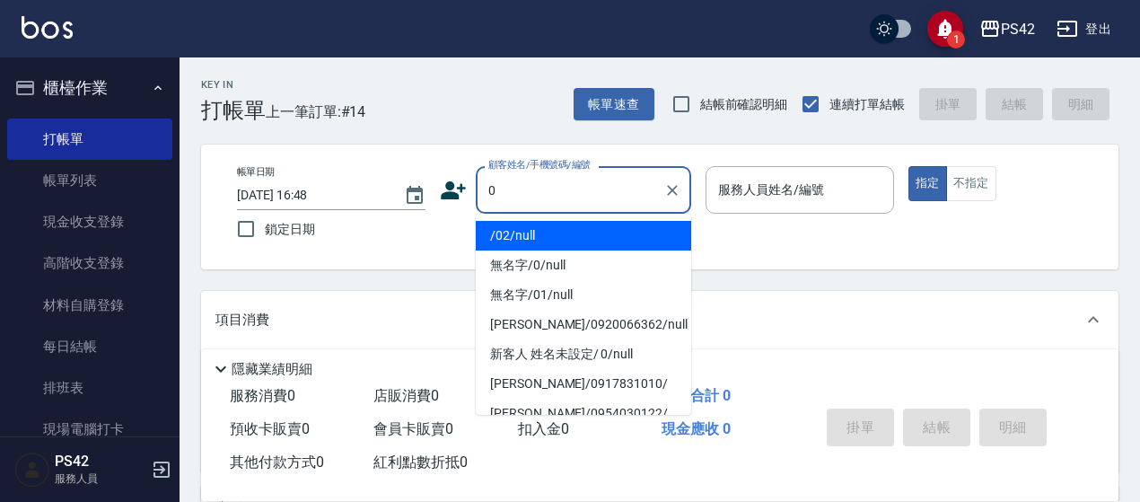
type input "/02/null"
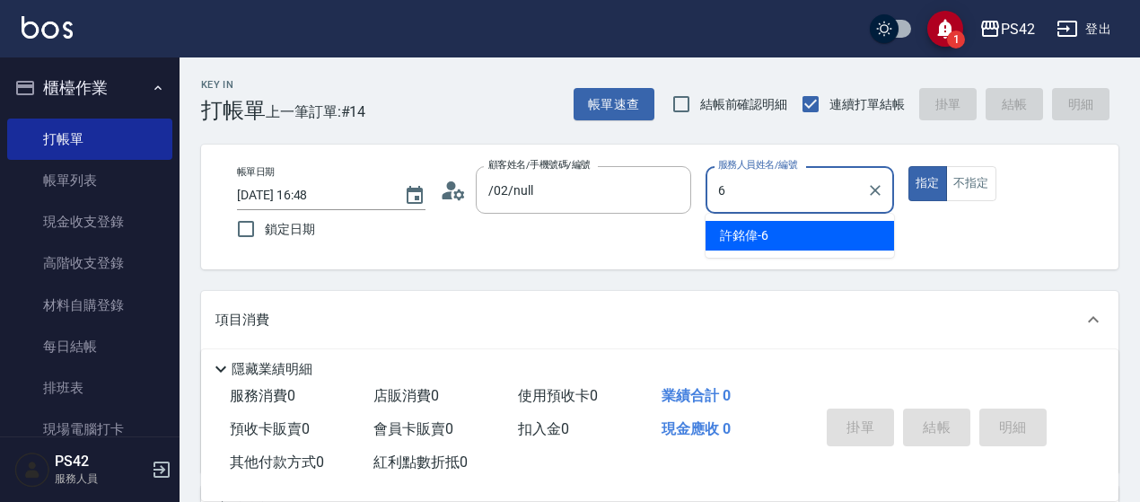
type input "[PERSON_NAME]-6"
type button "true"
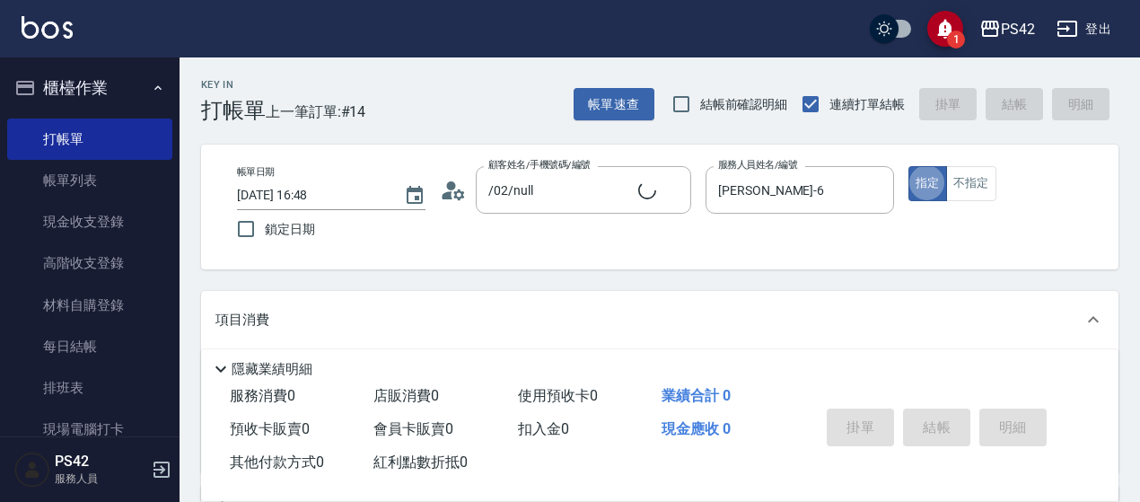
type input "無名字/0/null"
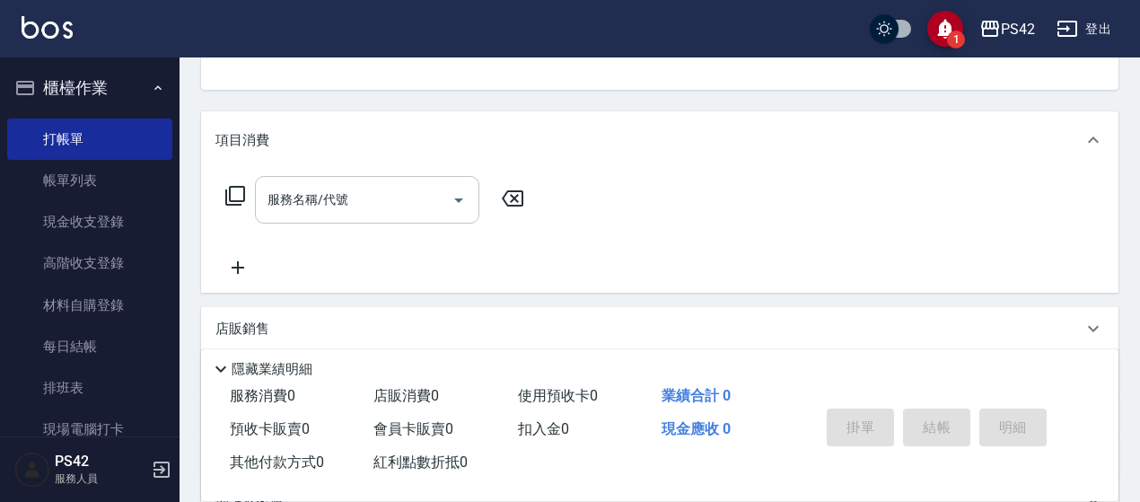
drag, startPoint x: 340, startPoint y: 197, endPoint x: 335, endPoint y: 189, distance: 9.7
click at [340, 195] on input "服務名稱/代號" at bounding box center [353, 199] width 181 height 31
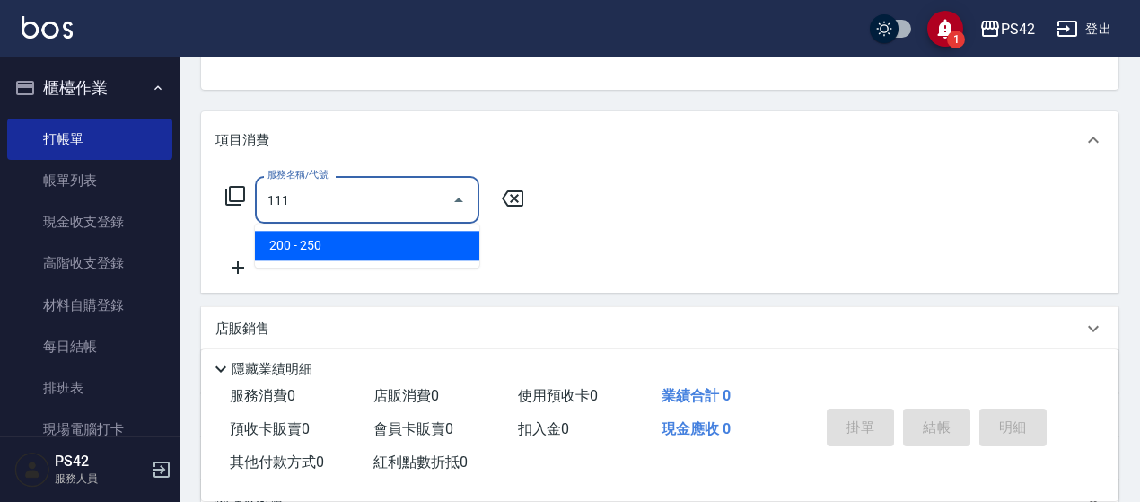
type input "200(111)"
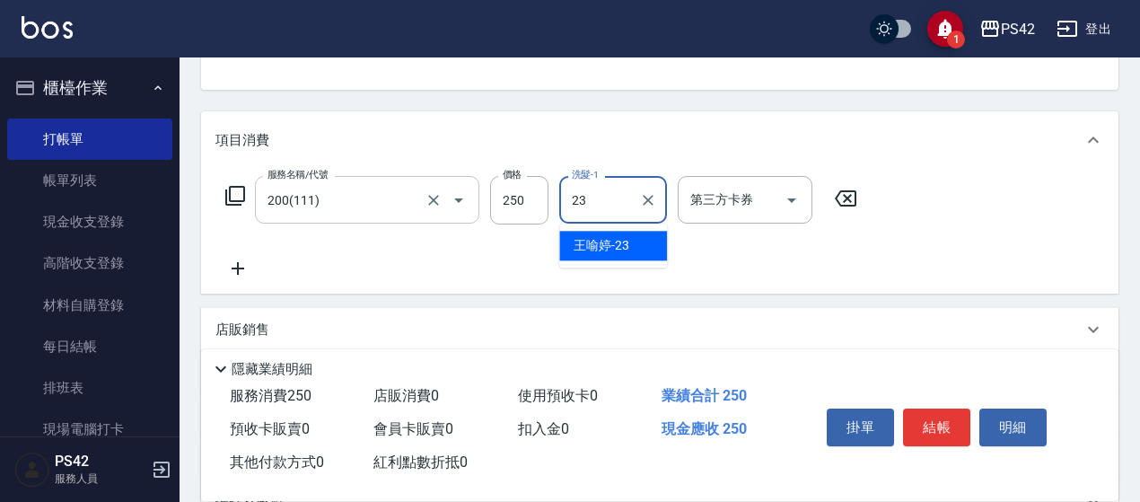
type input "[PERSON_NAME]-23"
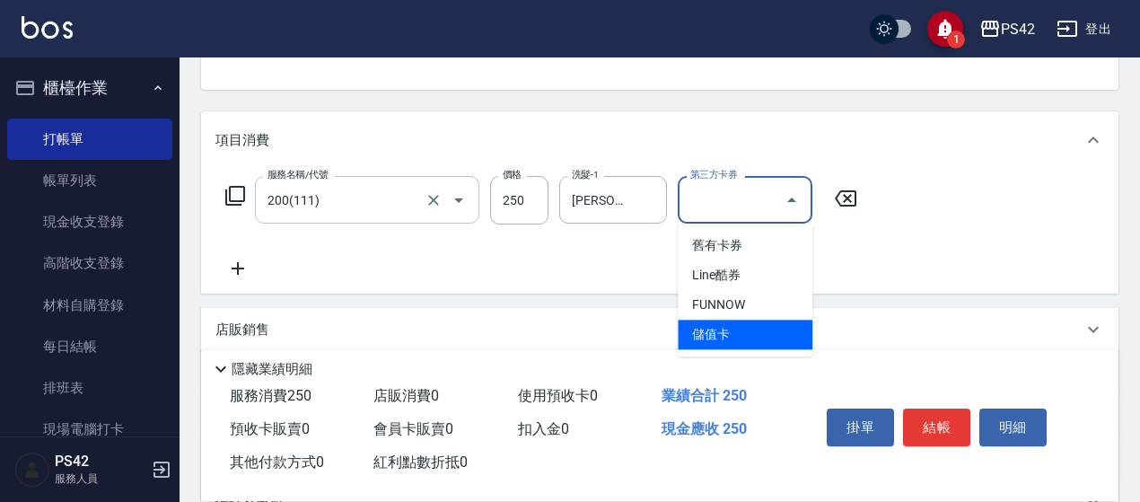
type input "儲值卡"
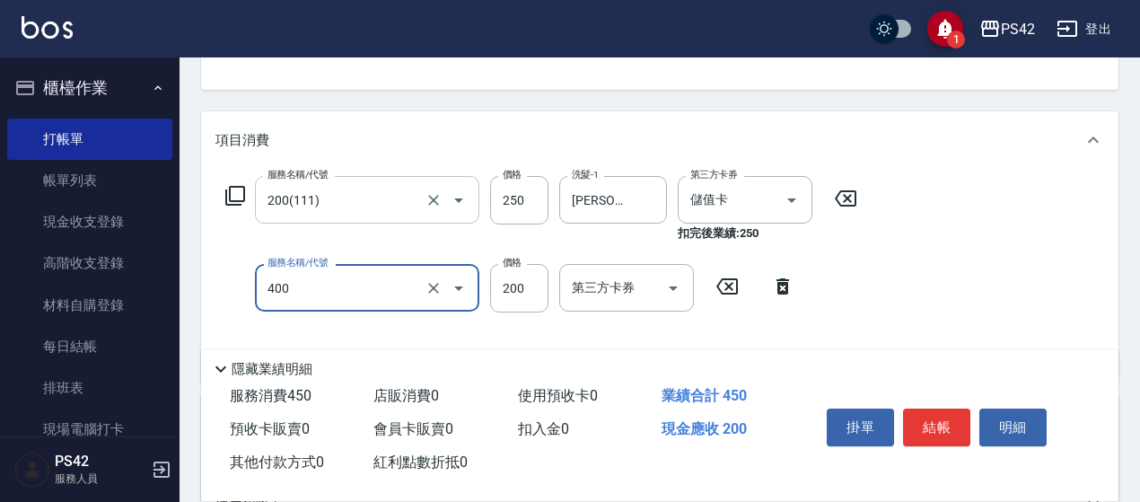
type input "自備護髮(400)"
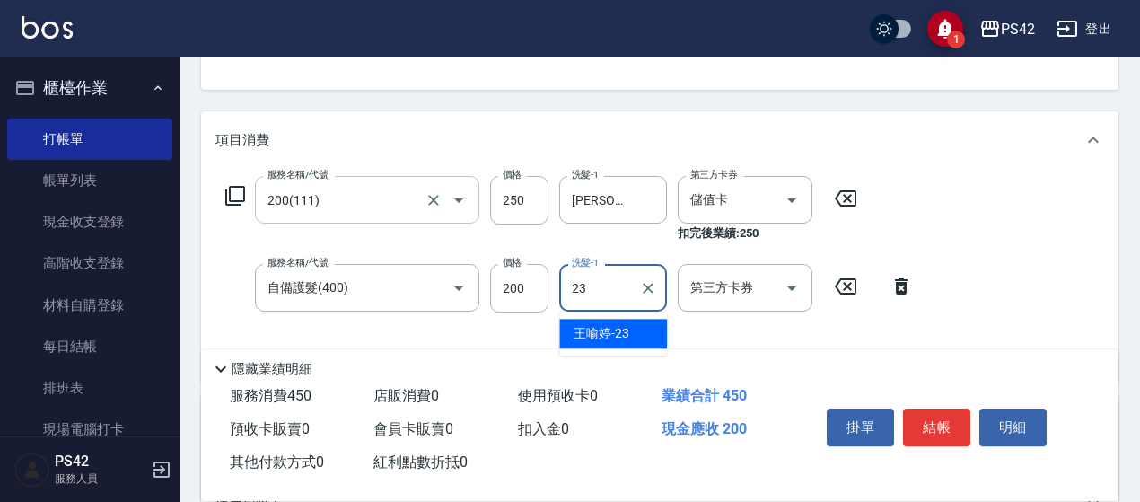
type input "[PERSON_NAME]-23"
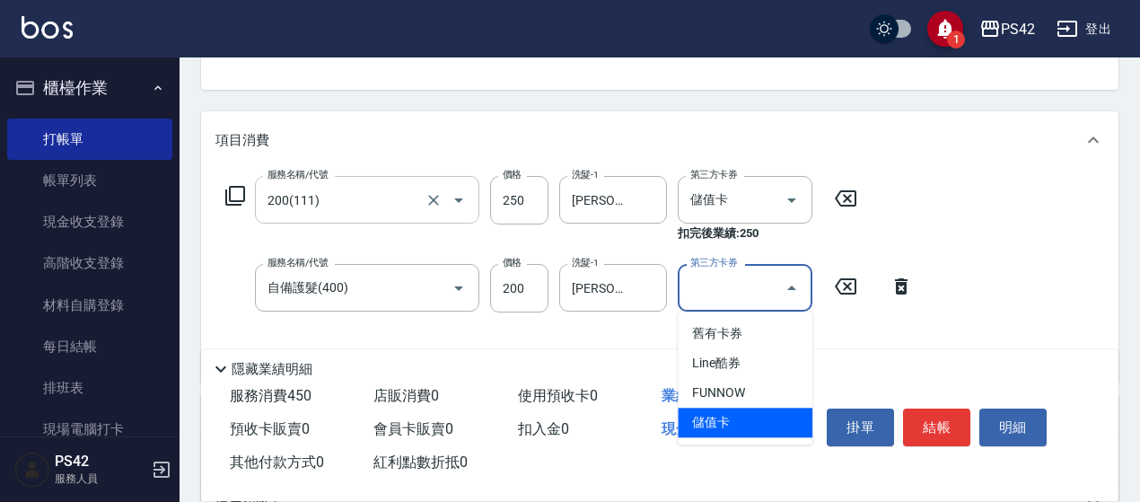
type input "儲值卡"
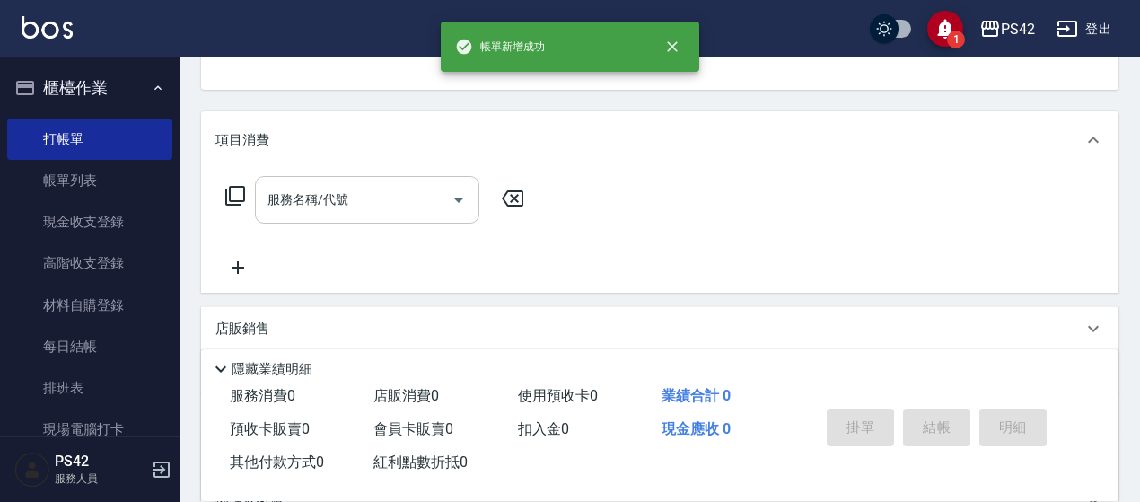
scroll to position [174, 0]
